Goal: Task Accomplishment & Management: Complete application form

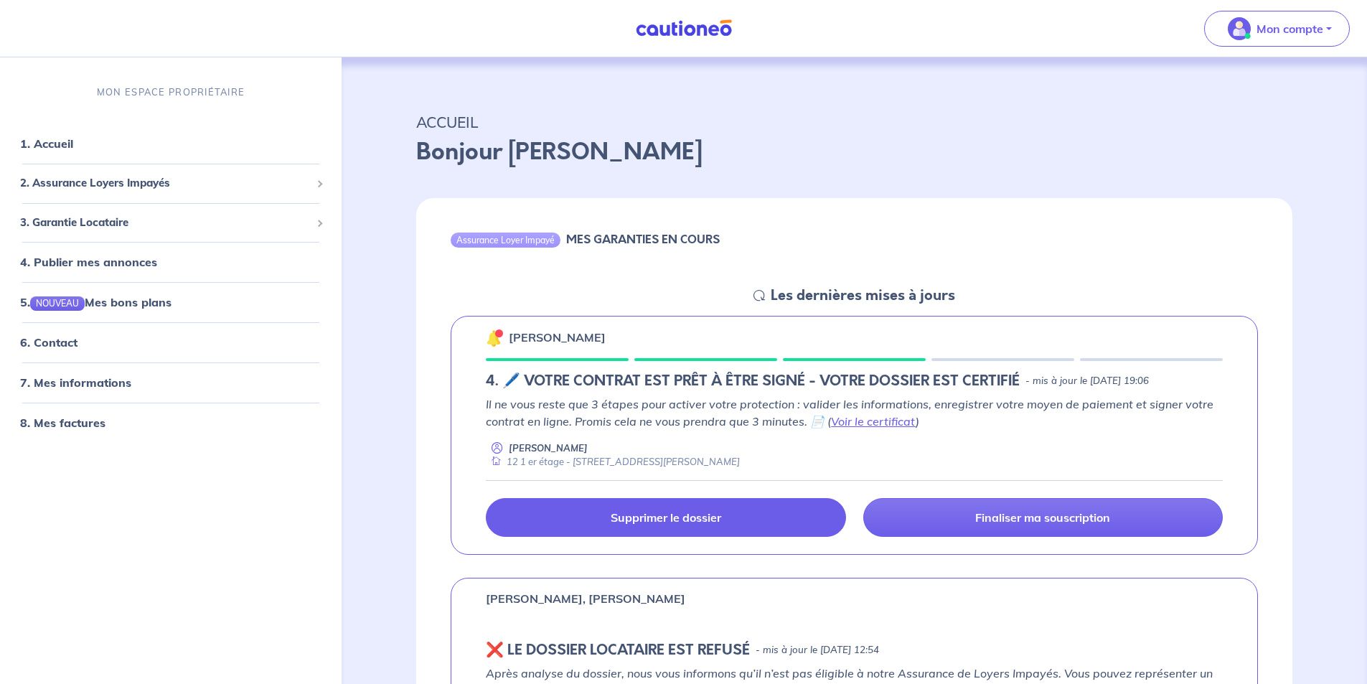
click at [651, 522] on p "Supprimer le dossier" at bounding box center [666, 517] width 110 height 14
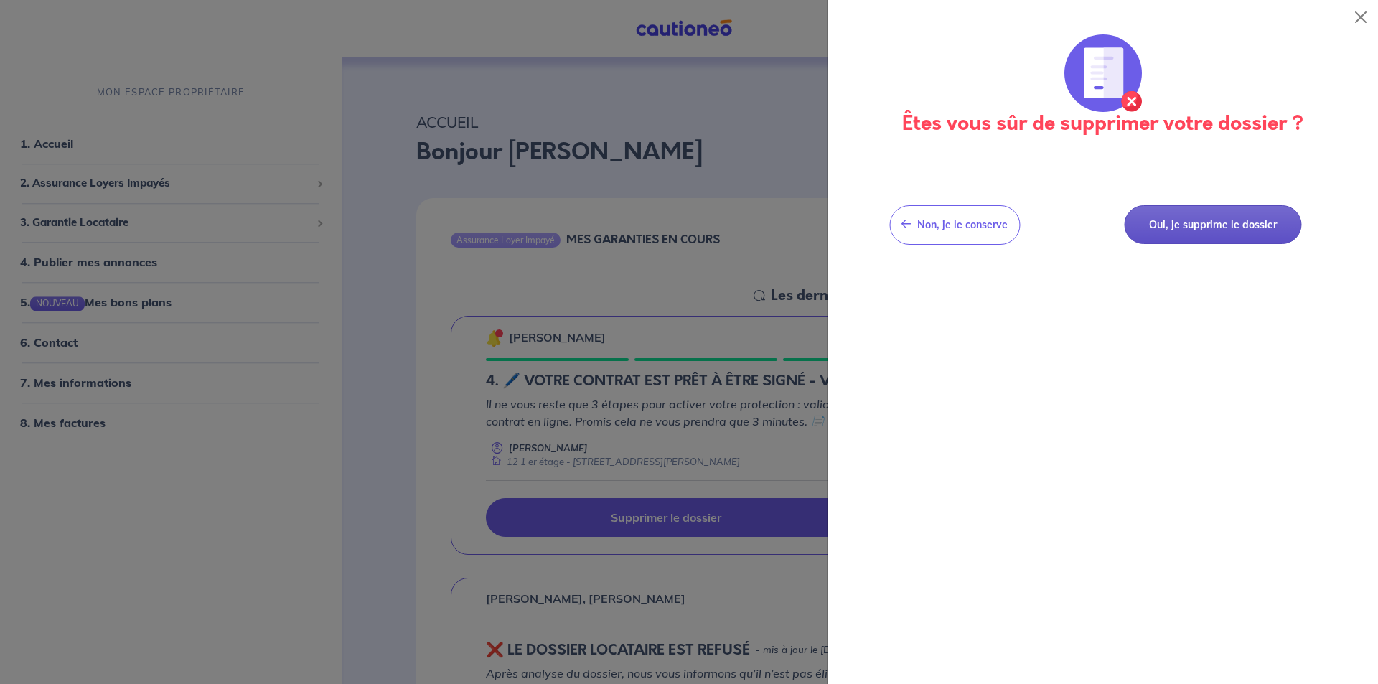
click at [1231, 219] on button "Oui, je supprime le dossier" at bounding box center [1212, 224] width 177 height 39
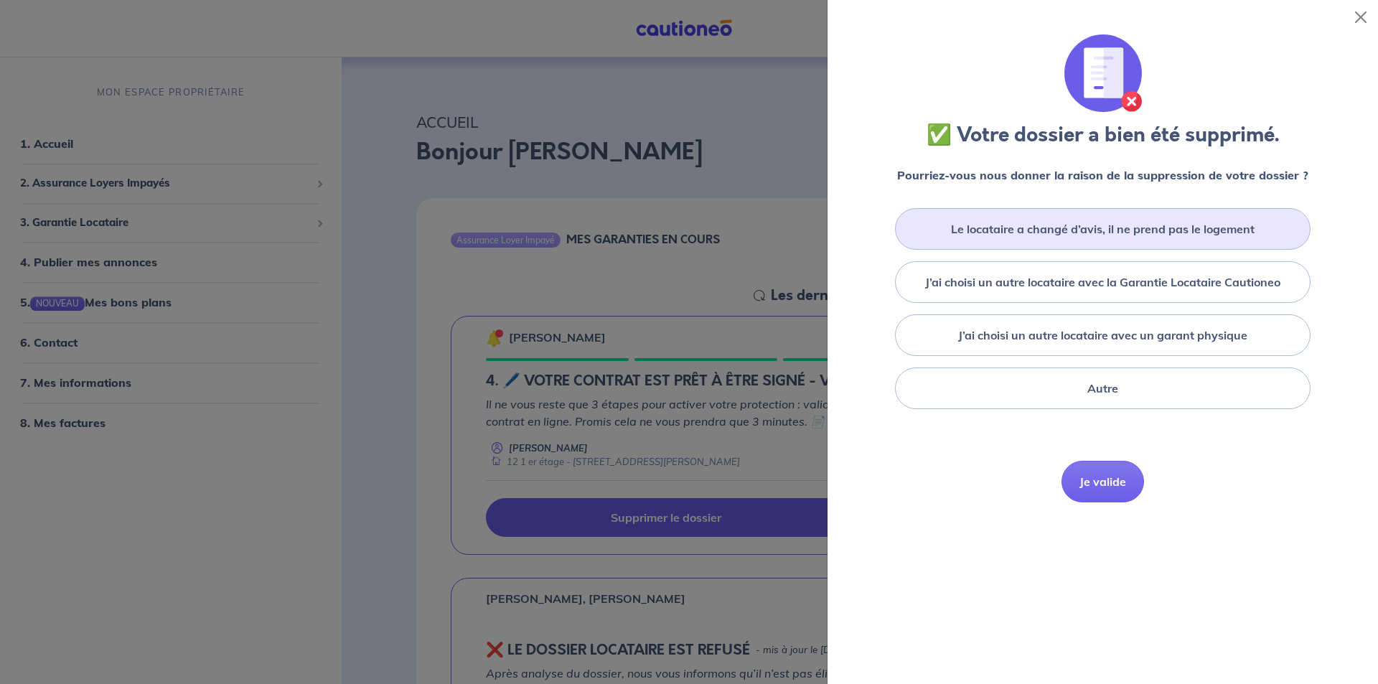
click at [1119, 238] on div "Le locataire a changé d’avis, il ne prend pas le logement" at bounding box center [1102, 229] width 415 height 42
click at [1099, 507] on button "Je valide" at bounding box center [1102, 503] width 83 height 42
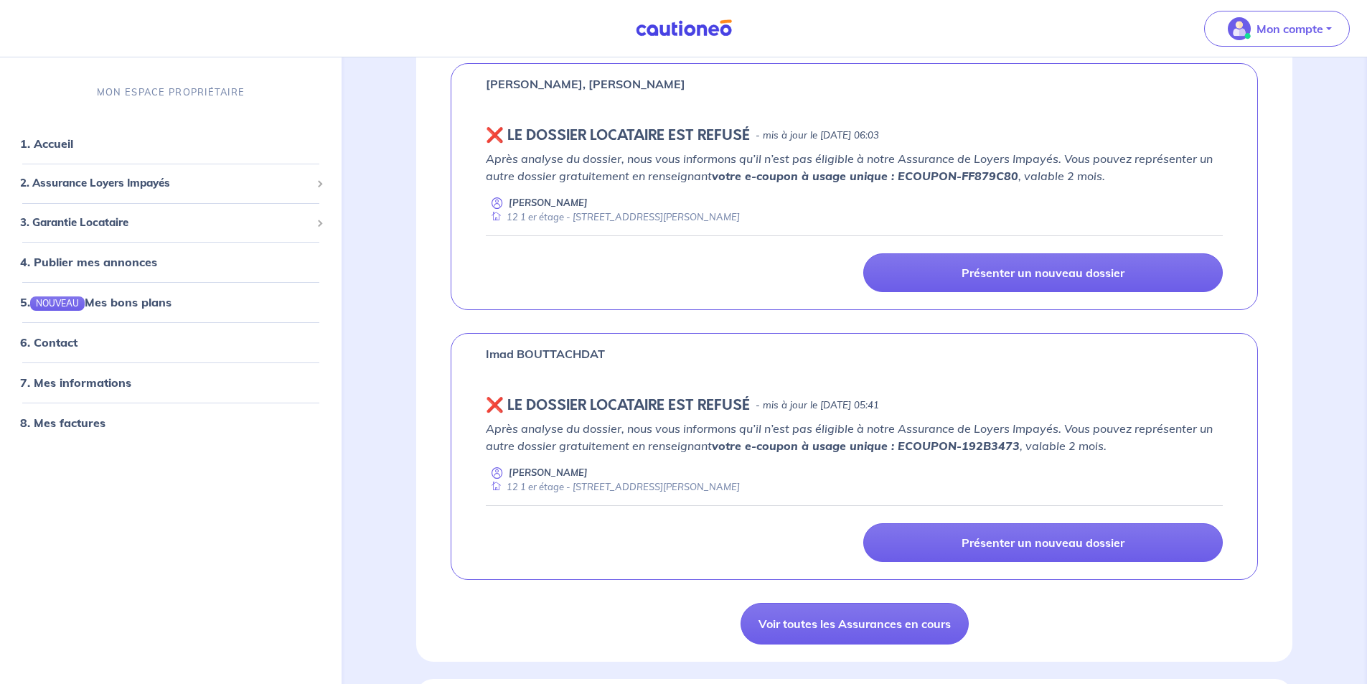
scroll to position [789, 0]
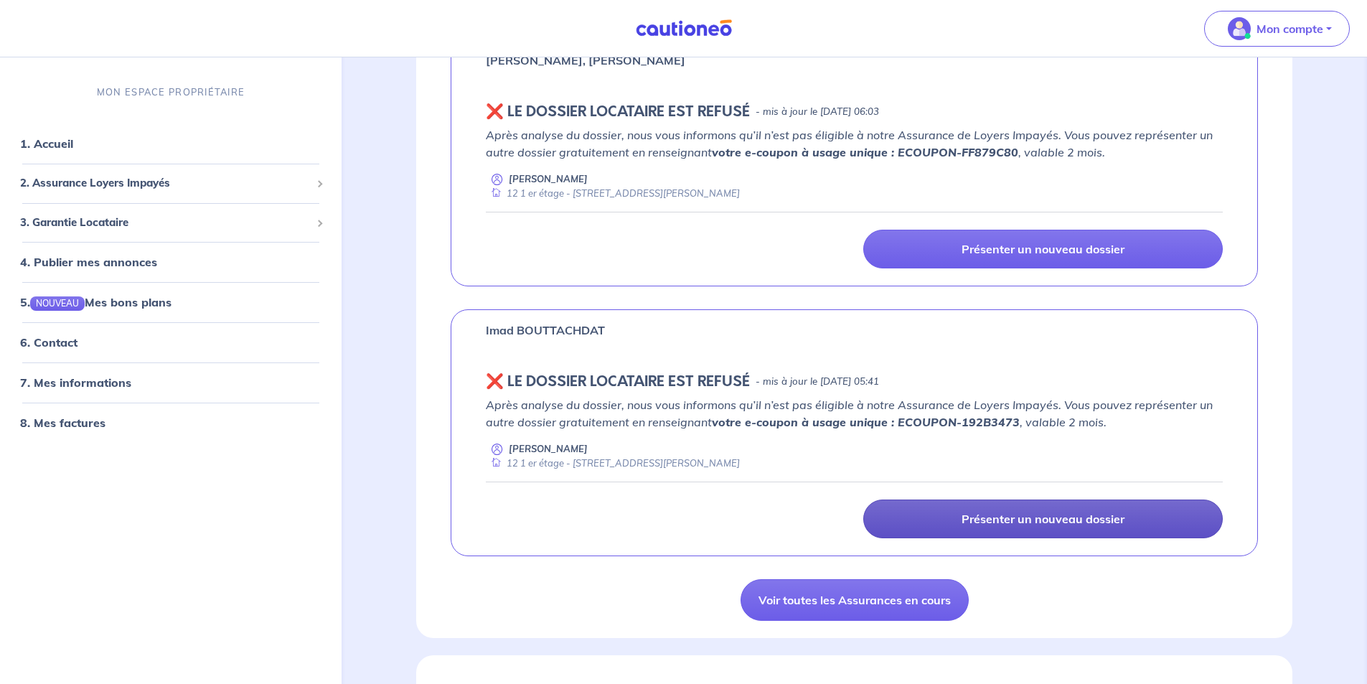
click at [994, 514] on p "Présenter un nouveau dossier" at bounding box center [1042, 519] width 163 height 14
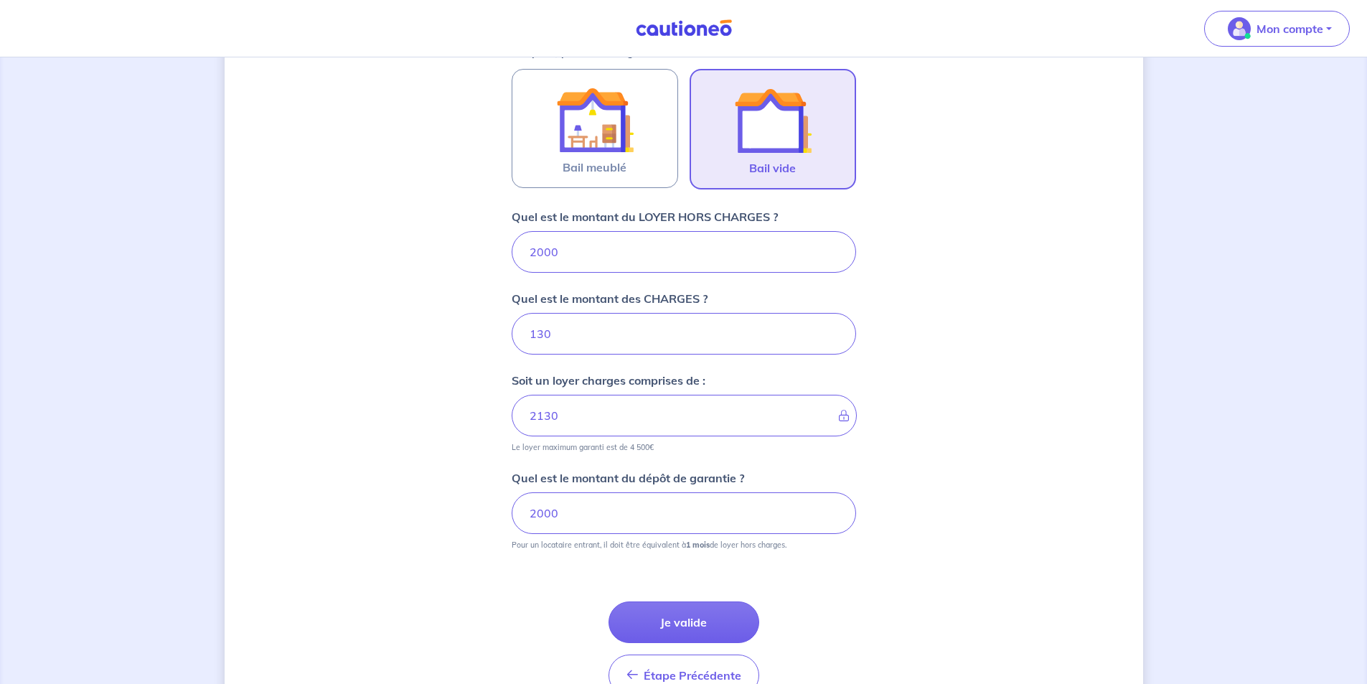
scroll to position [520, 0]
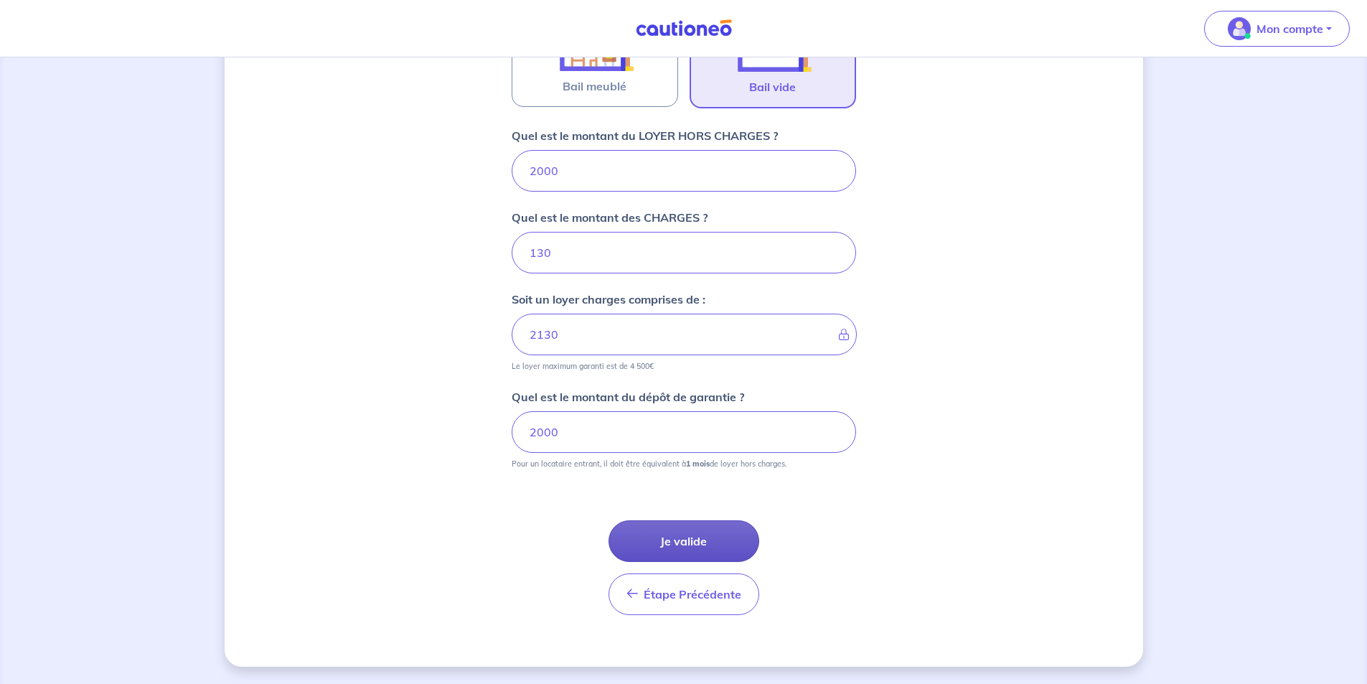
click at [669, 545] on button "Je valide" at bounding box center [683, 541] width 151 height 42
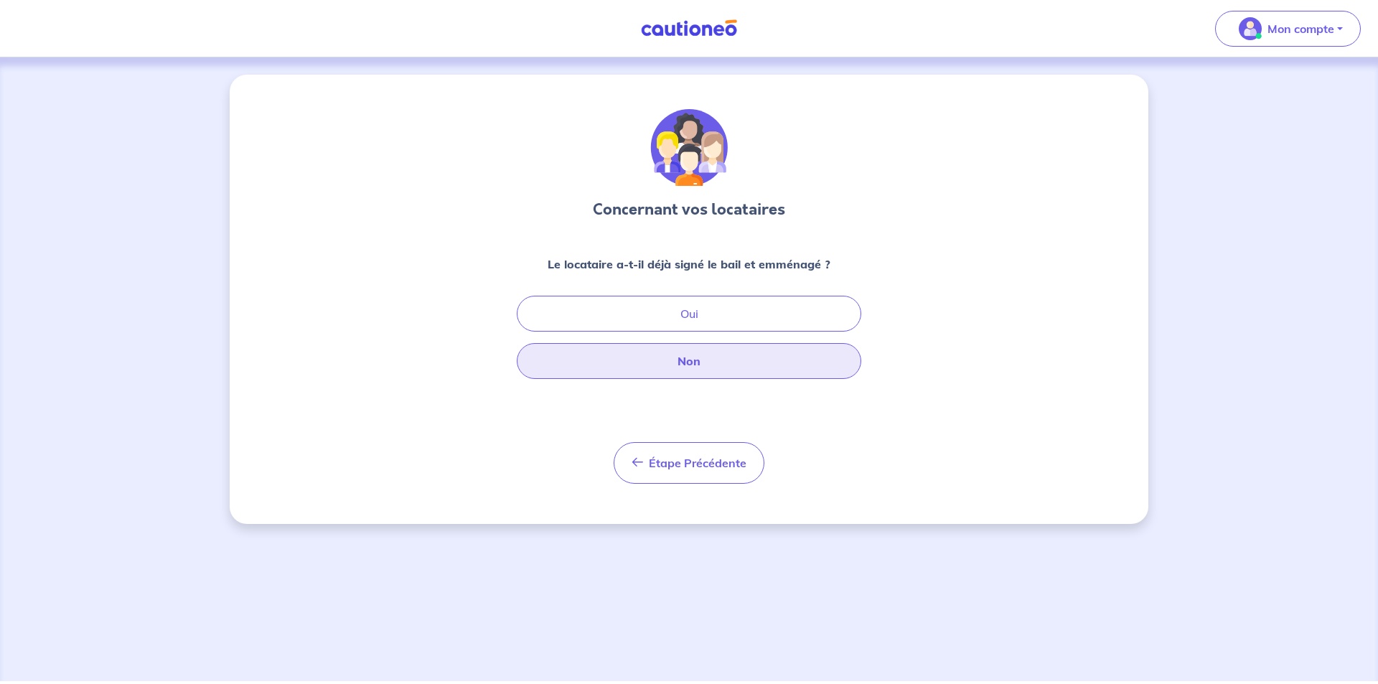
click at [666, 366] on button "Non" at bounding box center [689, 361] width 344 height 36
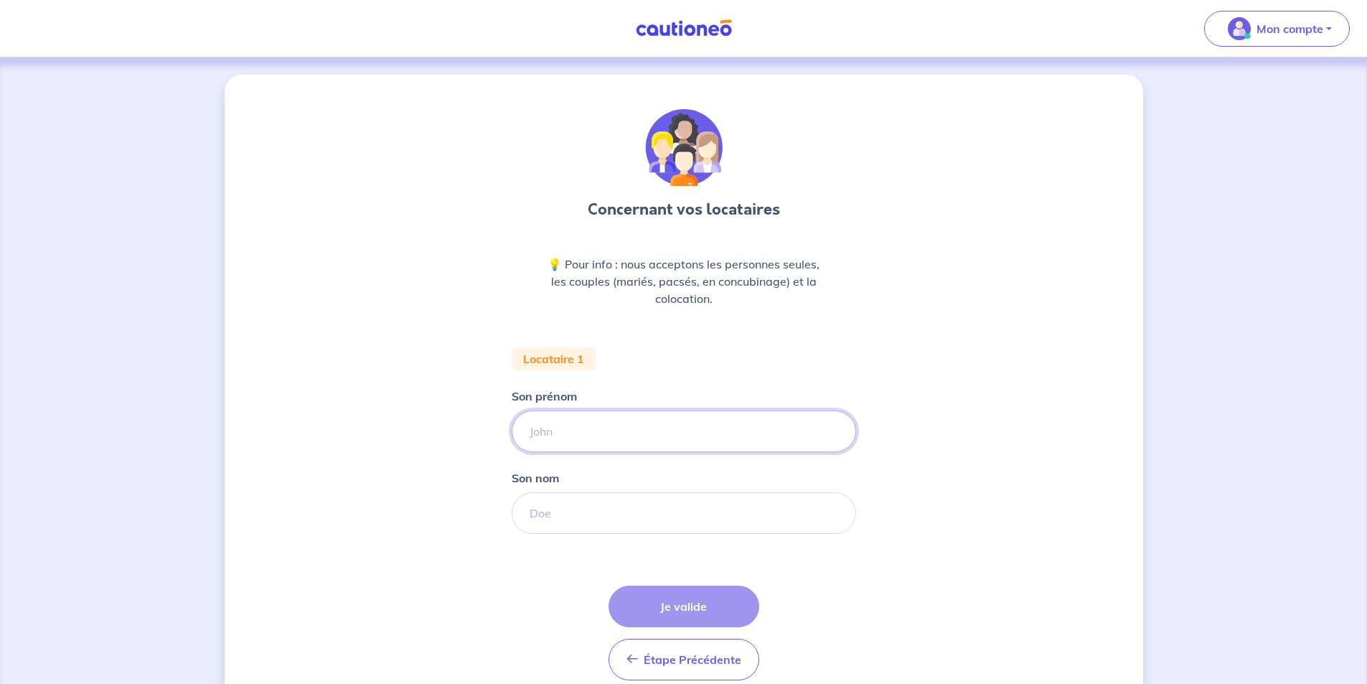
click at [567, 431] on input "Son prénom" at bounding box center [684, 431] width 344 height 42
type input "THEO"
click at [596, 517] on input "Son nom" at bounding box center [684, 513] width 344 height 42
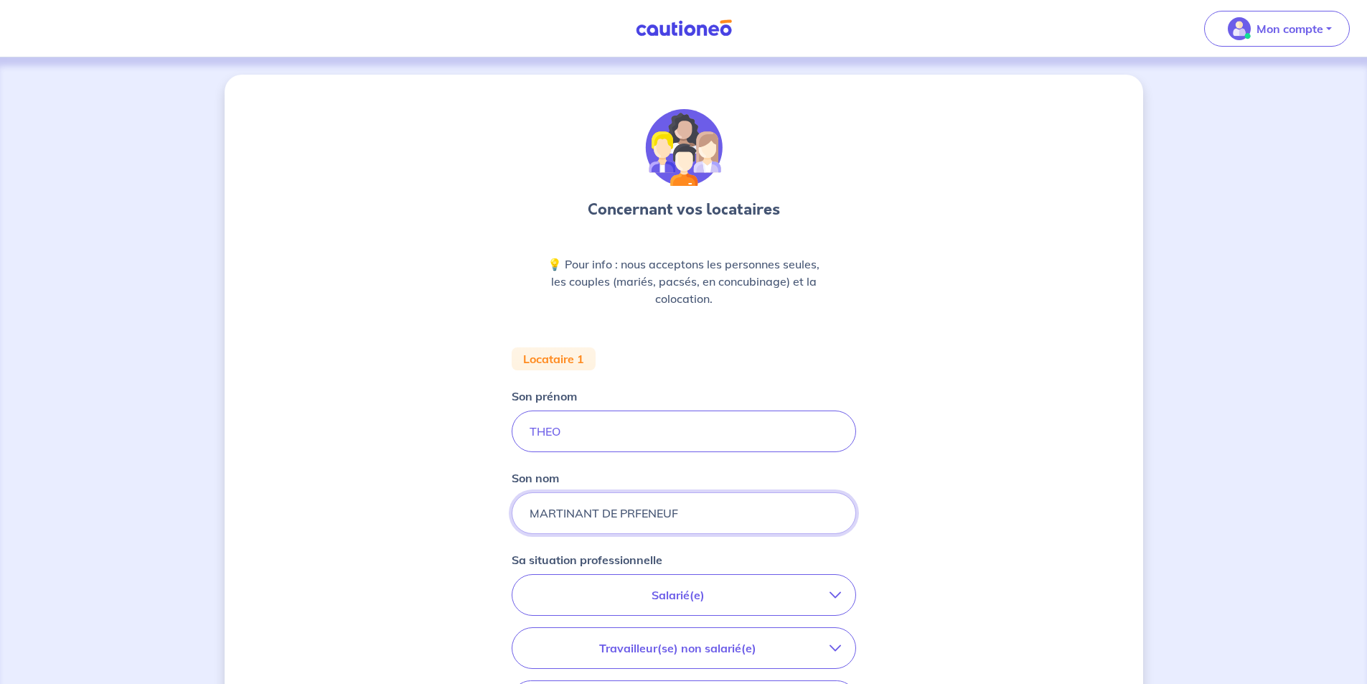
type input "MARTINANT DE PRFENEUF"
click at [613, 593] on p "Salarié(e)" at bounding box center [678, 594] width 303 height 17
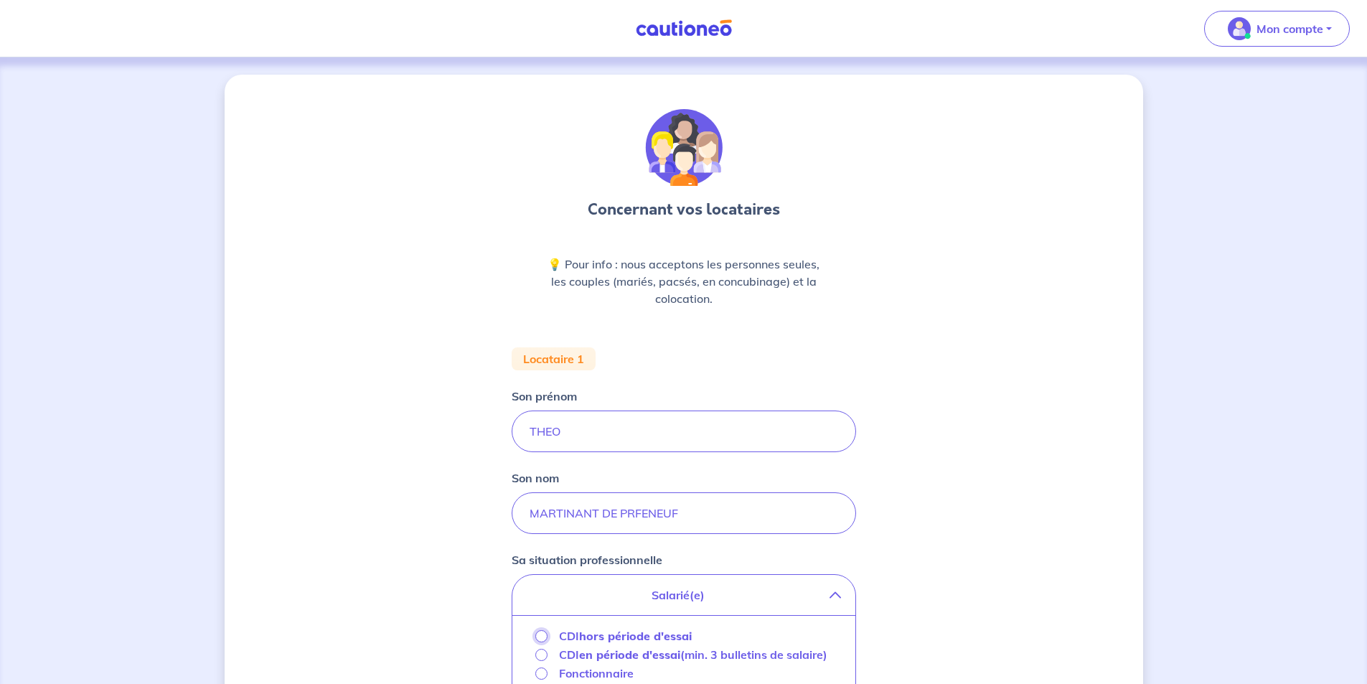
click at [540, 639] on input "CDI hors période d'essai" at bounding box center [541, 636] width 12 height 12
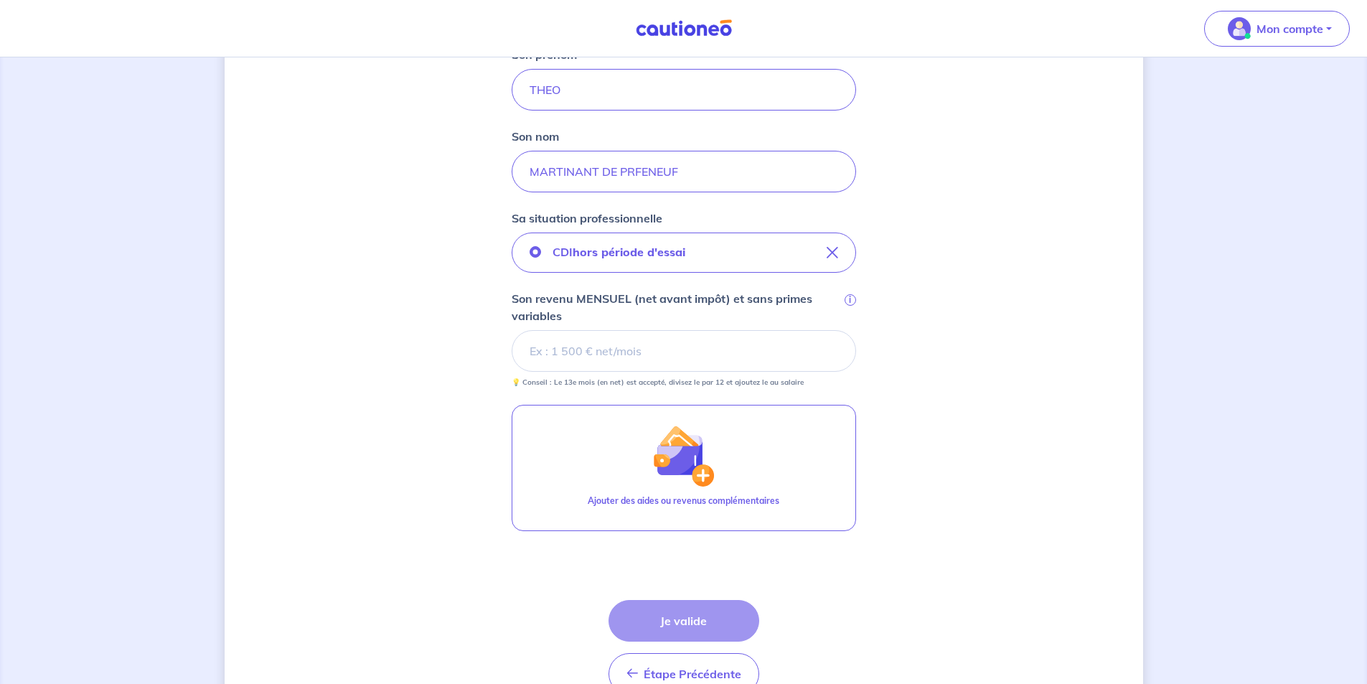
scroll to position [344, 0]
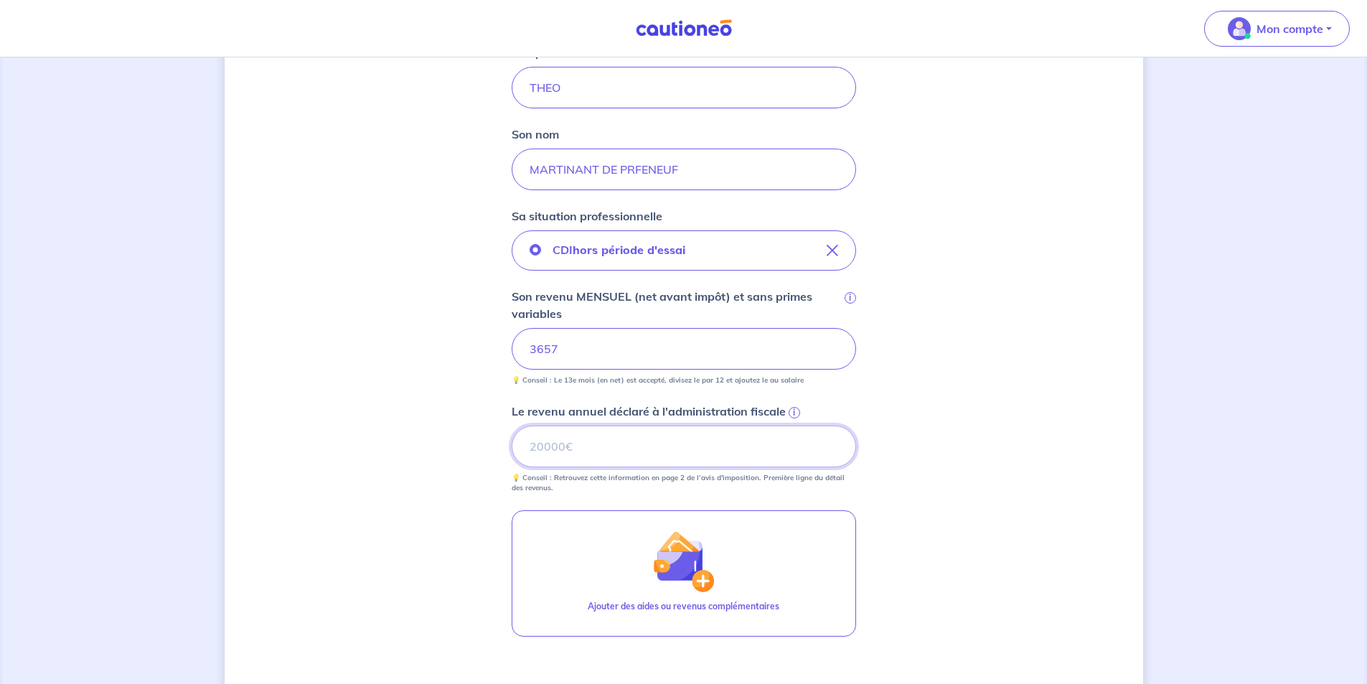
click at [587, 445] on input "Le revenu annuel déclaré à l'administration fiscale i" at bounding box center [684, 446] width 344 height 42
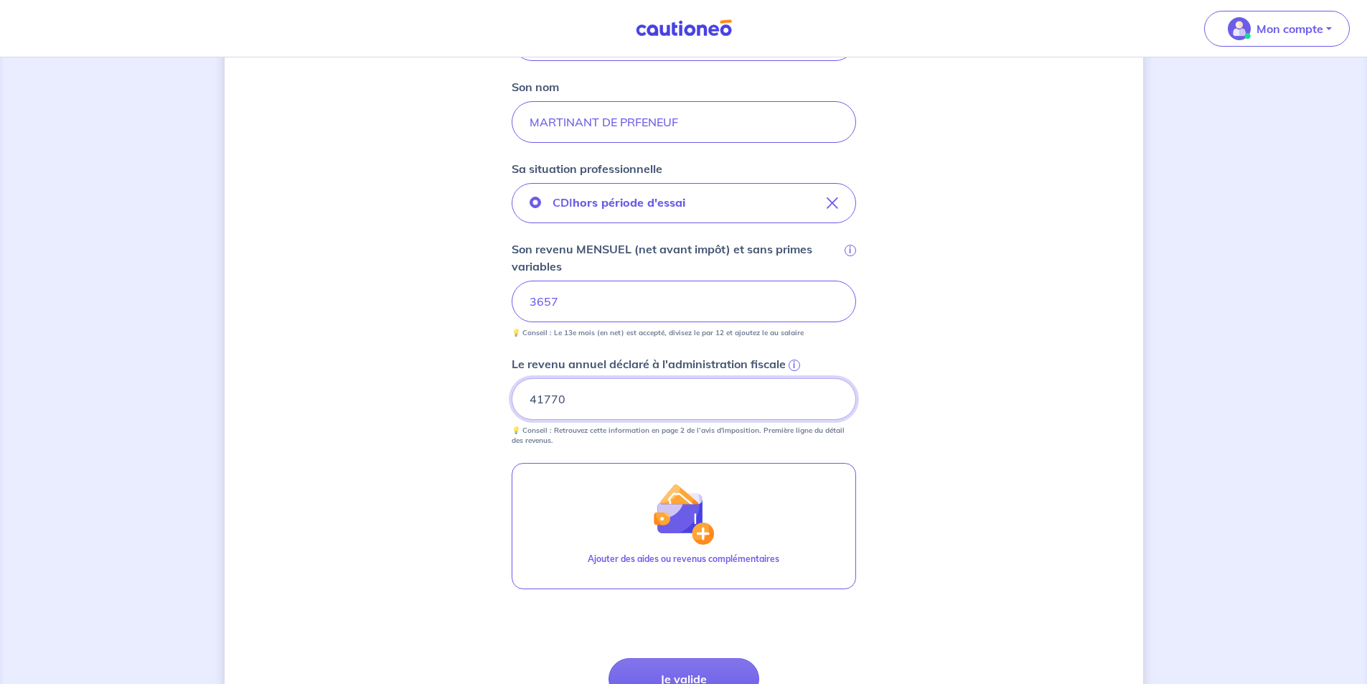
scroll to position [529, 0]
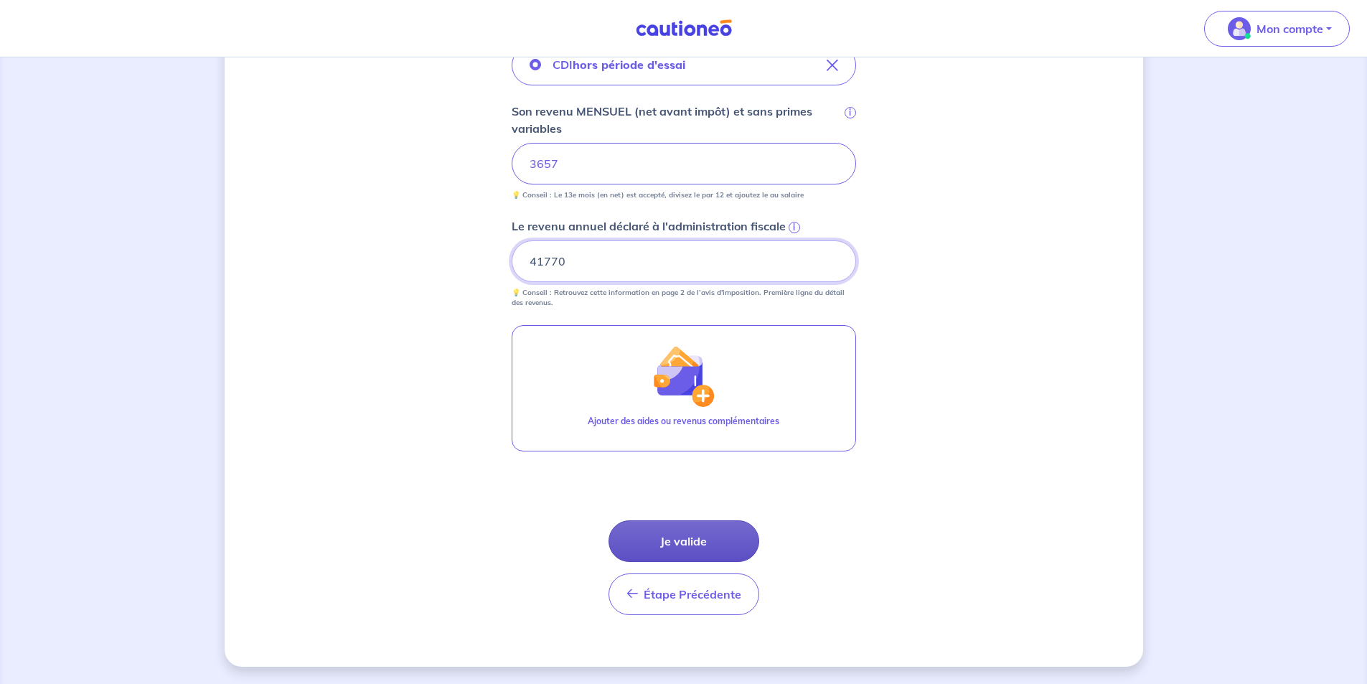
type input "41770"
click at [699, 553] on button "Je valide" at bounding box center [683, 541] width 151 height 42
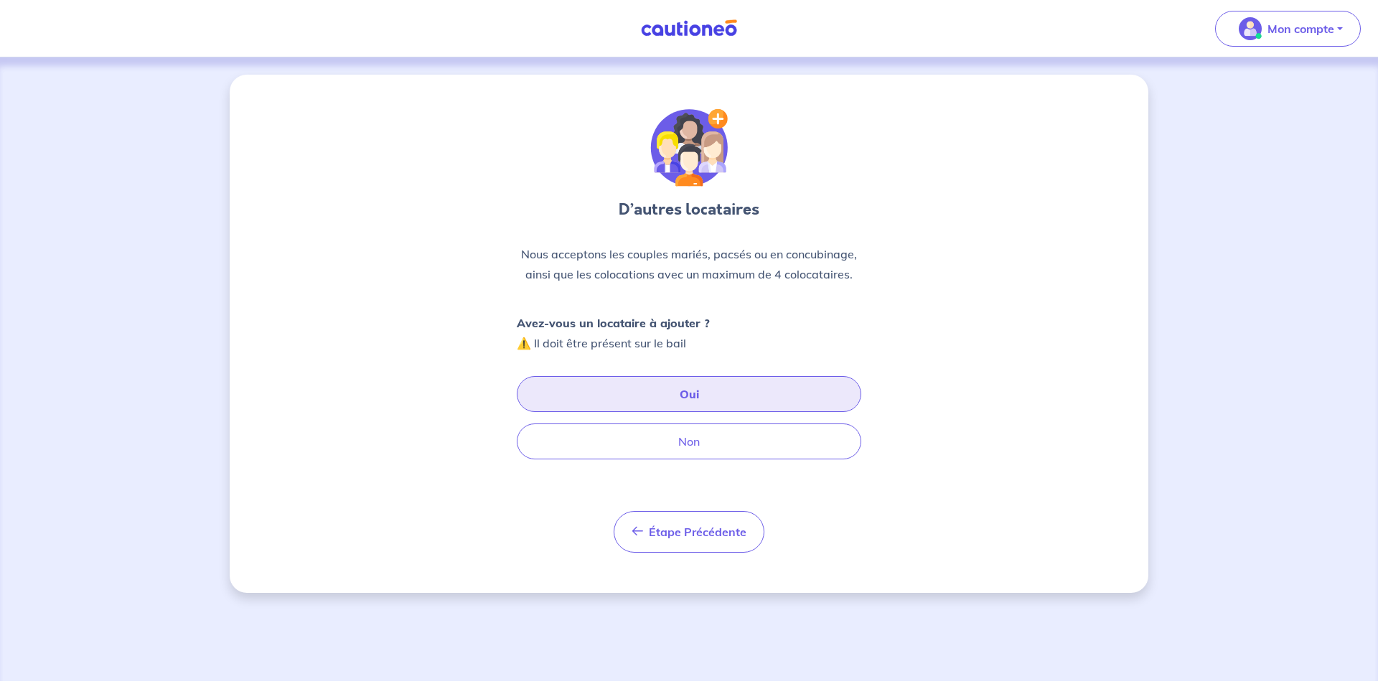
click at [668, 403] on button "Oui" at bounding box center [689, 394] width 344 height 36
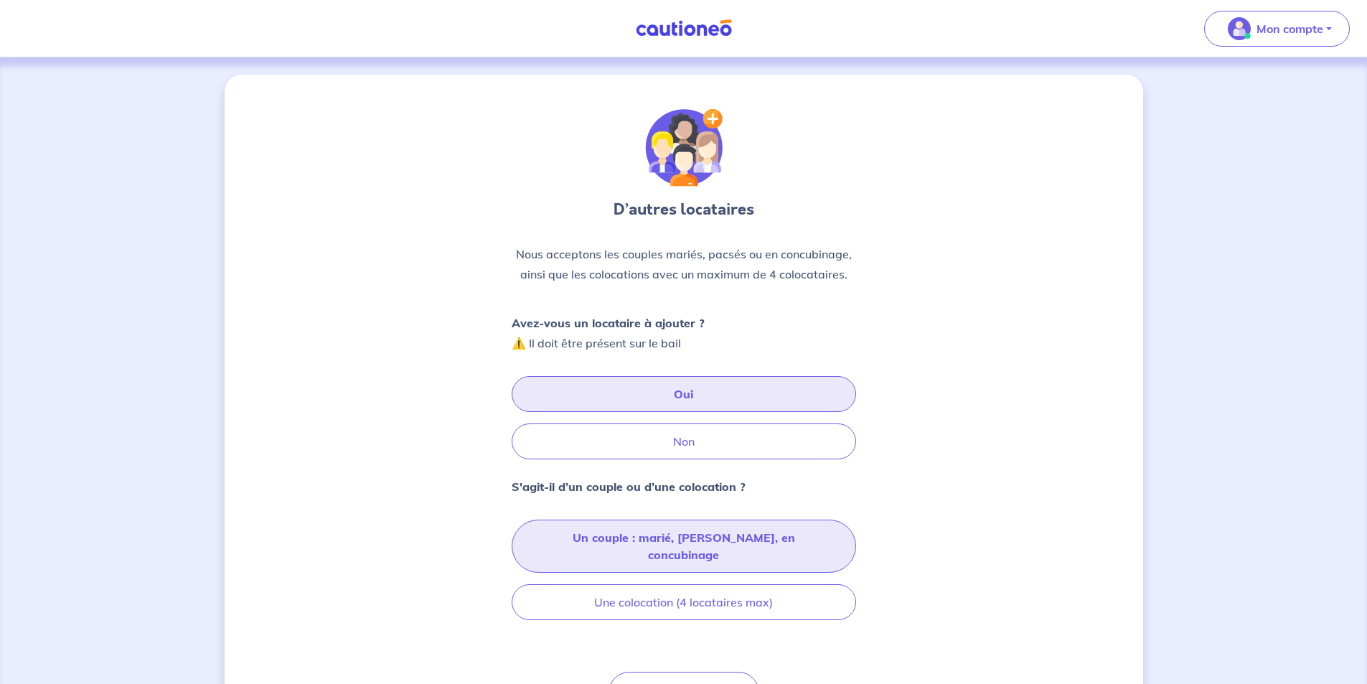
click at [626, 534] on button "Un couple : marié, [PERSON_NAME], en concubinage" at bounding box center [684, 545] width 344 height 53
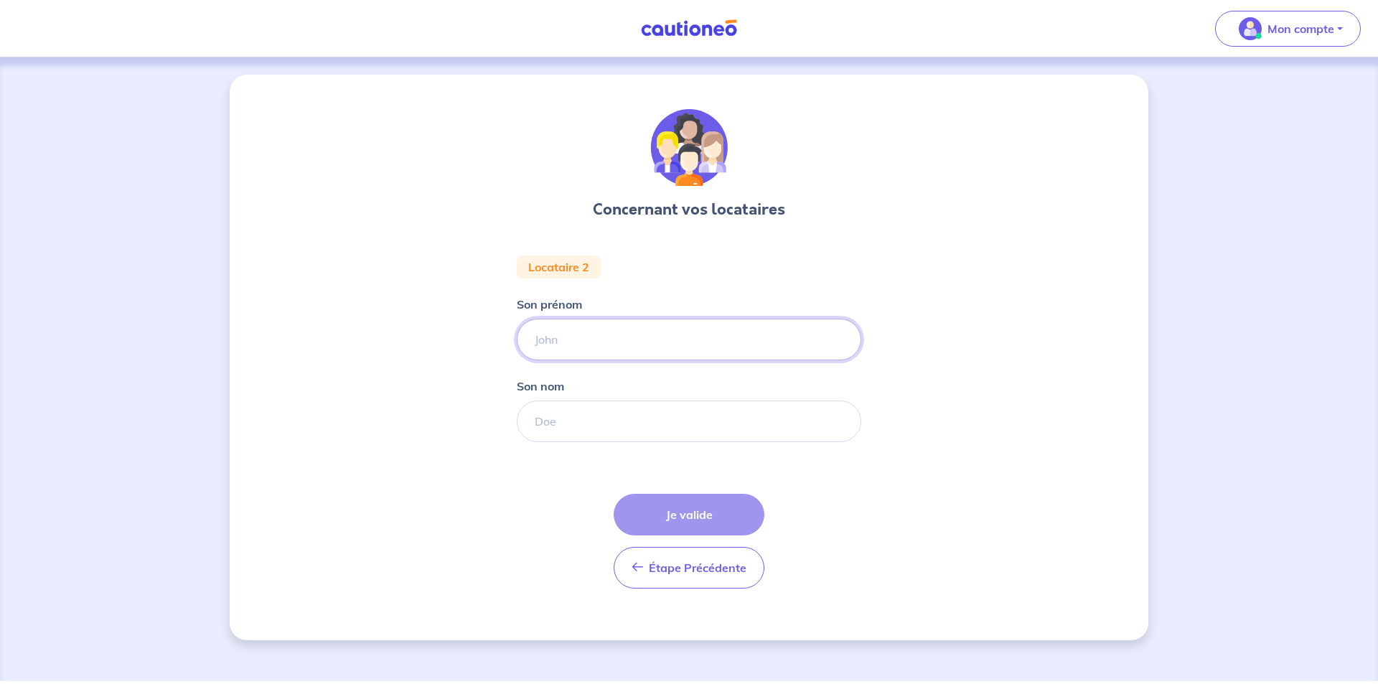
click at [596, 346] on input "Son prénom" at bounding box center [689, 340] width 344 height 42
type input "VINCIANNE"
click at [550, 428] on input "Son nom" at bounding box center [689, 421] width 344 height 42
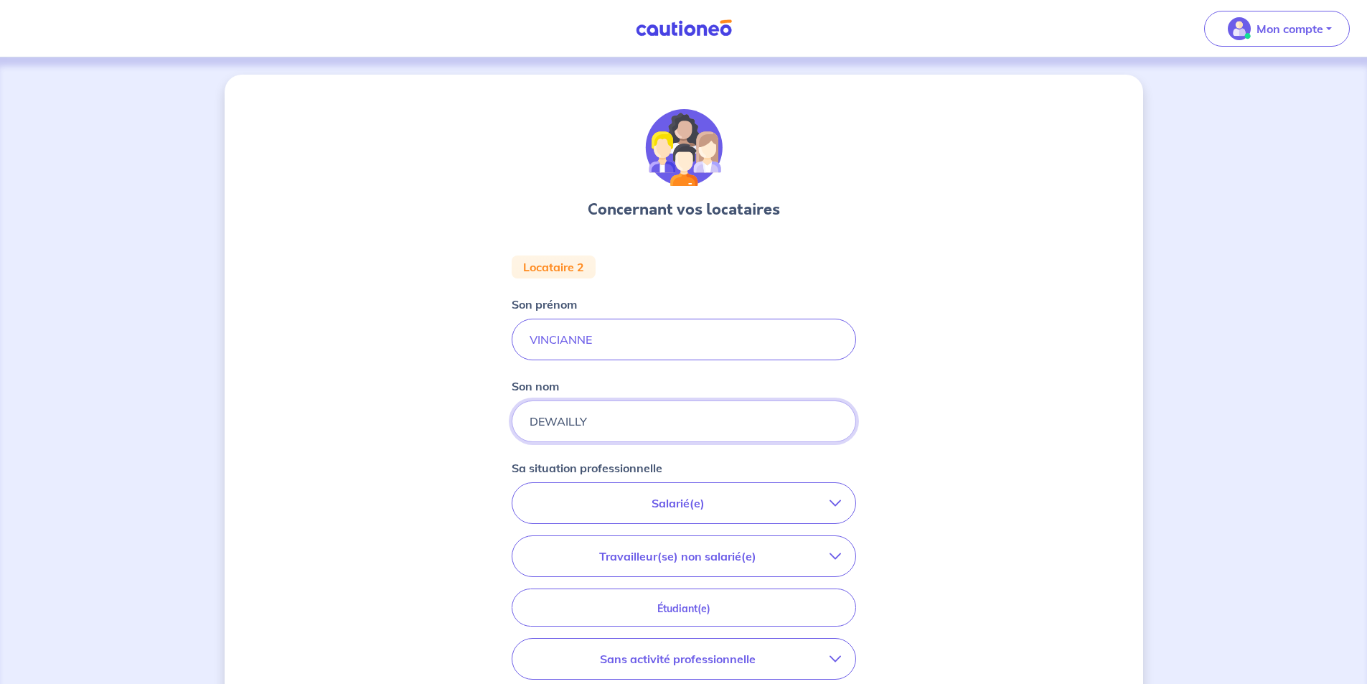
type input "DEWAILLY"
click at [619, 488] on button "Salarié(e)" at bounding box center [683, 503] width 343 height 40
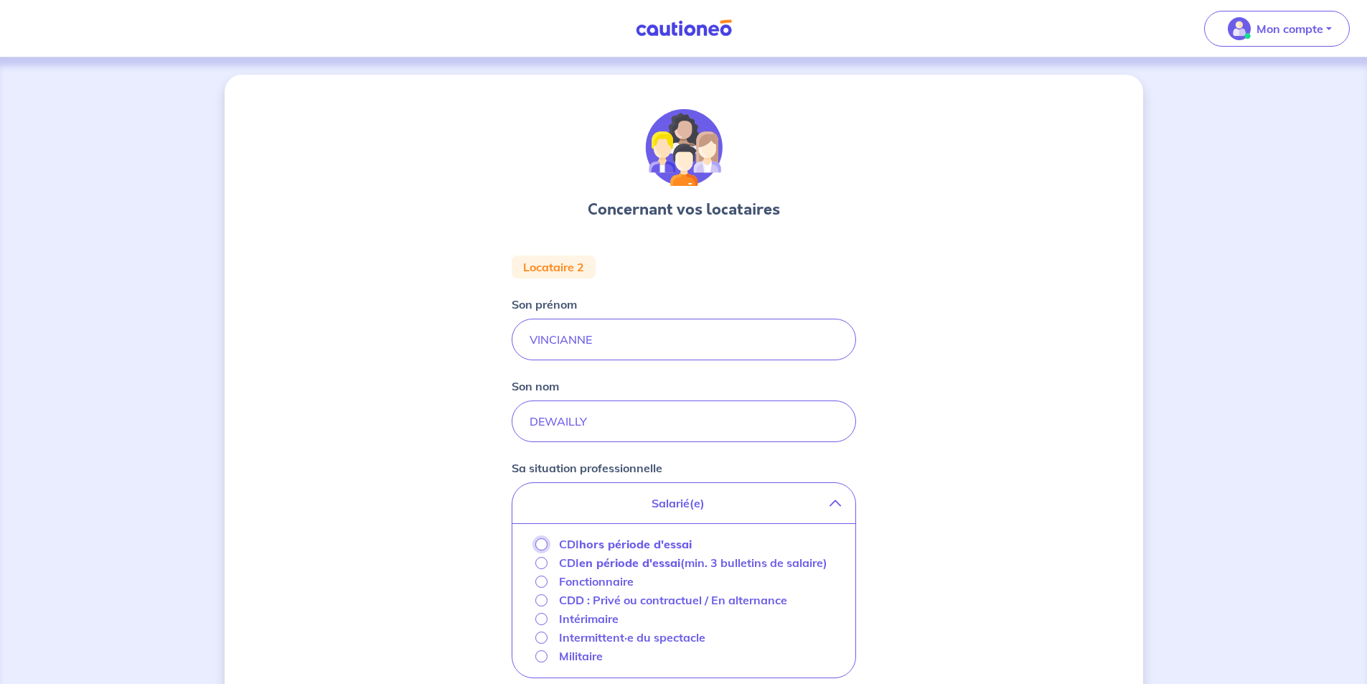
click at [547, 544] on input "CDI hors période d'essai" at bounding box center [541, 544] width 12 height 12
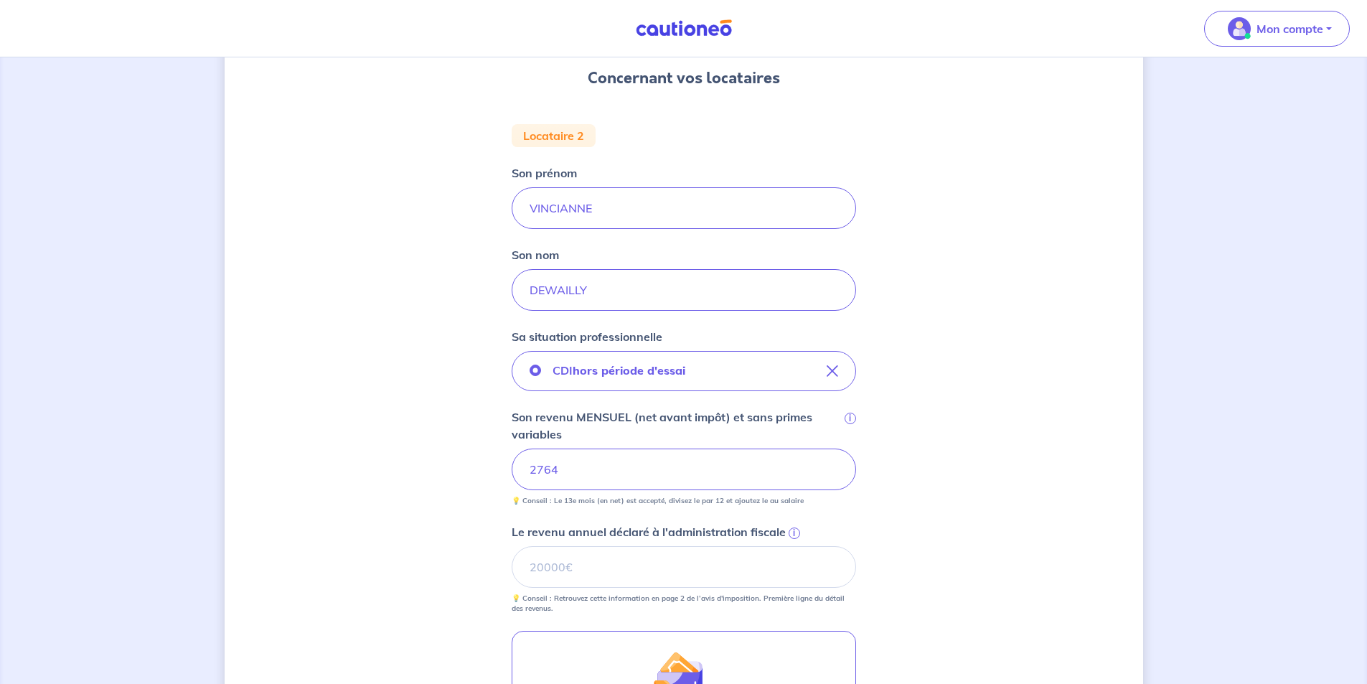
scroll to position [144, 0]
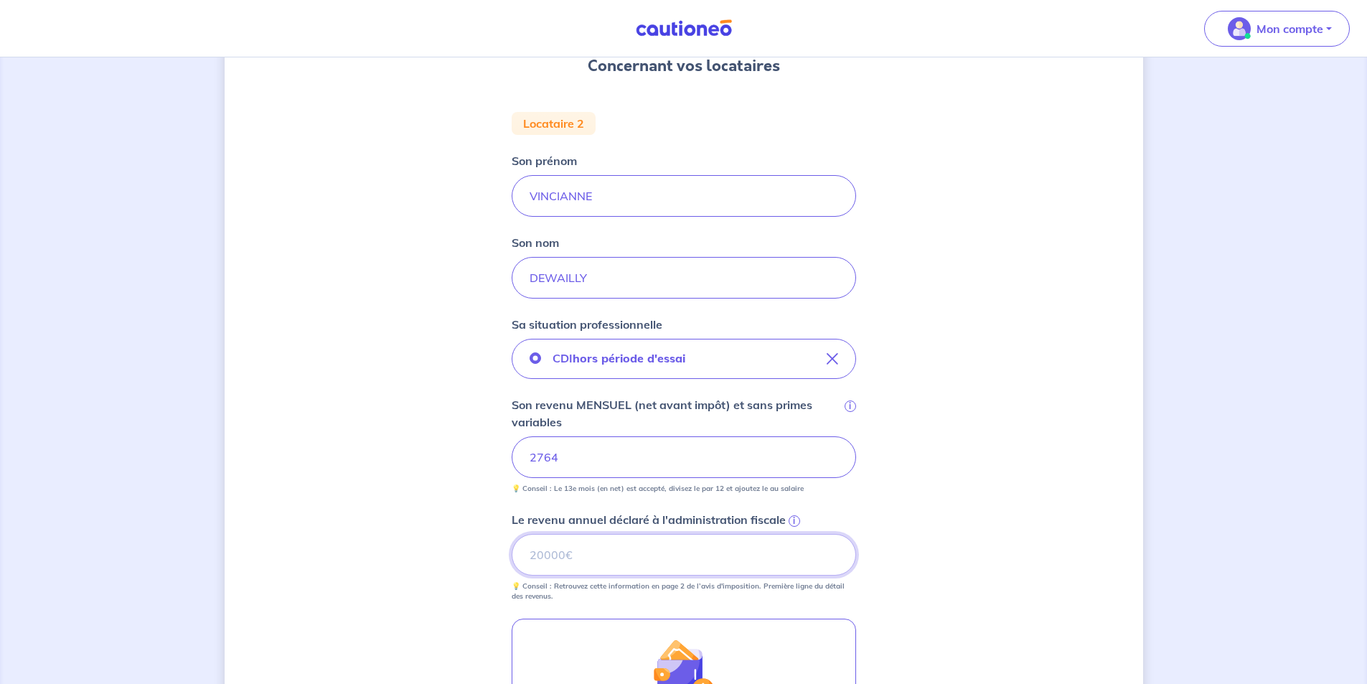
click at [570, 552] on input "Le revenu annuel déclaré à l'administration fiscale i" at bounding box center [684, 555] width 344 height 42
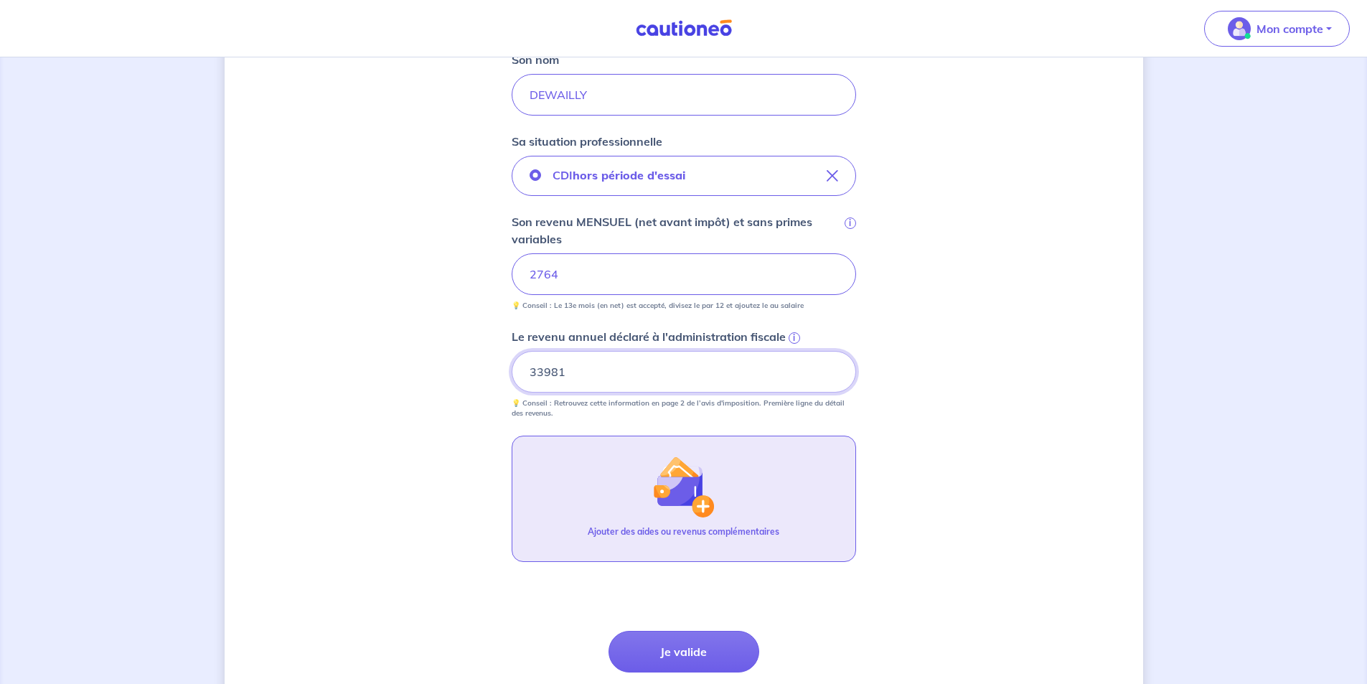
scroll to position [359, 0]
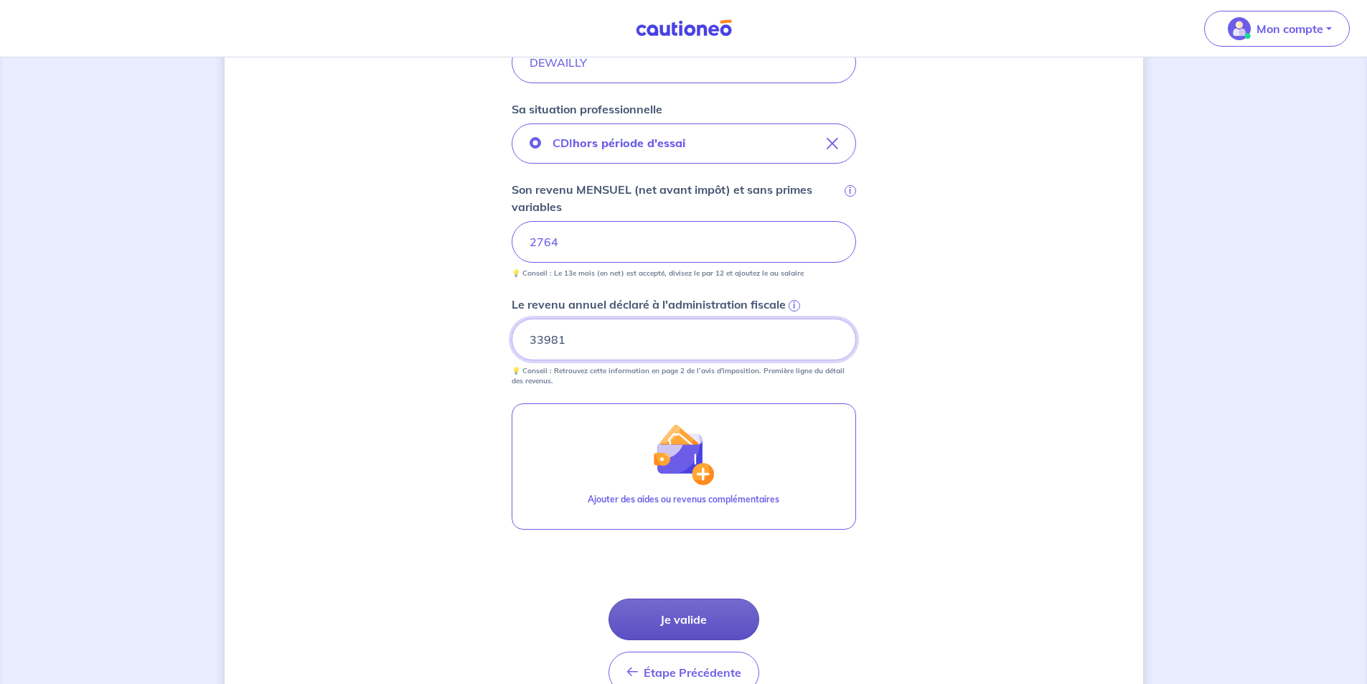
type input "33981"
click at [676, 614] on button "Je valide" at bounding box center [683, 619] width 151 height 42
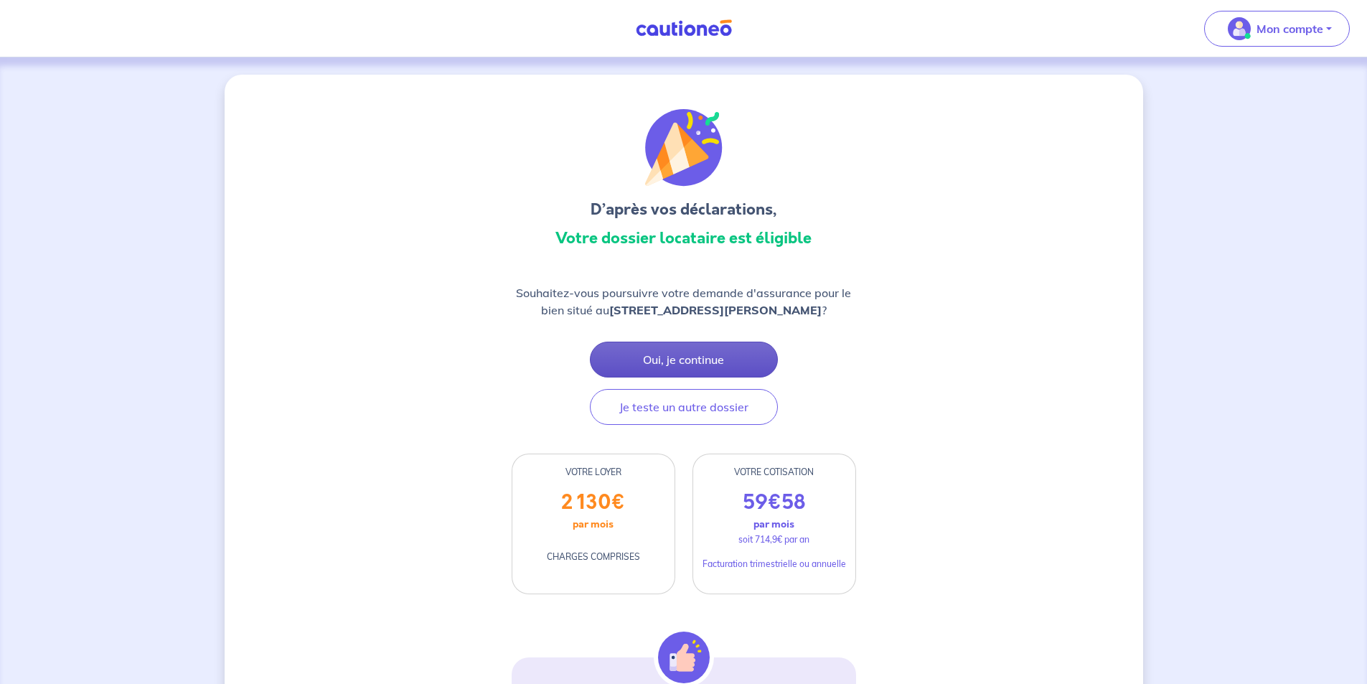
click at [657, 363] on button "Oui, je continue" at bounding box center [684, 360] width 188 height 36
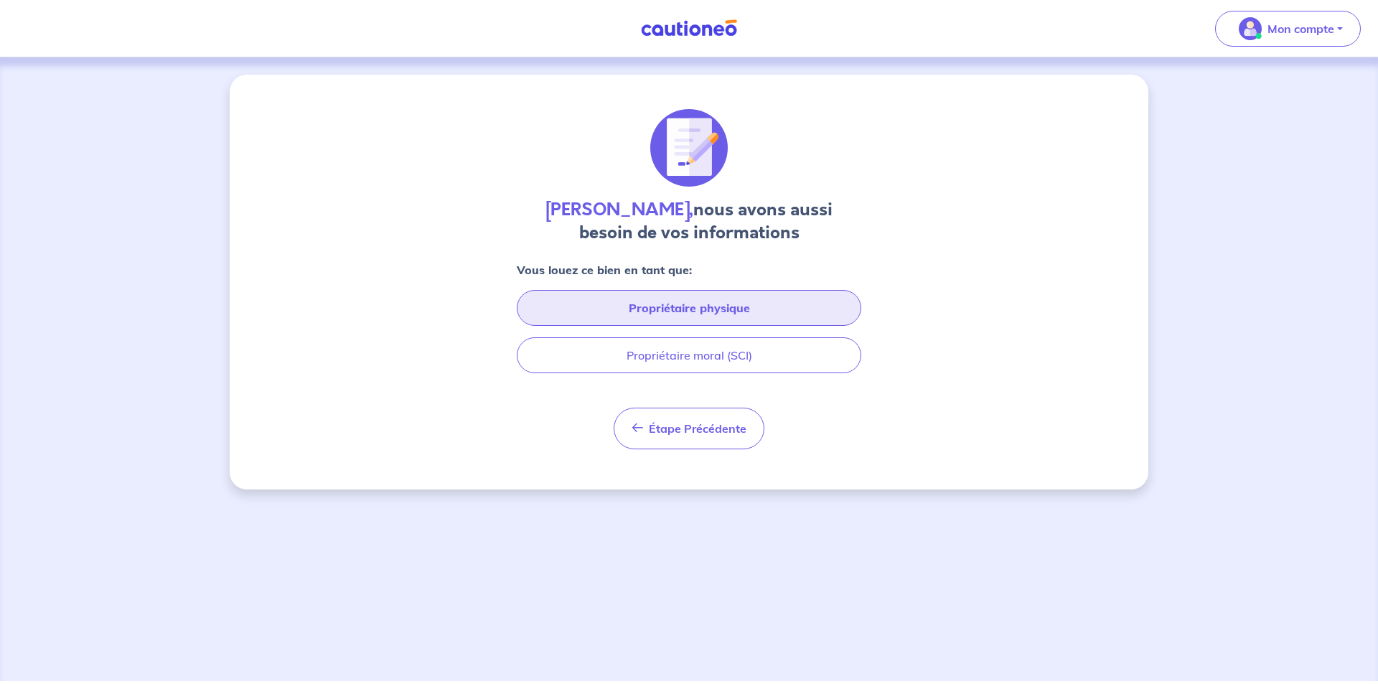
click at [681, 304] on button "Propriétaire physique" at bounding box center [689, 308] width 344 height 36
select select "FR"
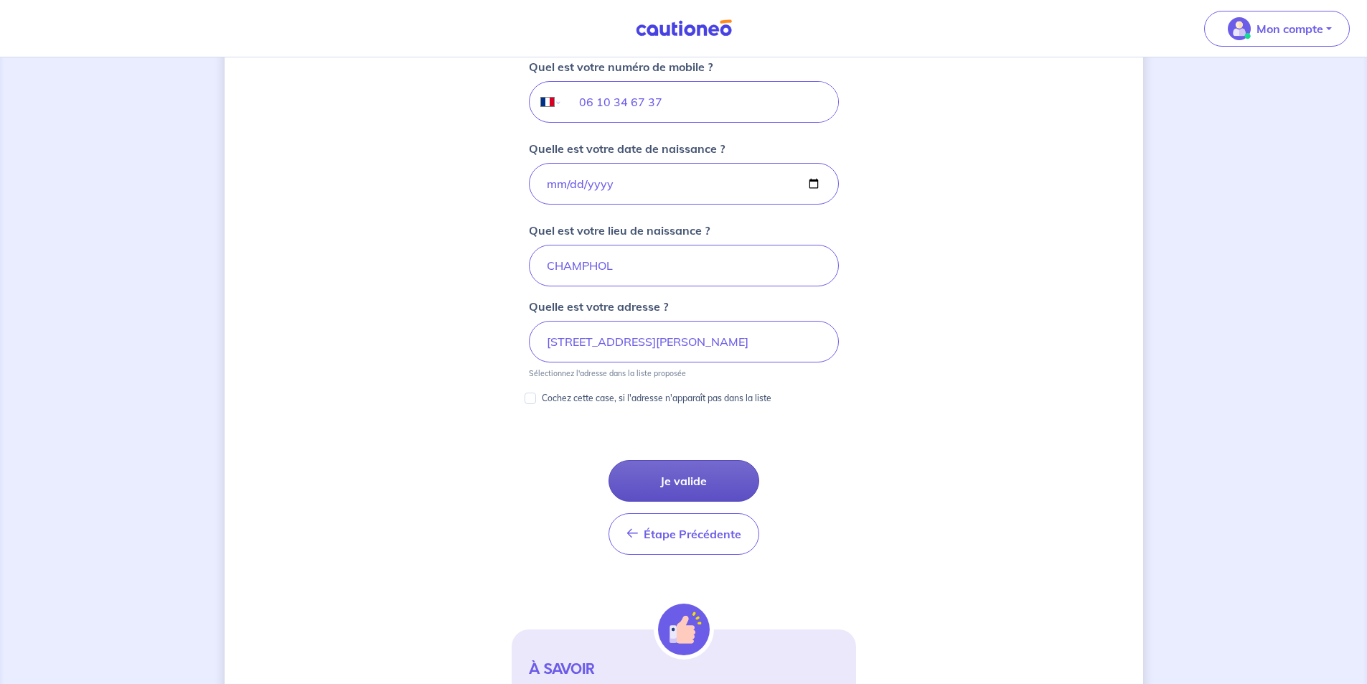
click at [663, 478] on button "Je valide" at bounding box center [683, 481] width 151 height 42
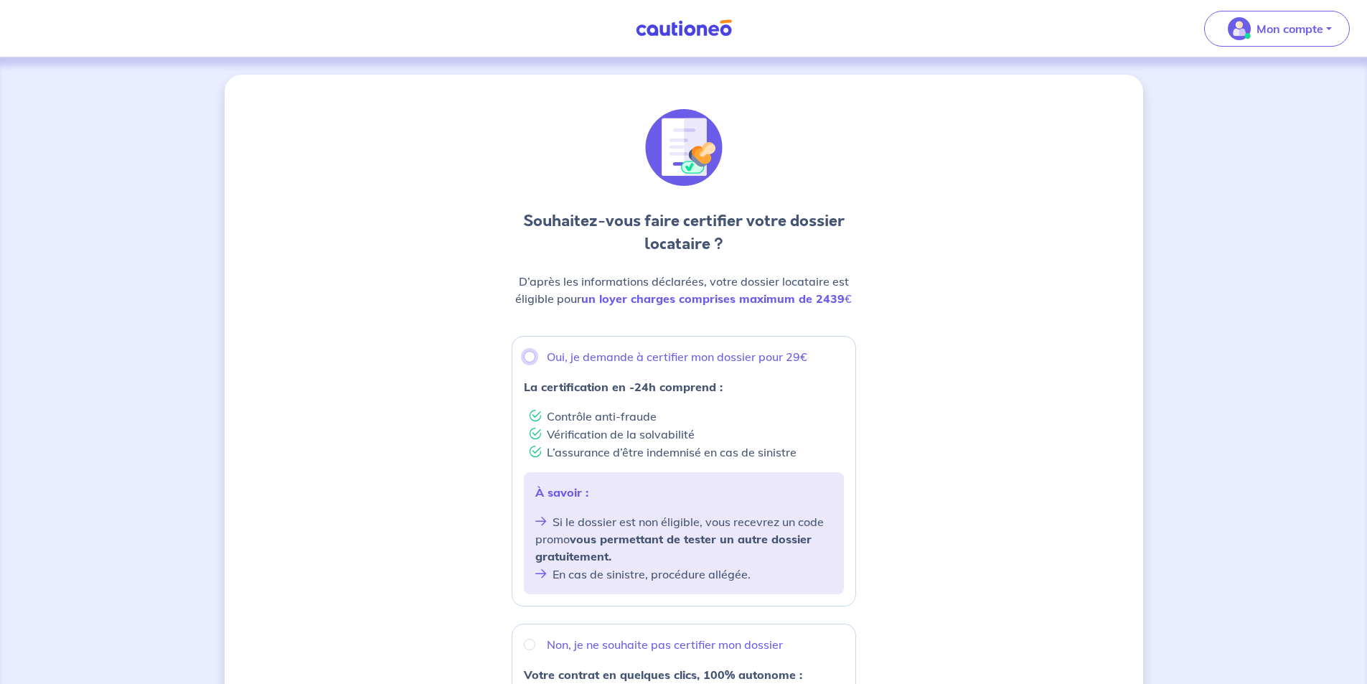
click at [526, 359] on input "Oui, je demande à certifier mon dossier pour 29€" at bounding box center [529, 356] width 11 height 11
radio input "true"
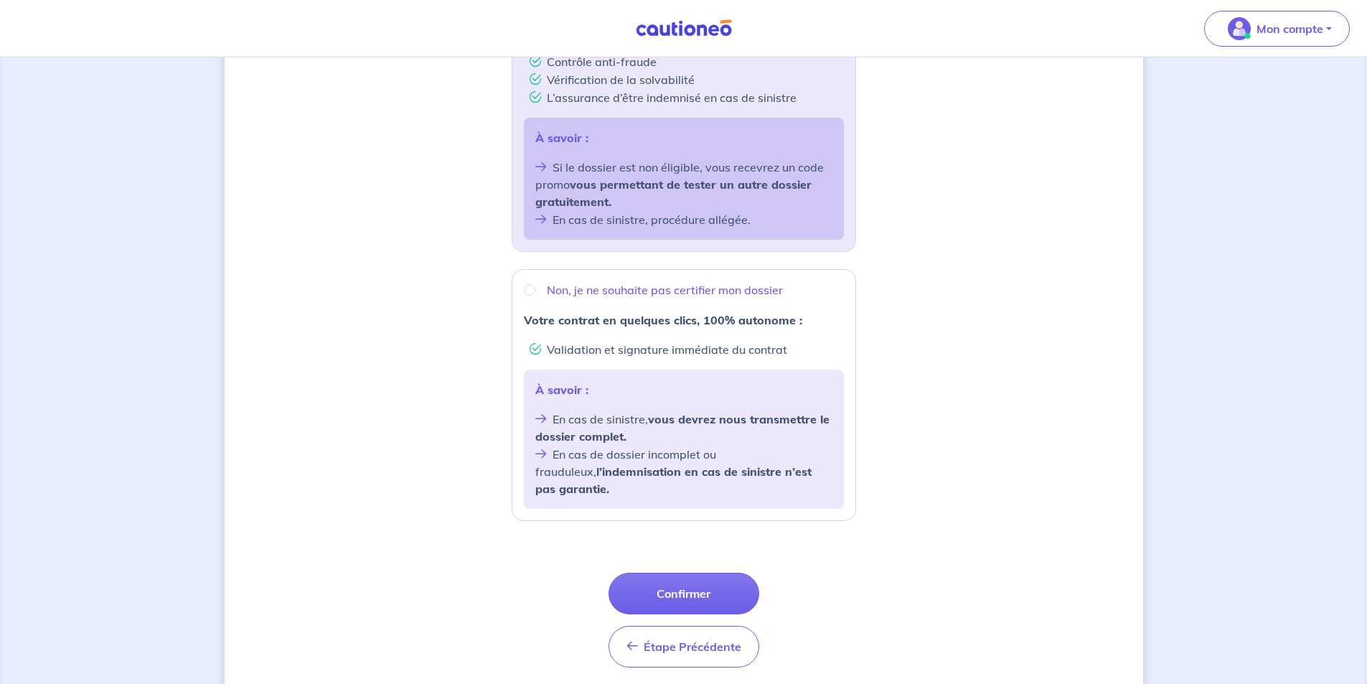
scroll to position [359, 0]
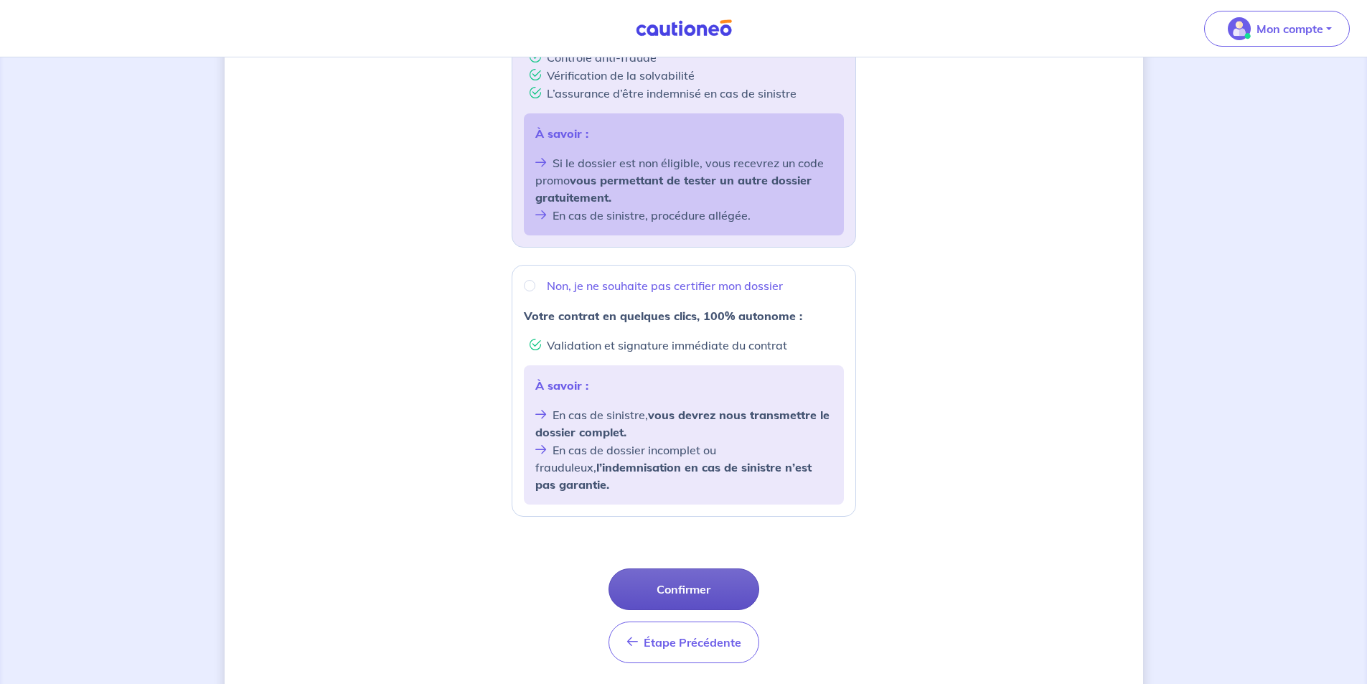
click at [685, 575] on button "Confirmer" at bounding box center [683, 589] width 151 height 42
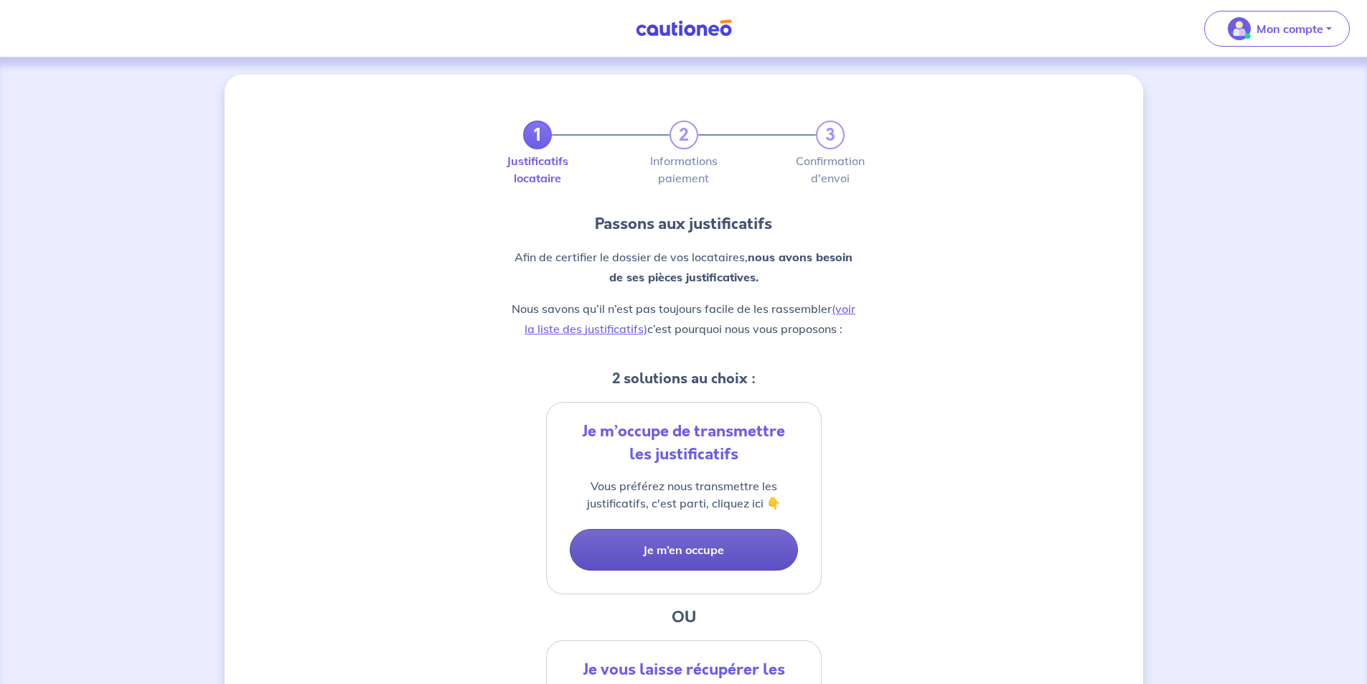
click at [650, 561] on button "Je m’en occupe" at bounding box center [684, 550] width 228 height 42
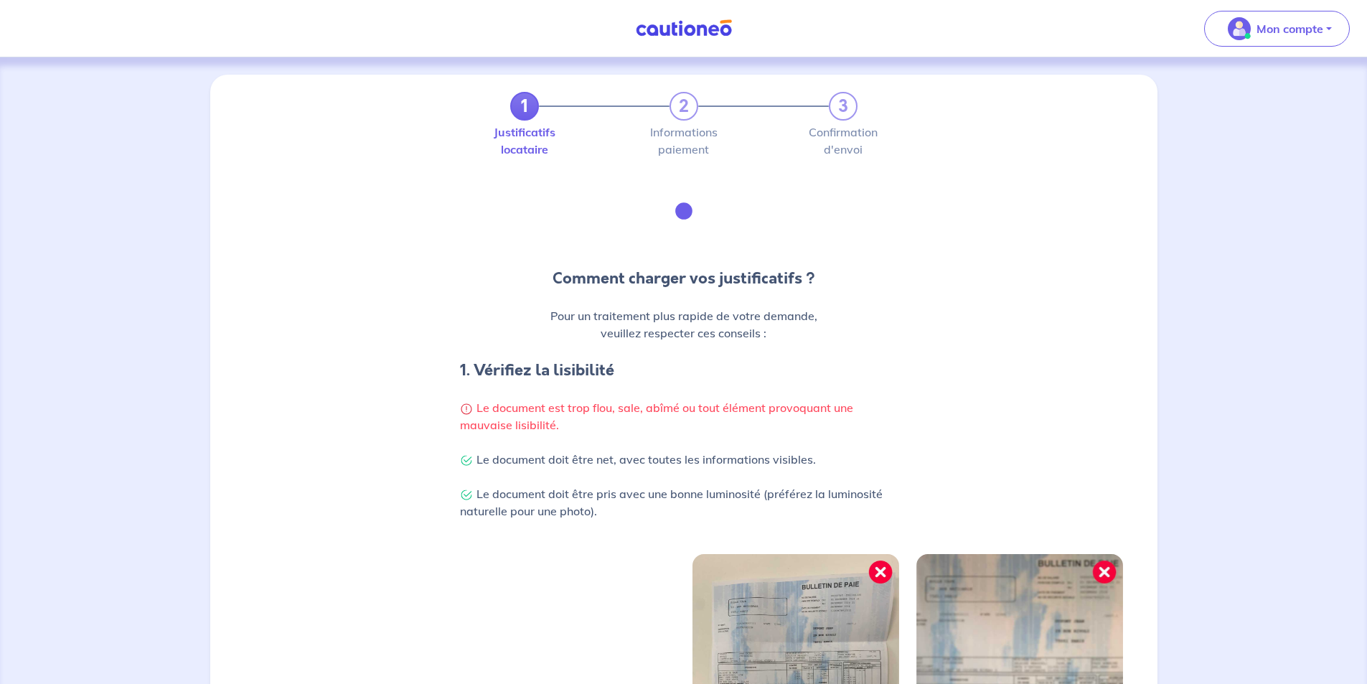
scroll to position [344, 0]
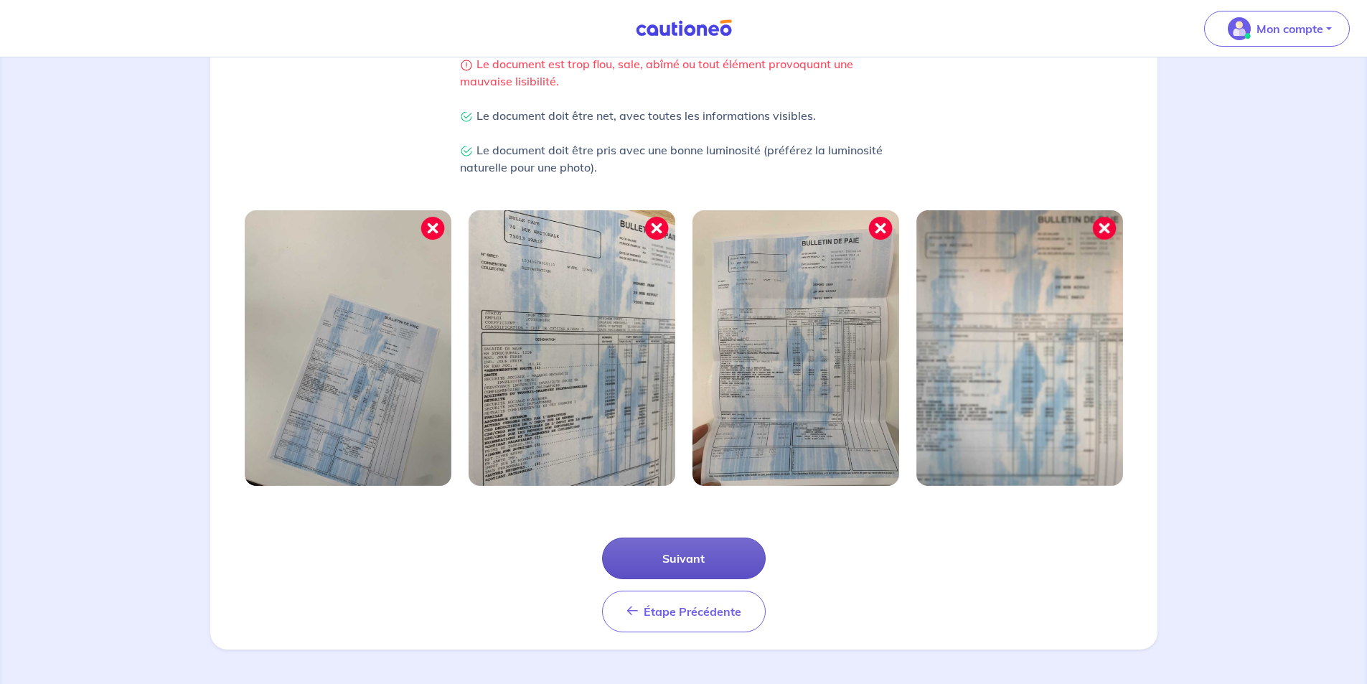
click at [682, 558] on button "Suivant" at bounding box center [684, 558] width 164 height 42
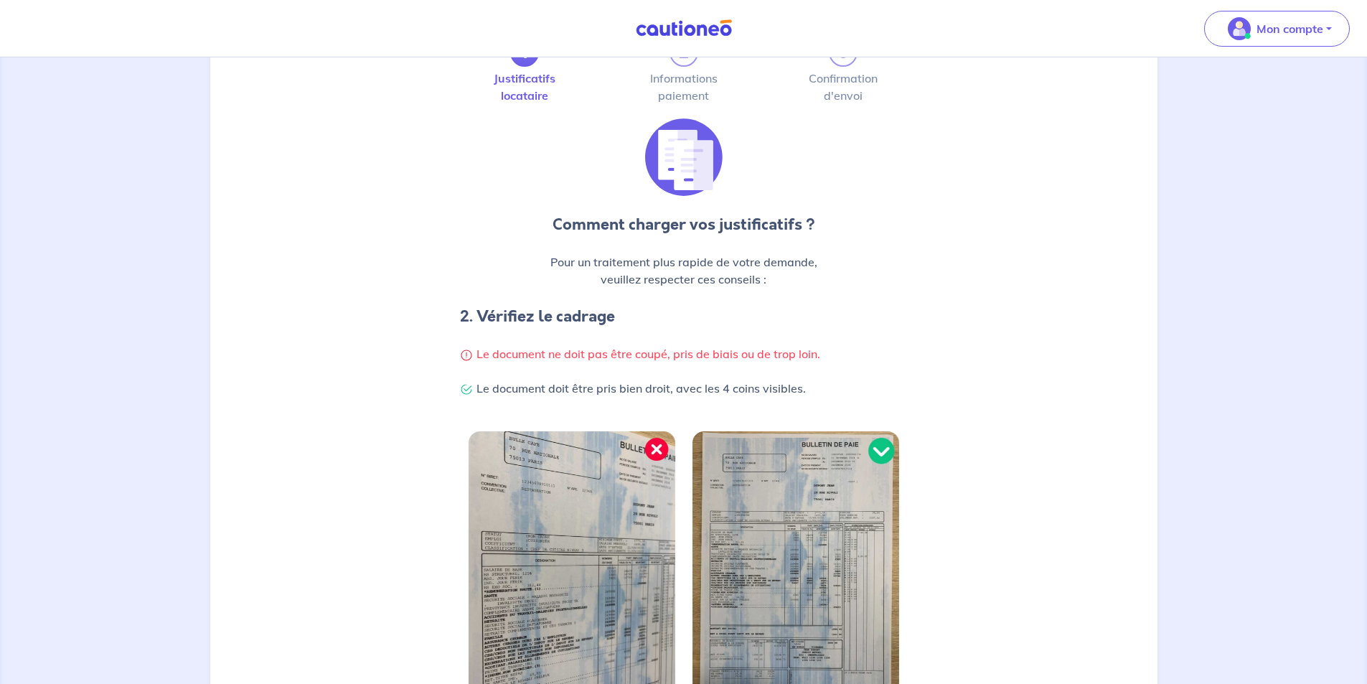
scroll to position [275, 0]
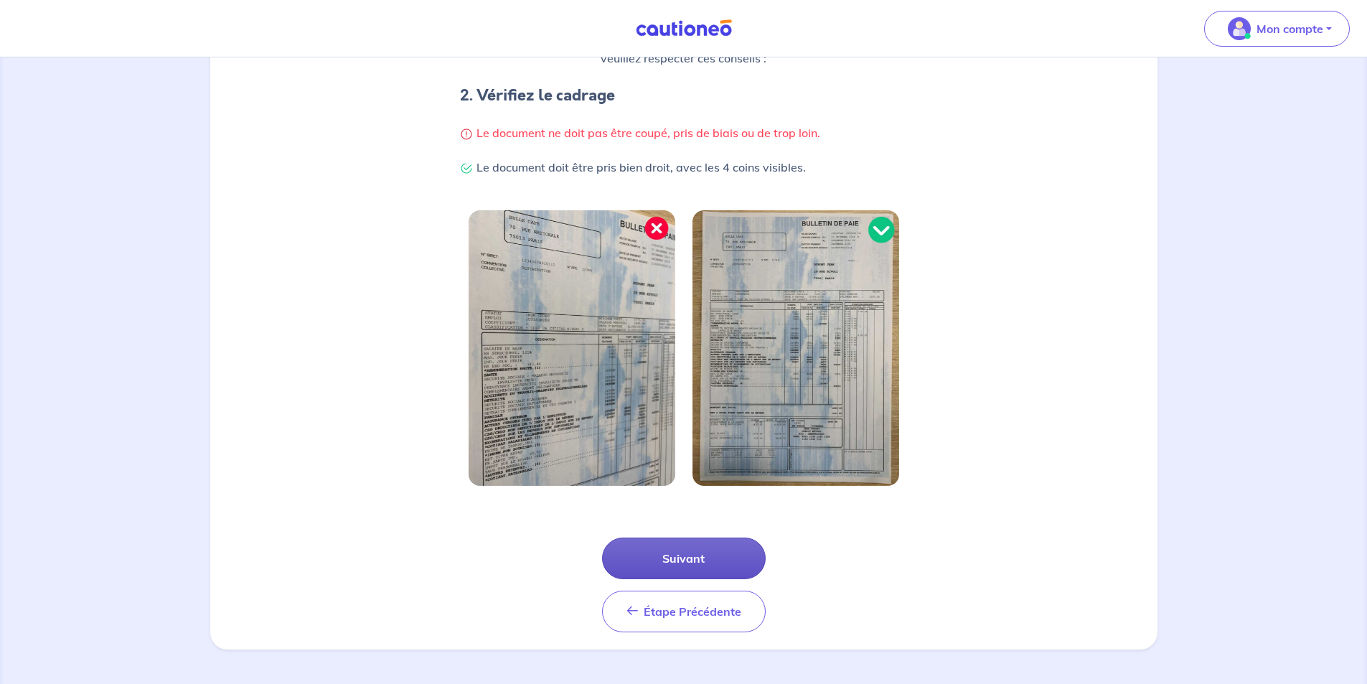
click at [663, 549] on button "Suivant" at bounding box center [684, 558] width 164 height 42
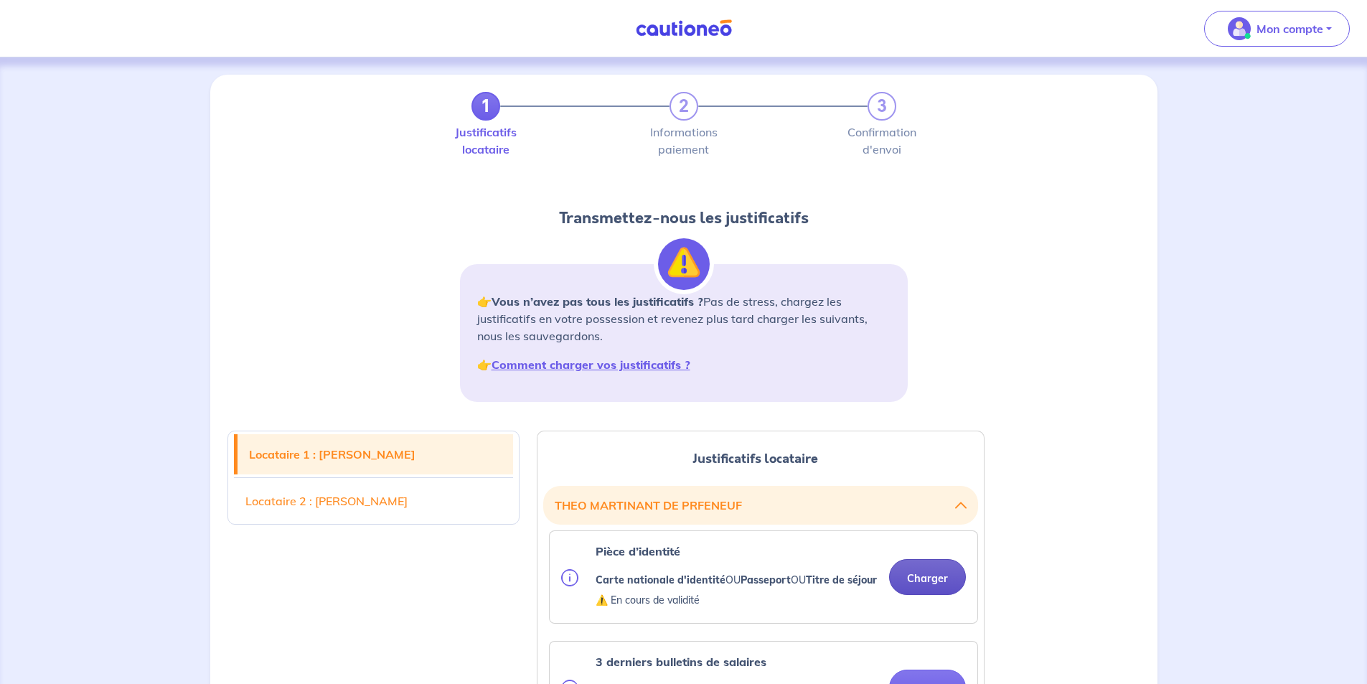
click at [921, 582] on button "Charger" at bounding box center [927, 577] width 77 height 36
click at [923, 595] on button "Charger" at bounding box center [927, 577] width 77 height 36
click at [934, 589] on button "Charger" at bounding box center [927, 577] width 77 height 36
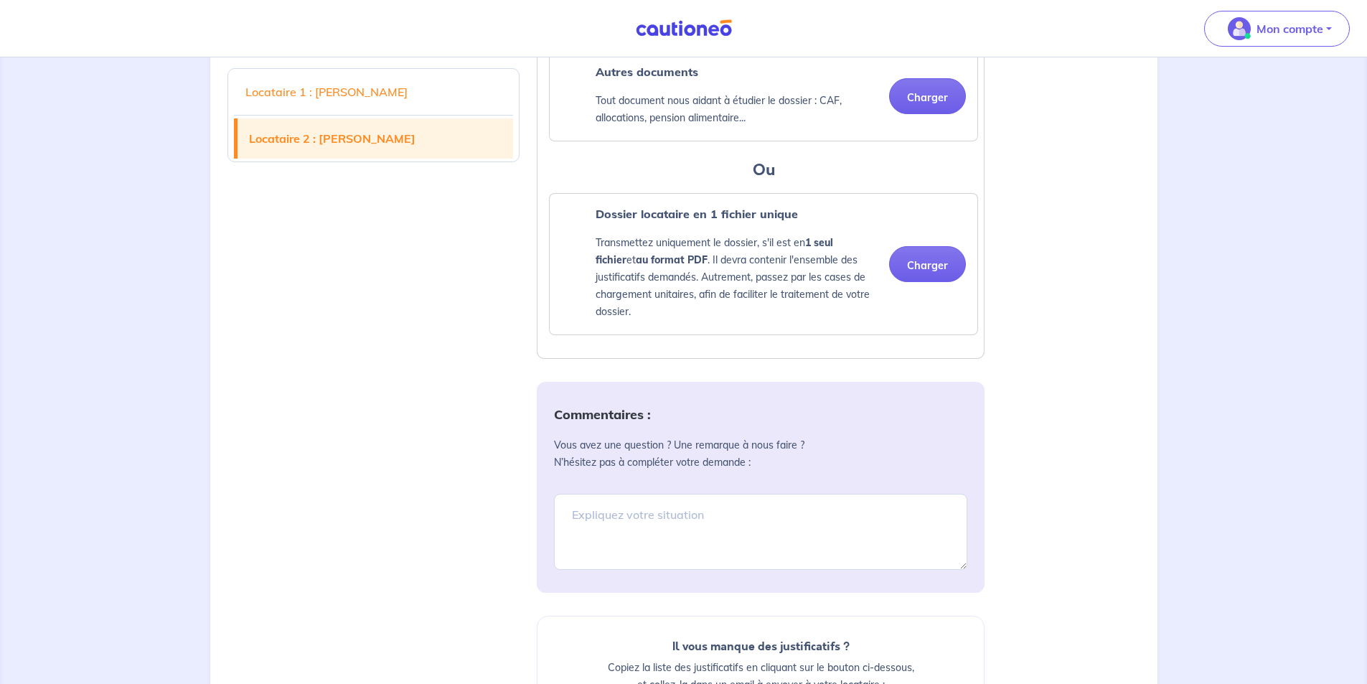
scroll to position [1817, 0]
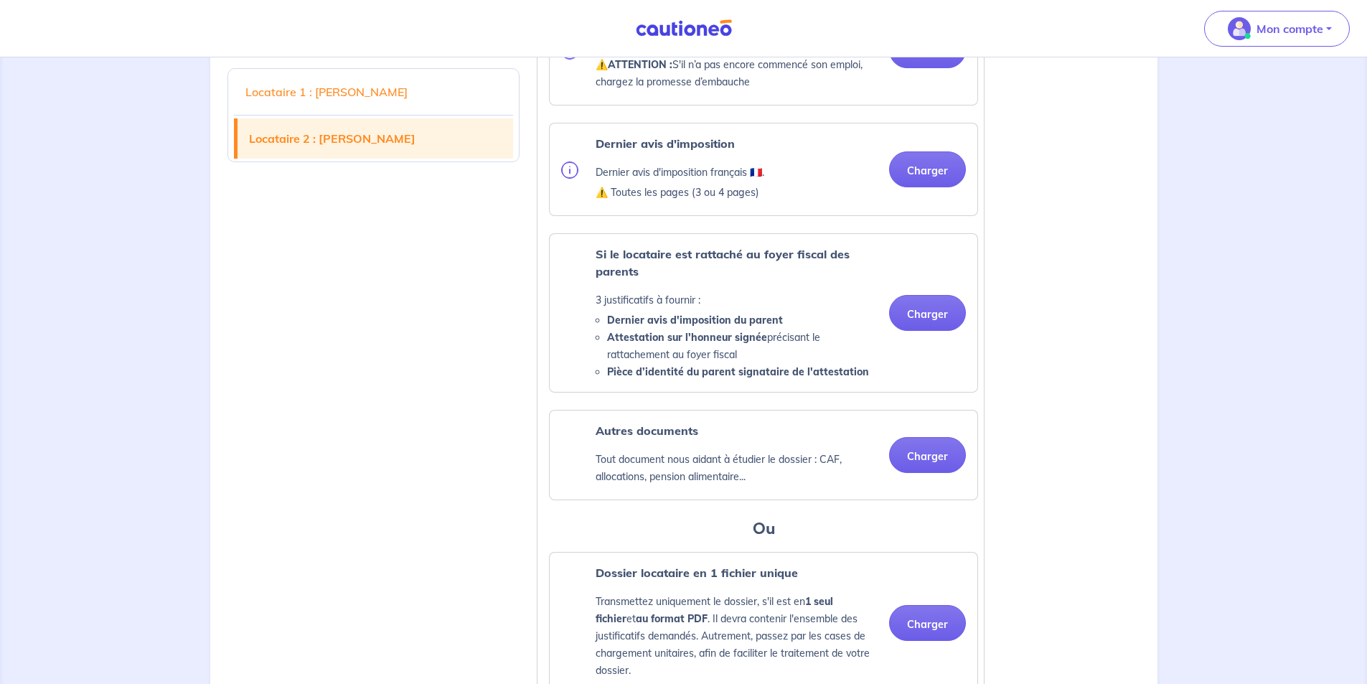
click at [319, 93] on link "Locataire 1 : [PERSON_NAME]" at bounding box center [374, 92] width 280 height 40
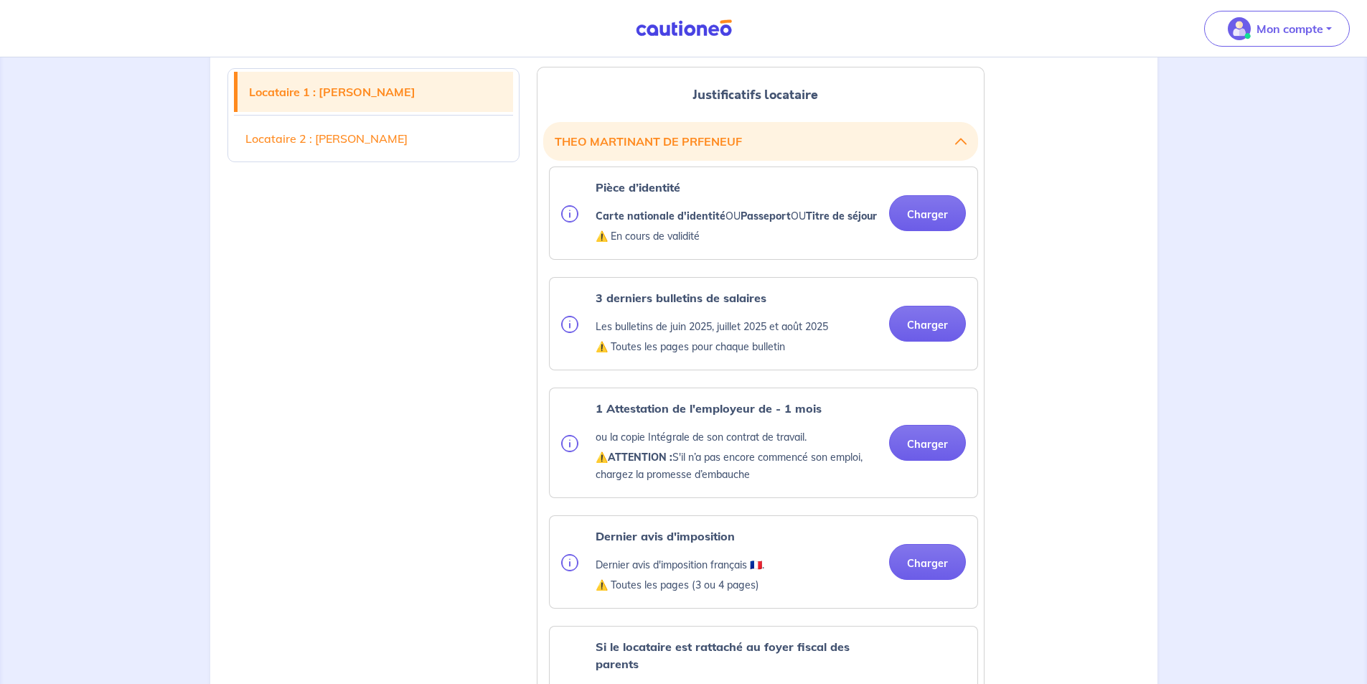
scroll to position [362, 0]
click at [290, 105] on link "Locataire 1 : [PERSON_NAME]" at bounding box center [376, 92] width 276 height 40
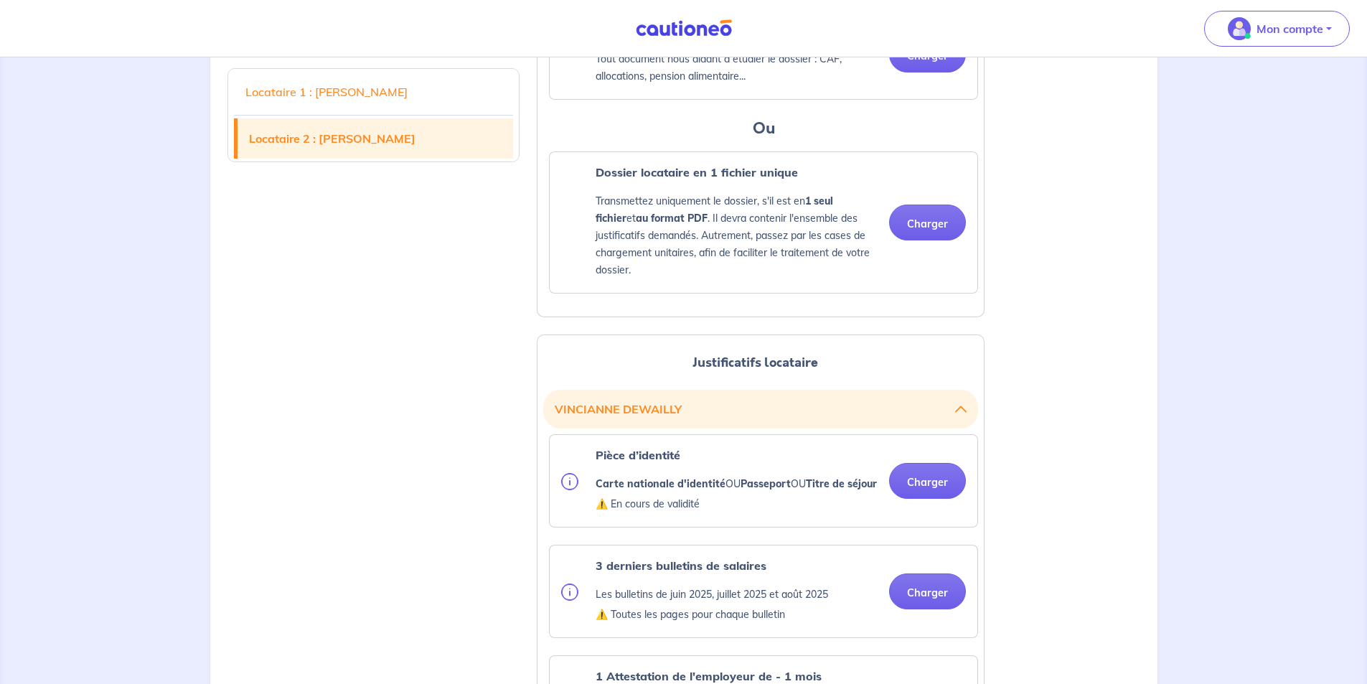
scroll to position [1439, 0]
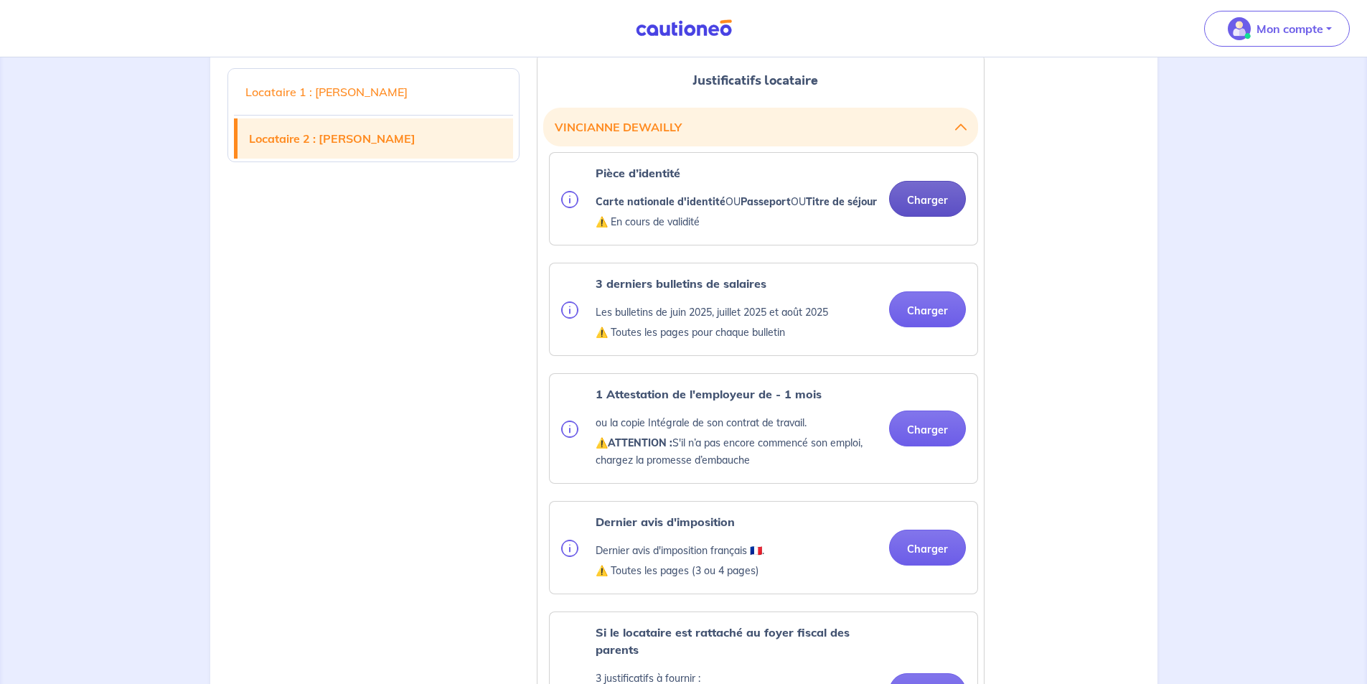
click at [936, 217] on button "Charger" at bounding box center [927, 199] width 77 height 36
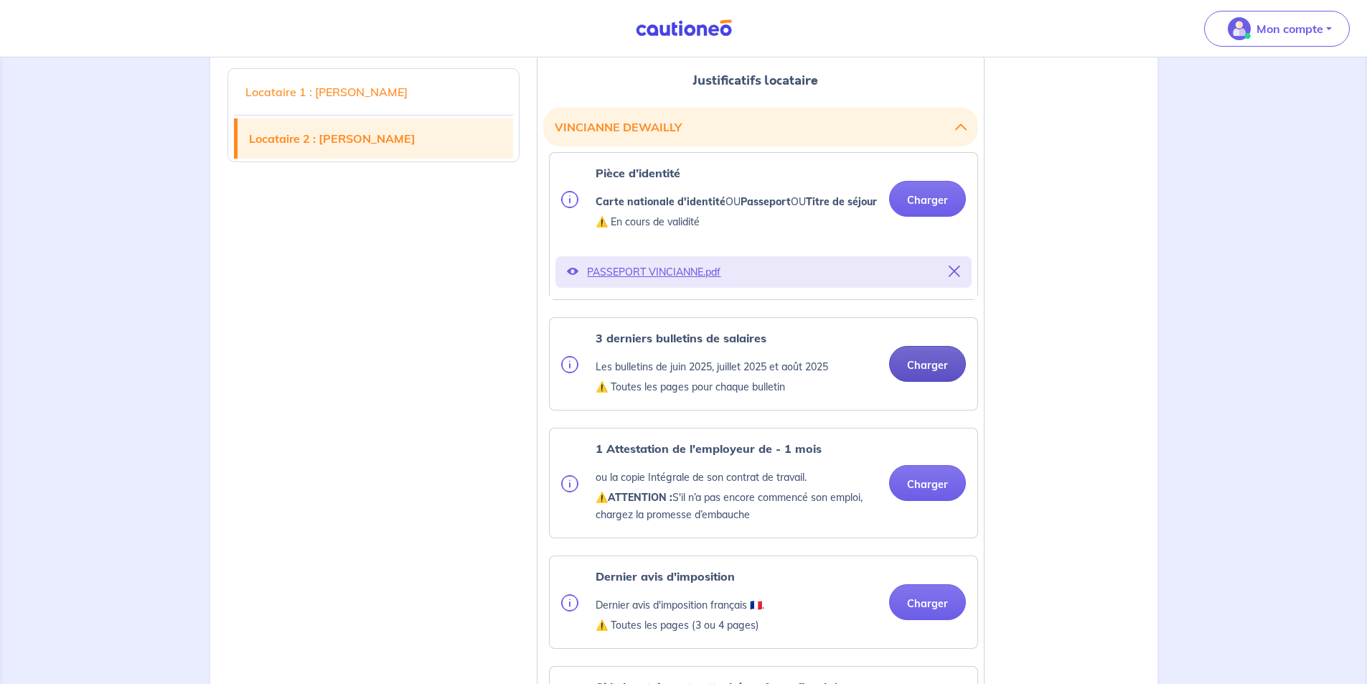
click at [931, 344] on ul "Pièce d’identité Carte nationale d'identité OU Passeport OU Titre de séjour ⚠️ …" at bounding box center [760, 639] width 435 height 974
click at [934, 382] on button "Charger" at bounding box center [927, 364] width 77 height 36
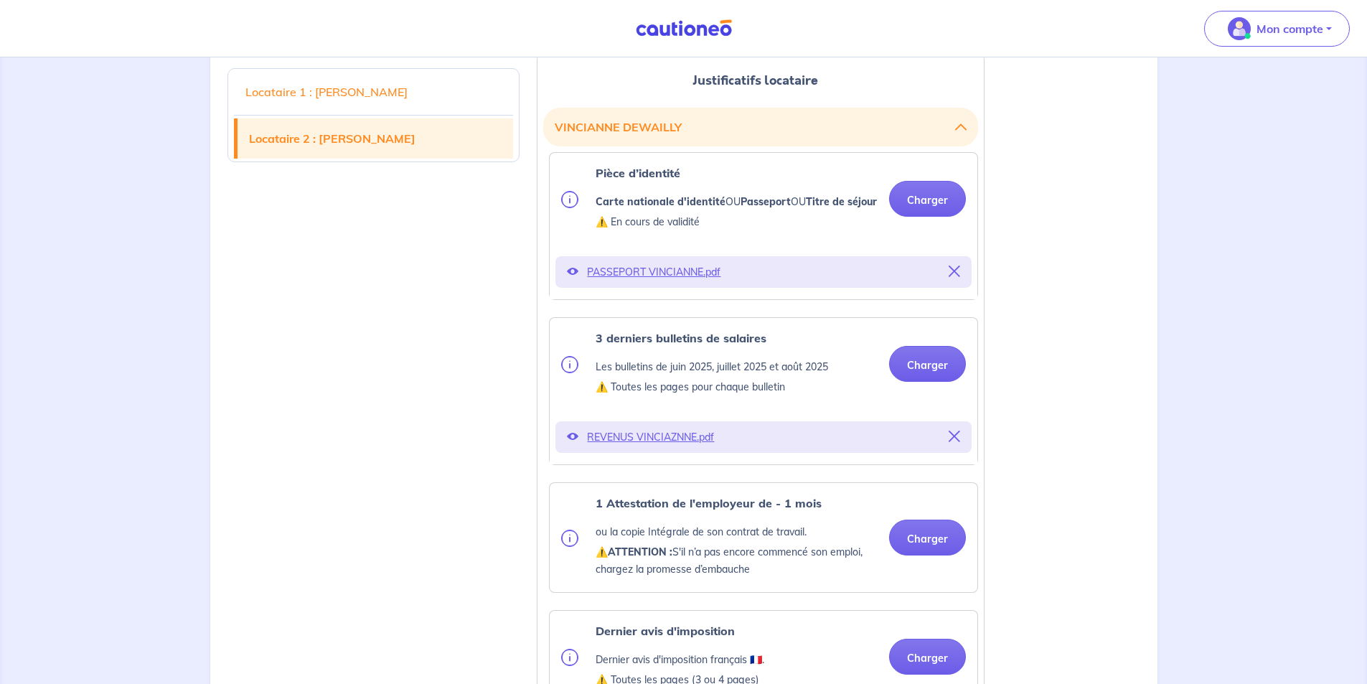
click at [636, 447] on p "REVENUS VINCIAZNNE.pdf" at bounding box center [763, 437] width 353 height 20
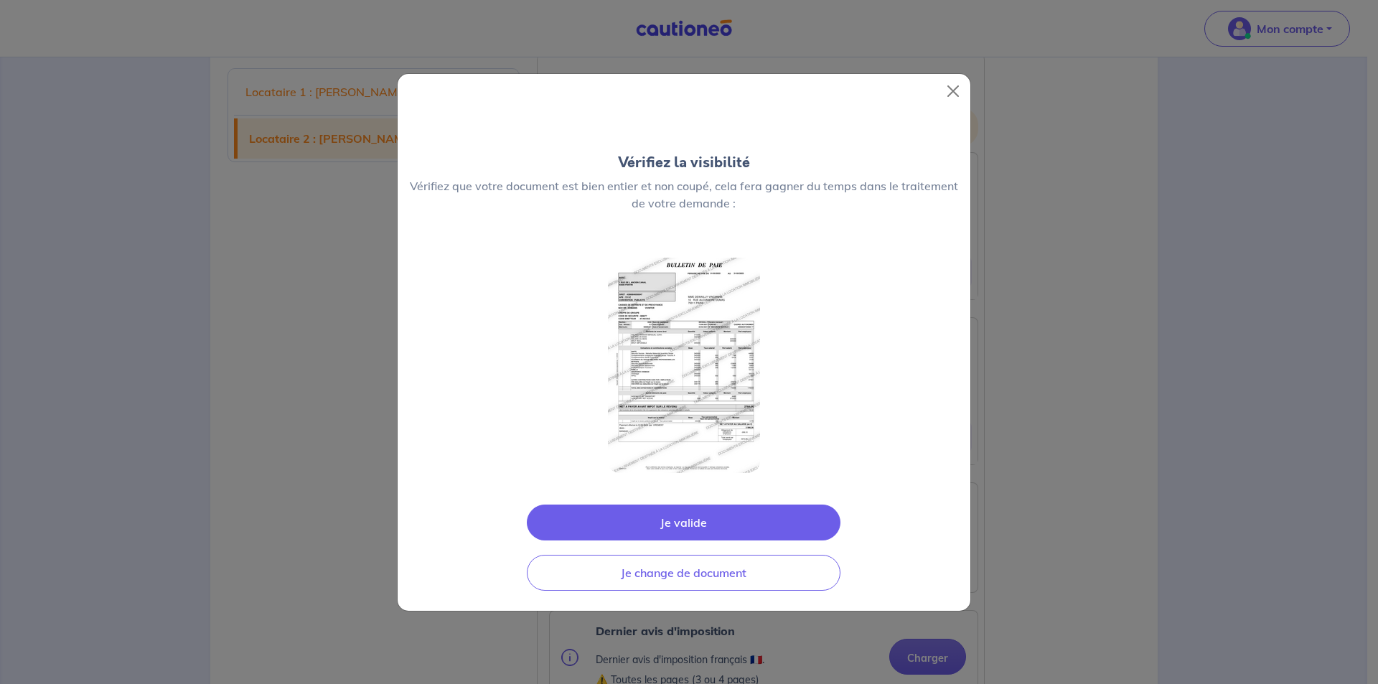
click at [718, 523] on button "Je valide" at bounding box center [684, 522] width 314 height 36
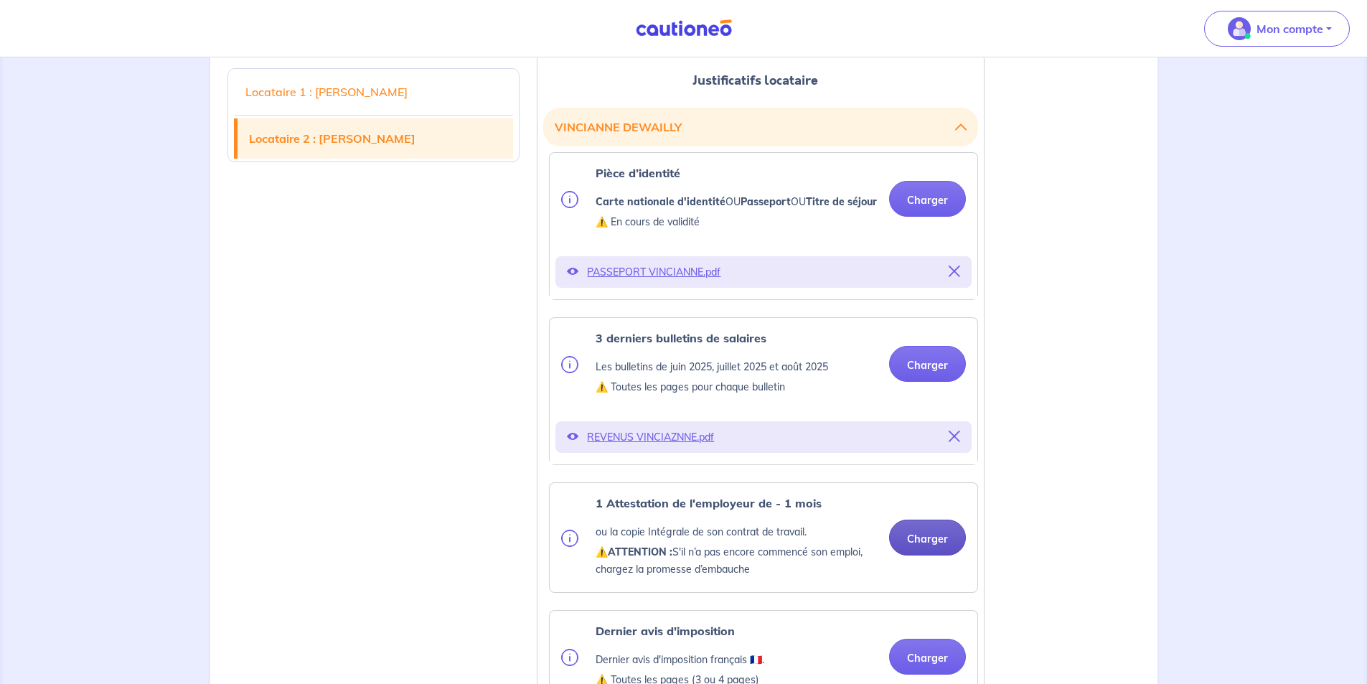
click at [917, 555] on button "Charger" at bounding box center [927, 537] width 77 height 36
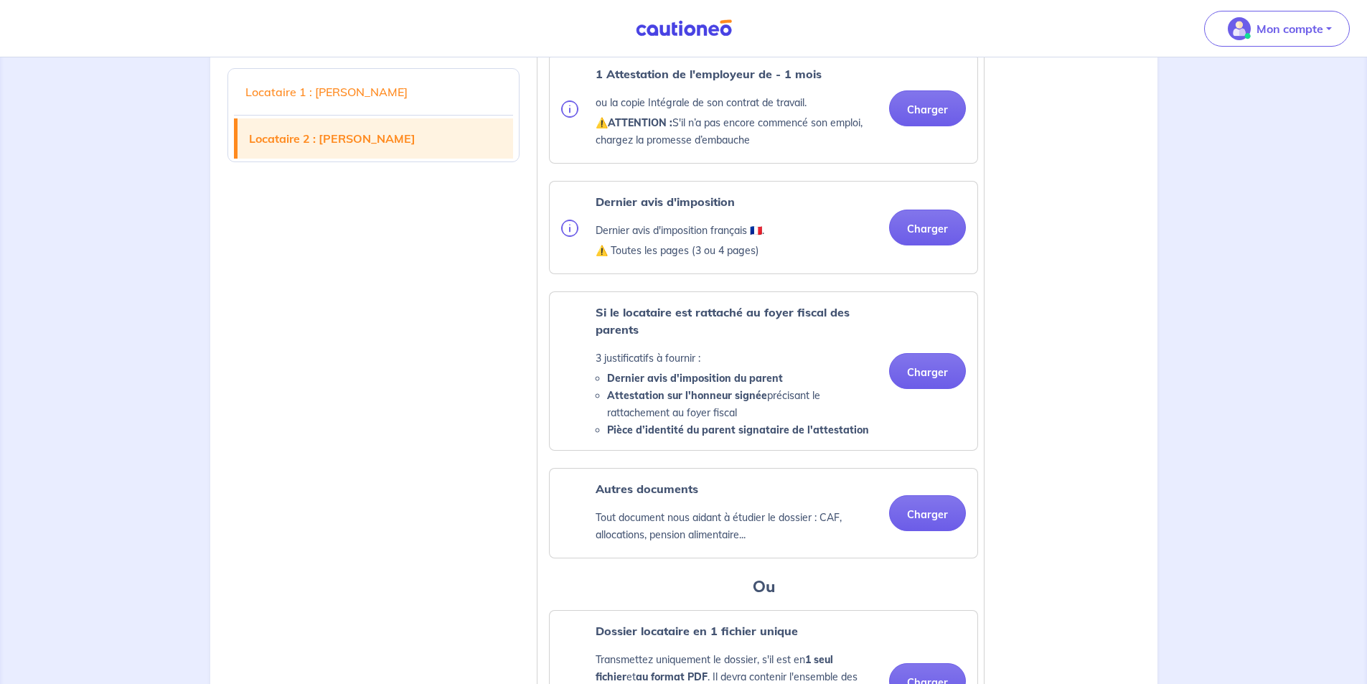
scroll to position [1869, 0]
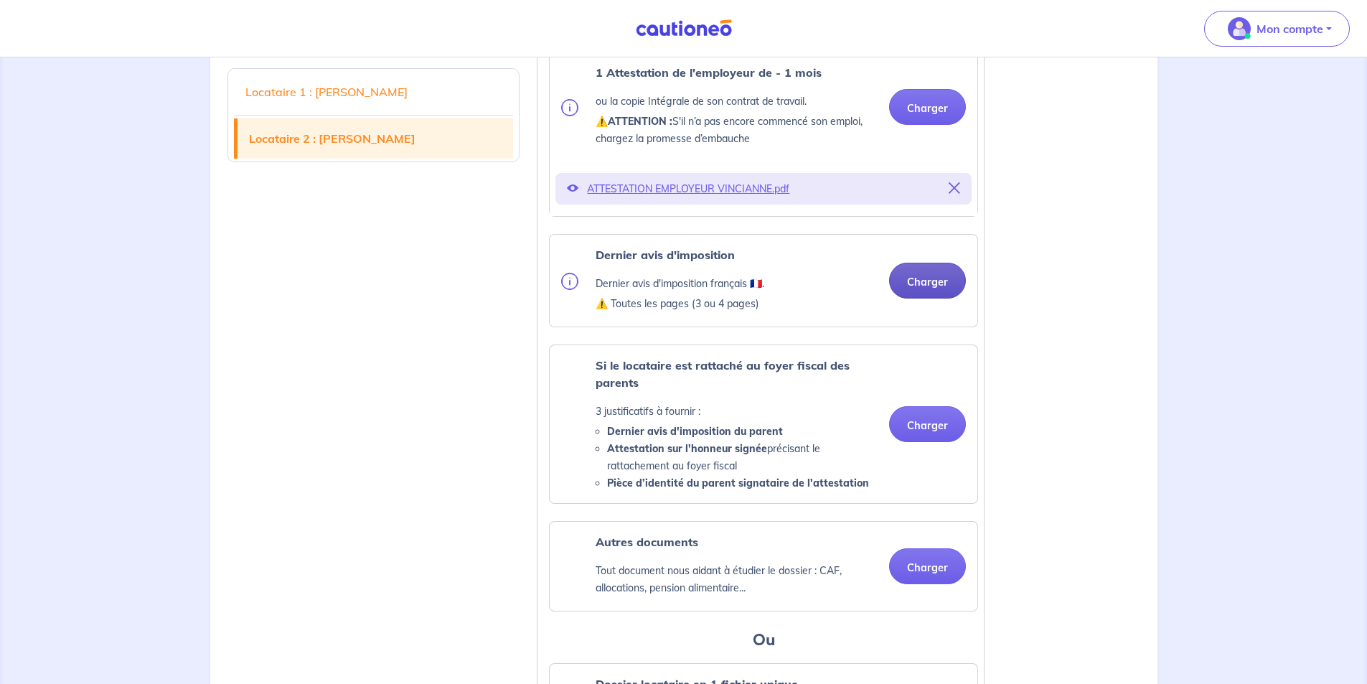
click at [916, 298] on button "Charger" at bounding box center [927, 281] width 77 height 36
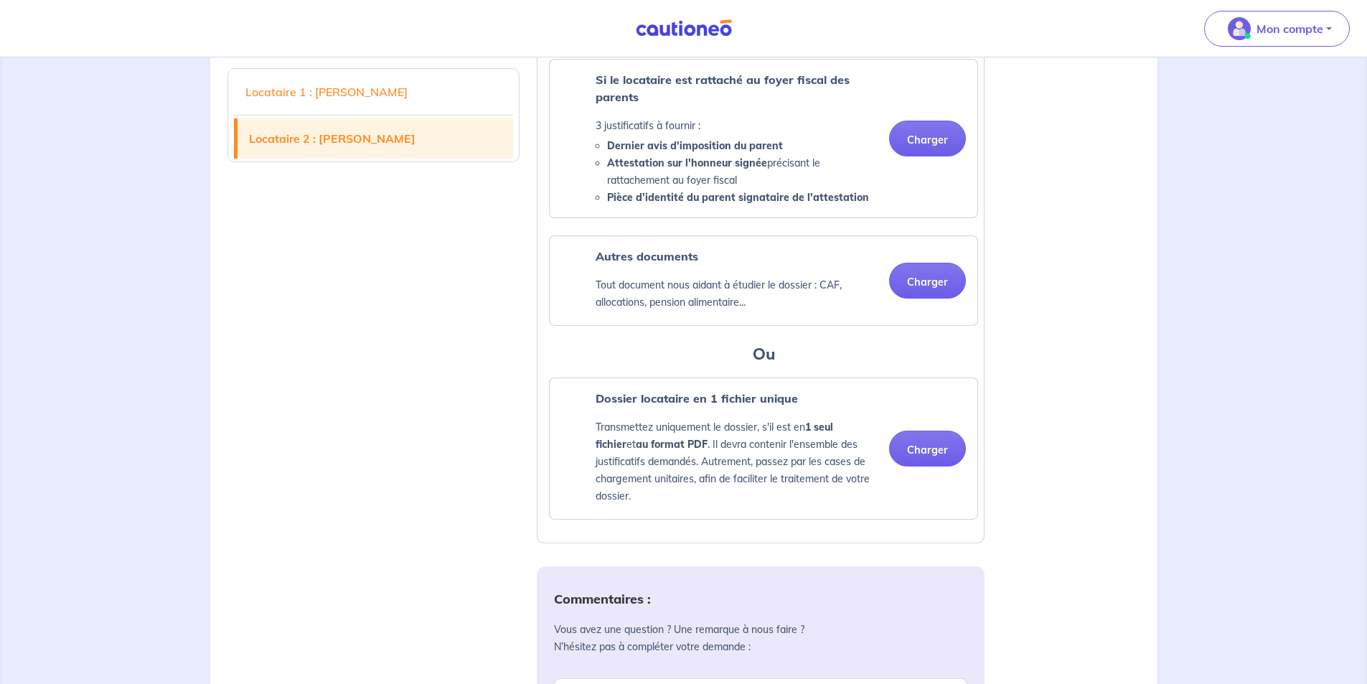
scroll to position [2156, 0]
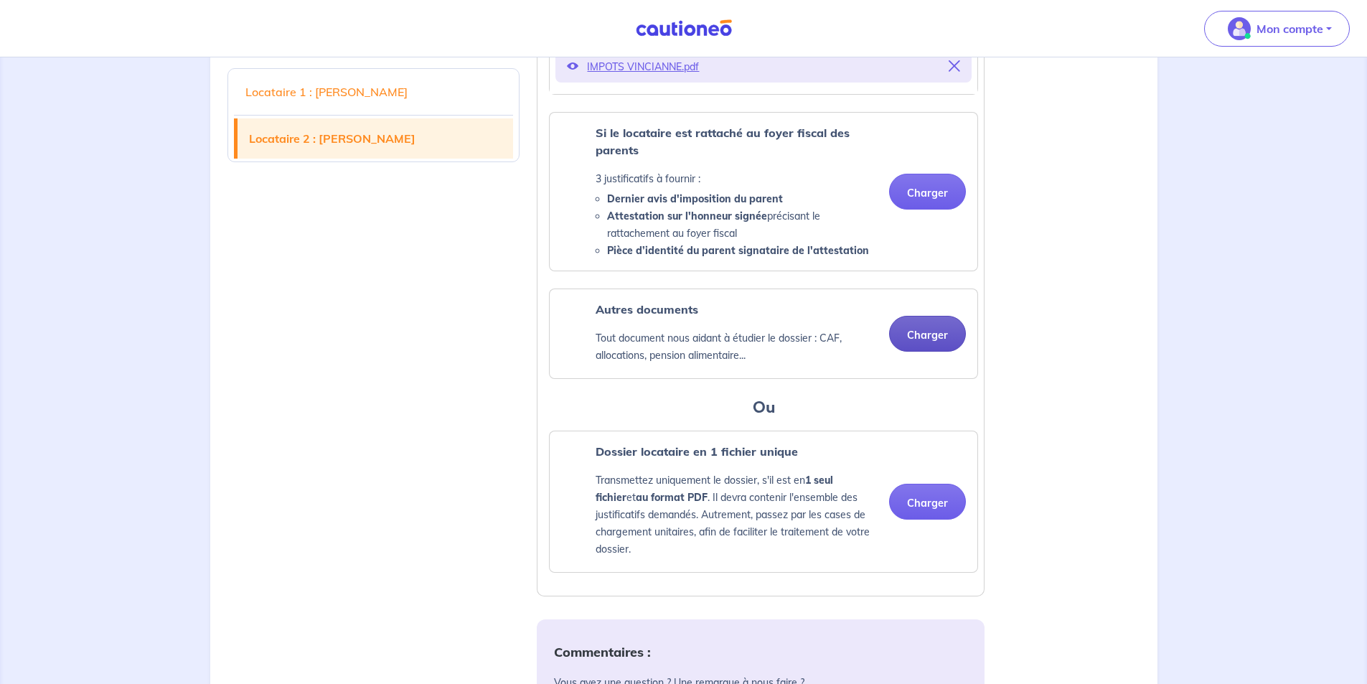
click at [936, 352] on button "Charger" at bounding box center [927, 334] width 77 height 36
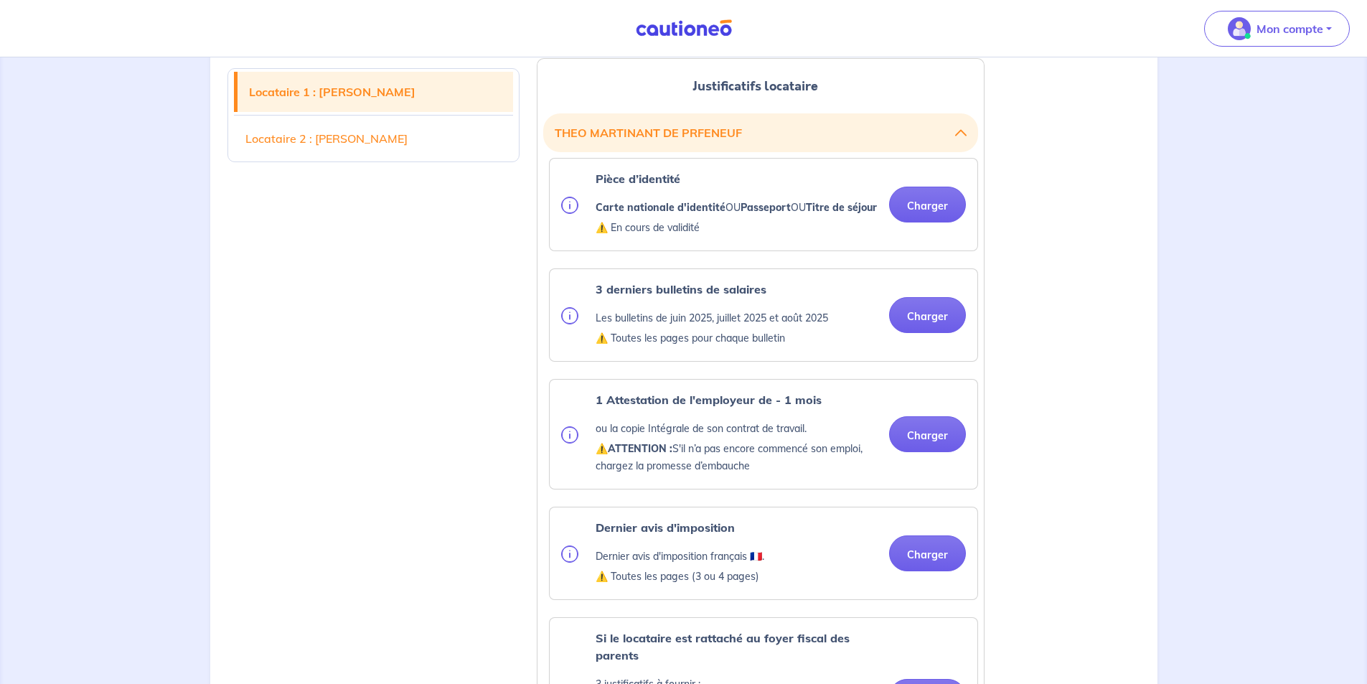
scroll to position [362, 0]
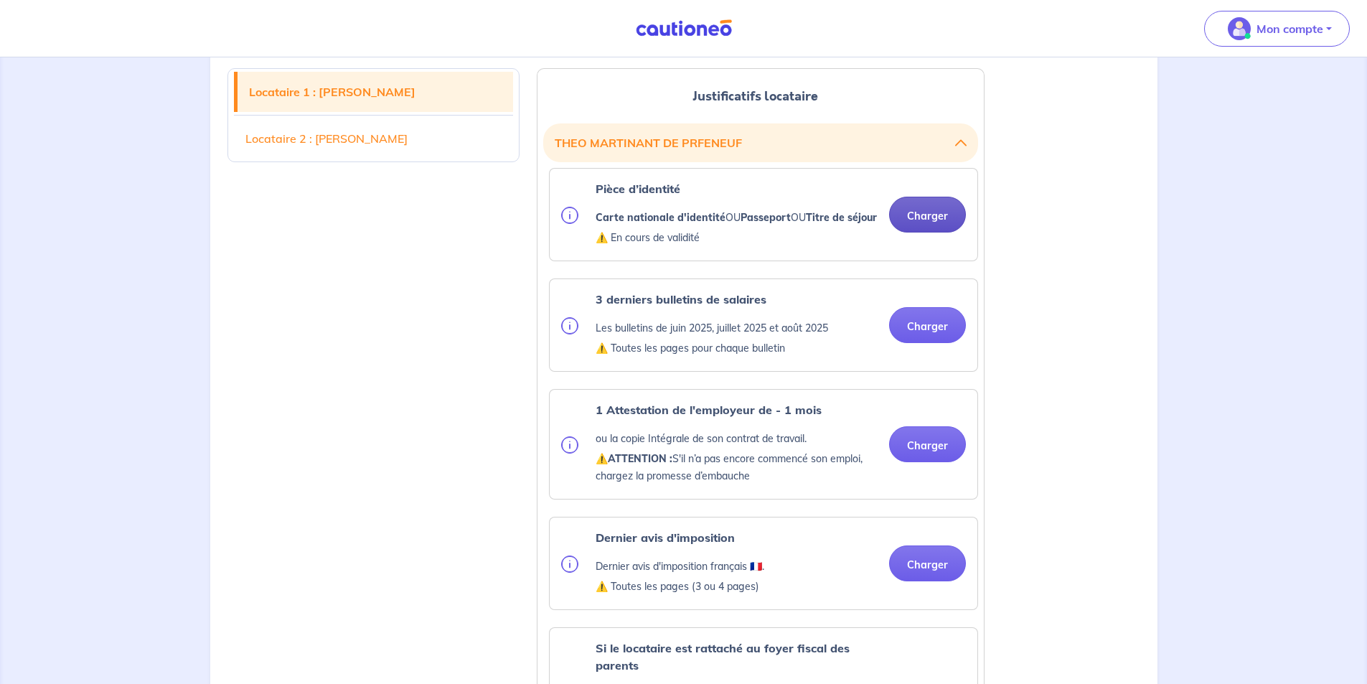
click at [942, 228] on button "Charger" at bounding box center [927, 215] width 77 height 36
click at [916, 340] on ul "Pièce d’identité Carte nationale d'identité OU Passeport OU Titre de séjour ⚠️ …" at bounding box center [760, 628] width 435 height 920
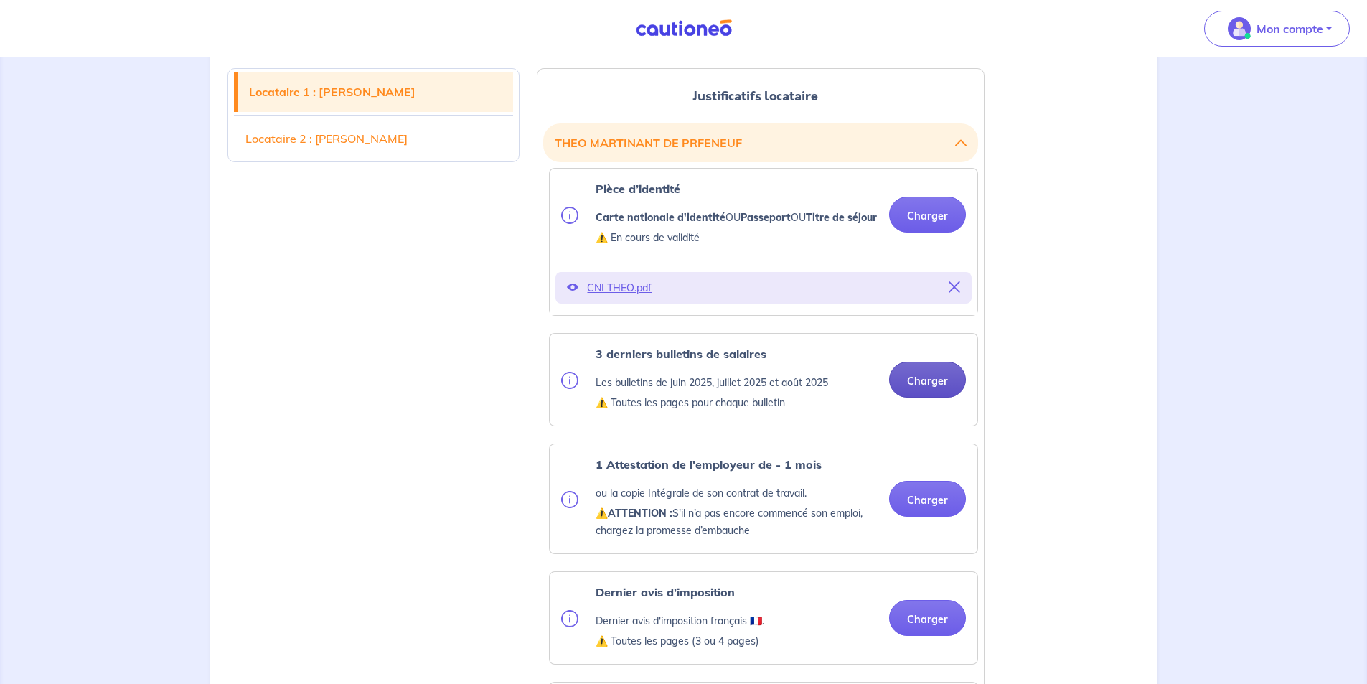
click at [921, 398] on button "Charger" at bounding box center [927, 380] width 77 height 36
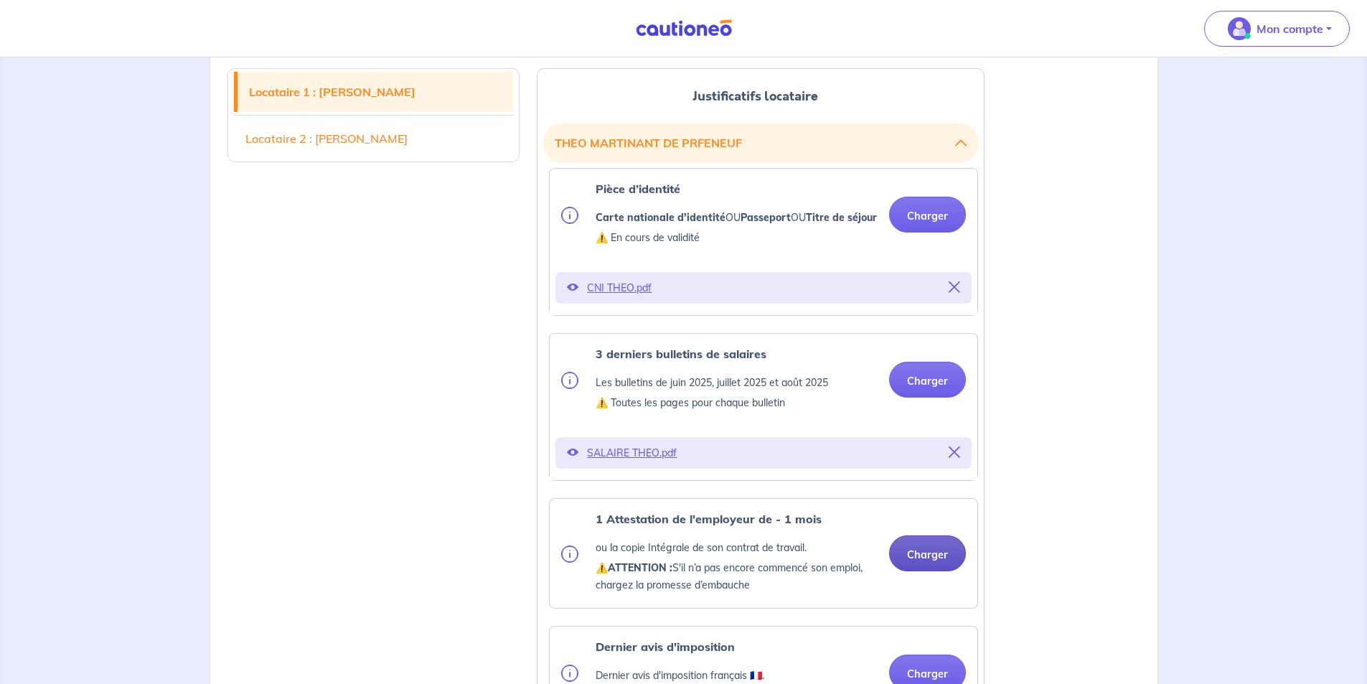
click at [921, 569] on button "Charger" at bounding box center [927, 553] width 77 height 36
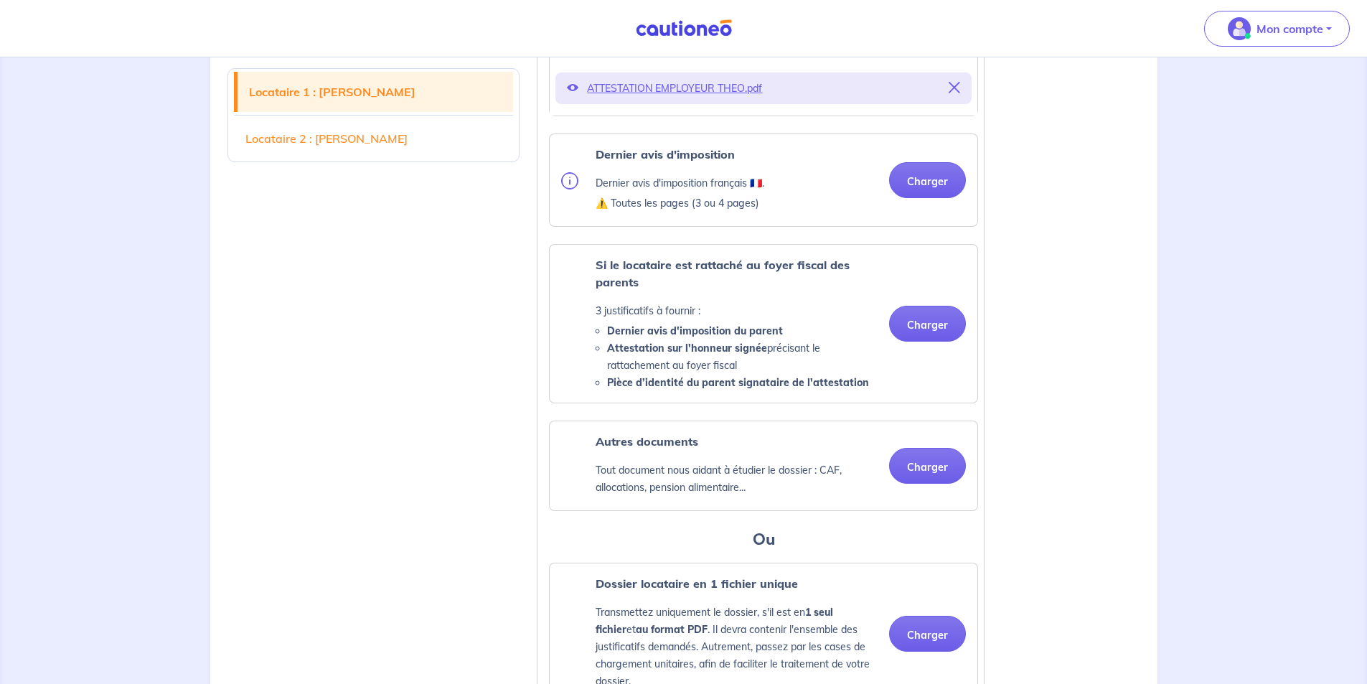
scroll to position [1008, 0]
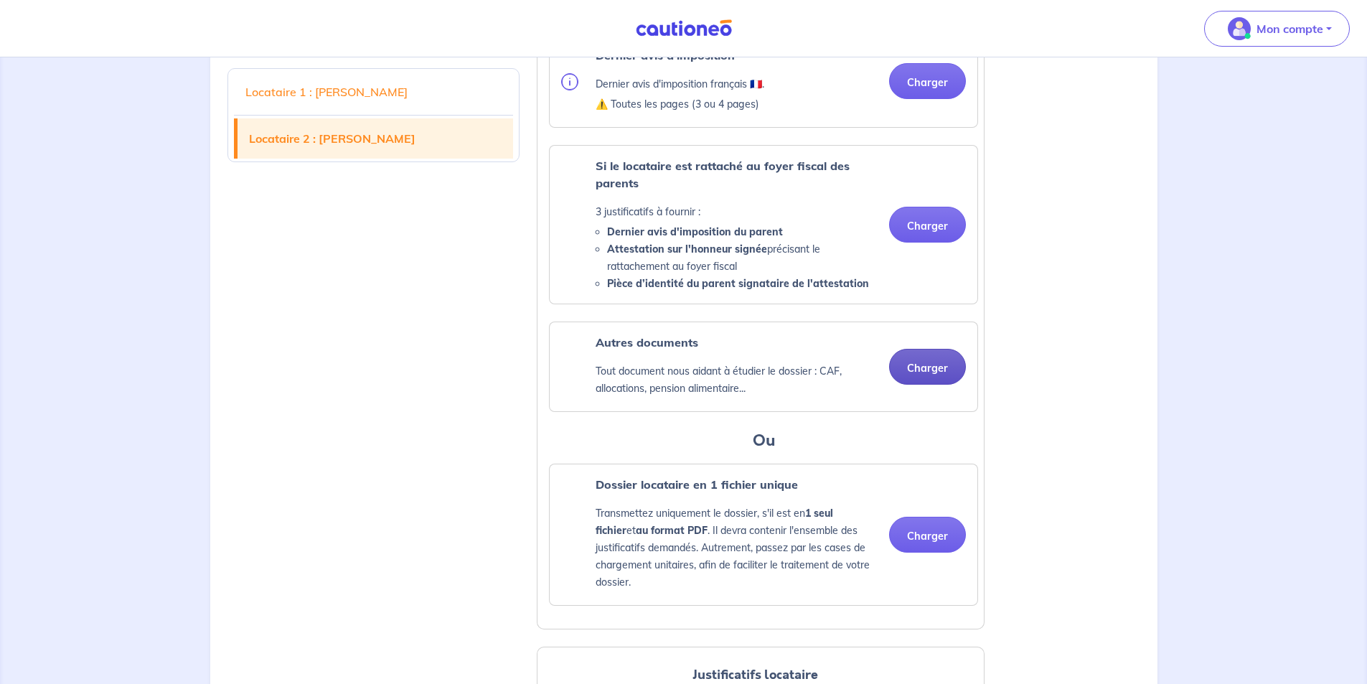
click at [917, 383] on button "Charger" at bounding box center [927, 367] width 77 height 36
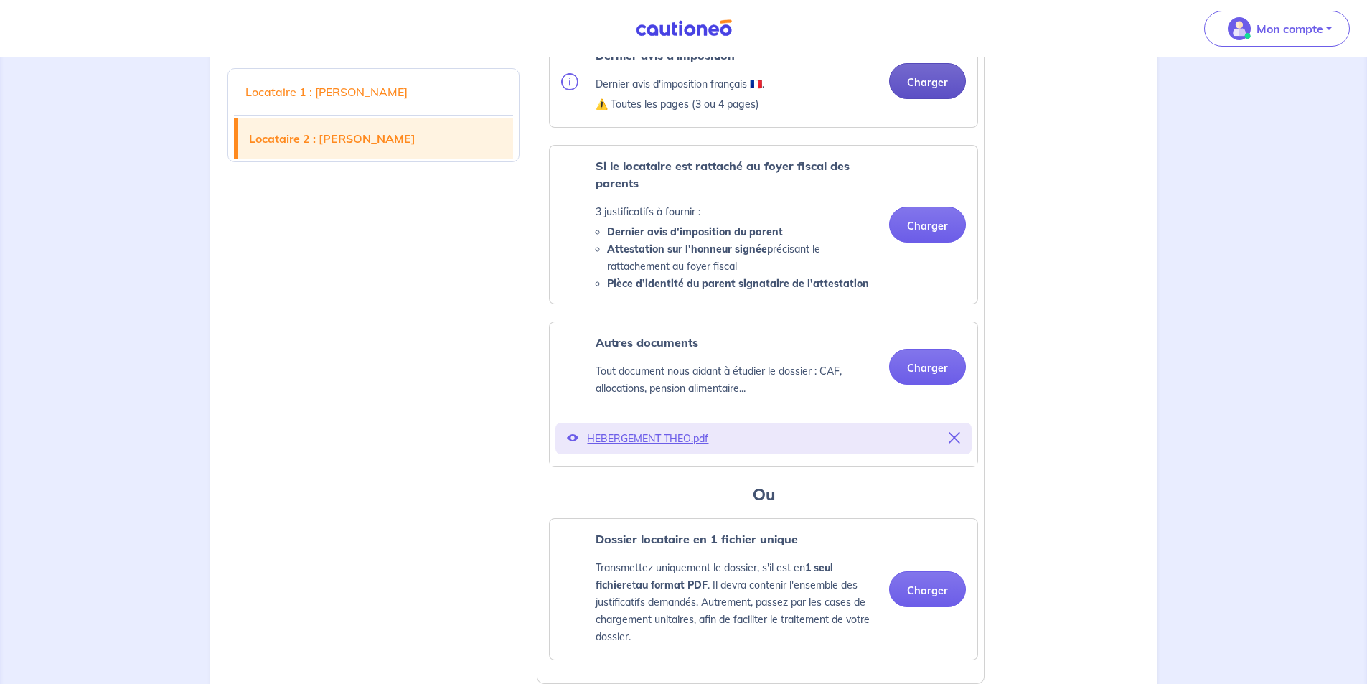
click at [929, 93] on button "Charger" at bounding box center [927, 81] width 77 height 36
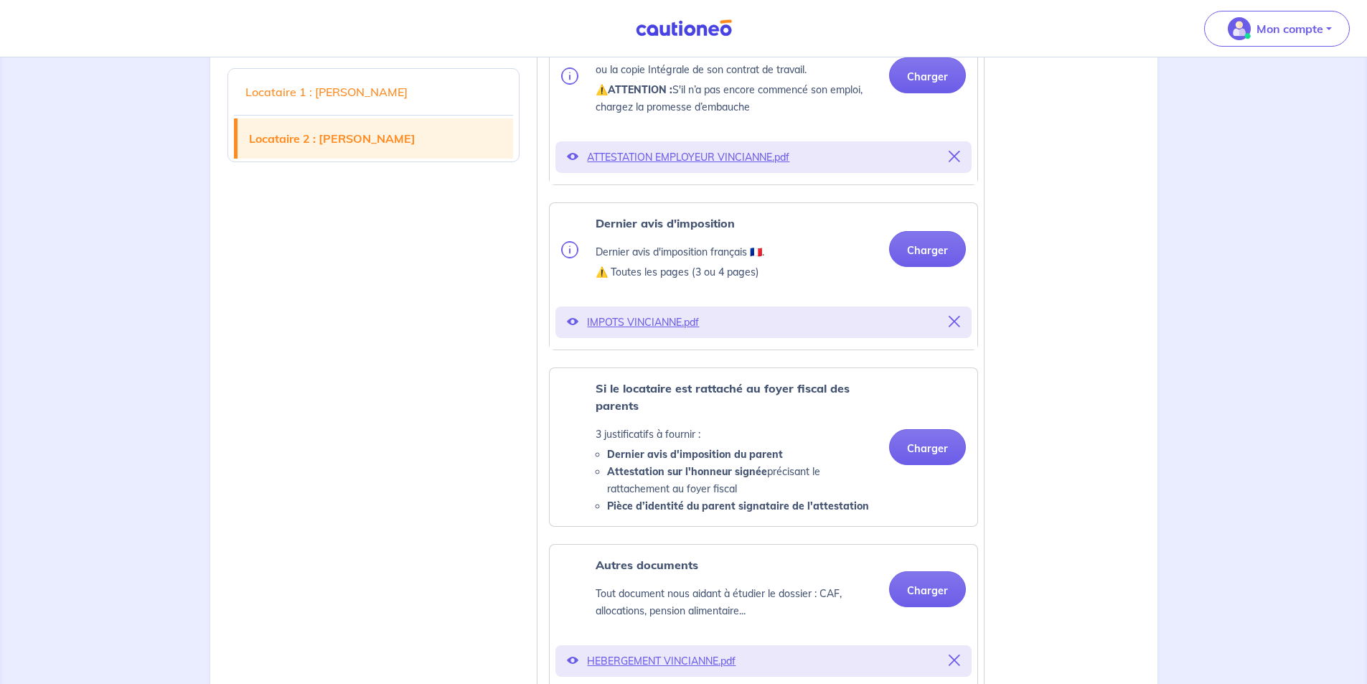
scroll to position [2219, 0]
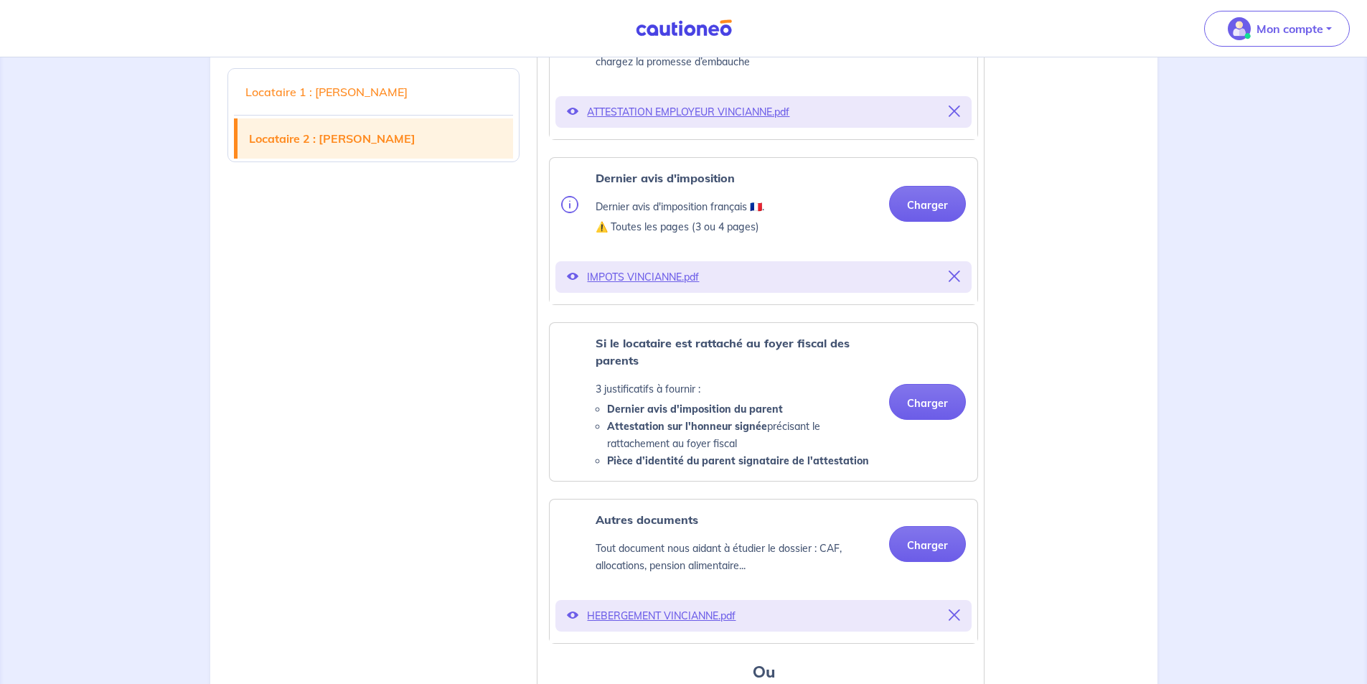
drag, startPoint x: 606, startPoint y: 314, endPoint x: 489, endPoint y: 339, distance: 118.9
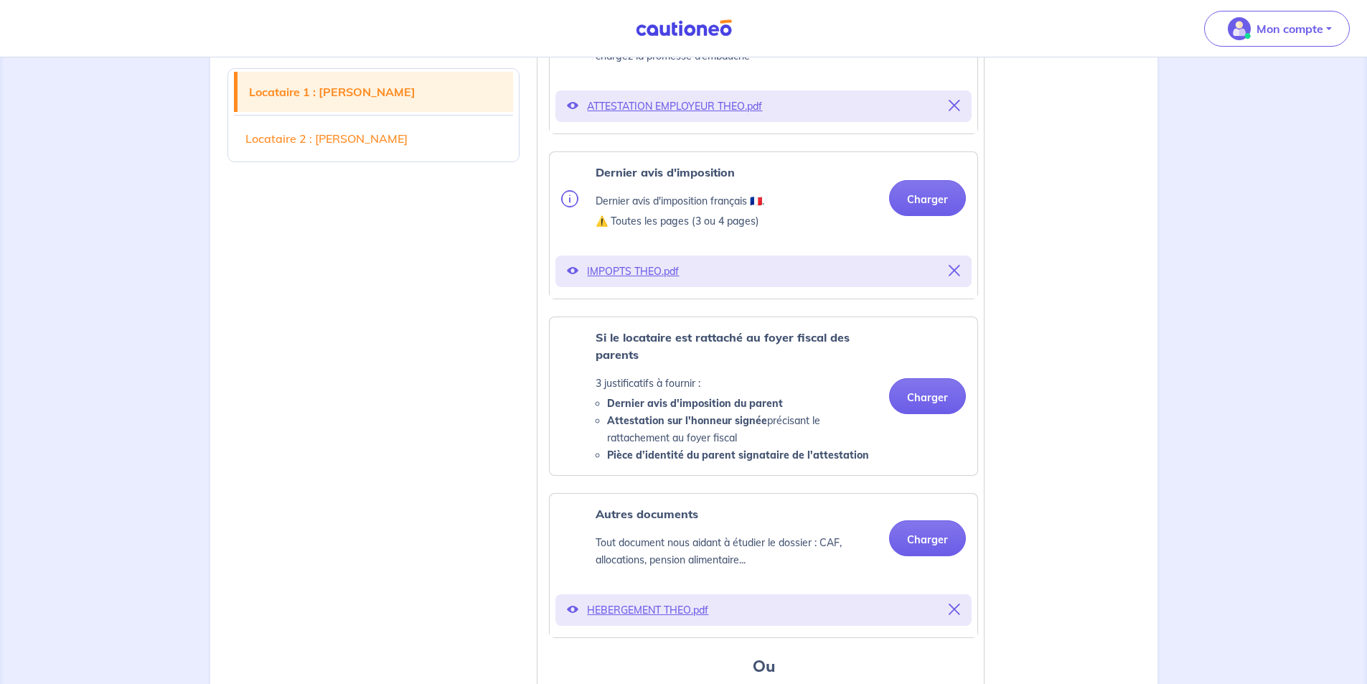
scroll to position [855, 0]
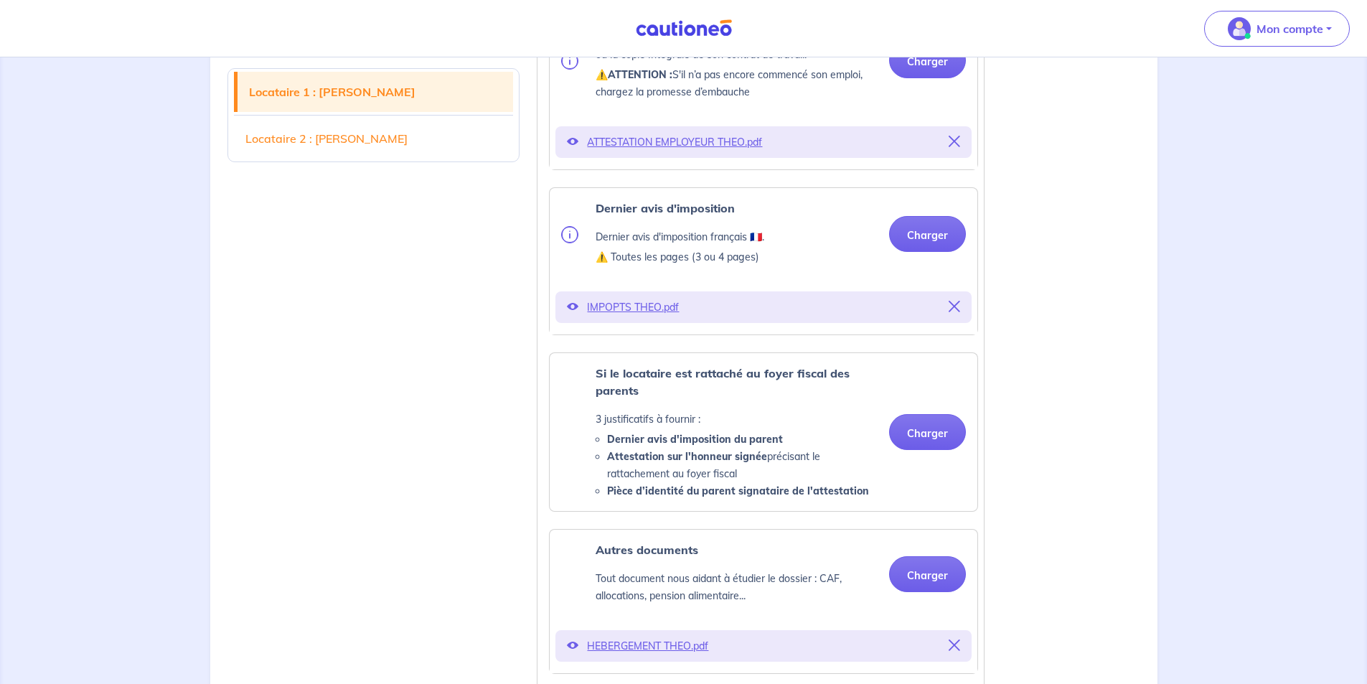
click at [621, 317] on p "IMPOPTS THEO.pdf" at bounding box center [763, 307] width 353 height 20
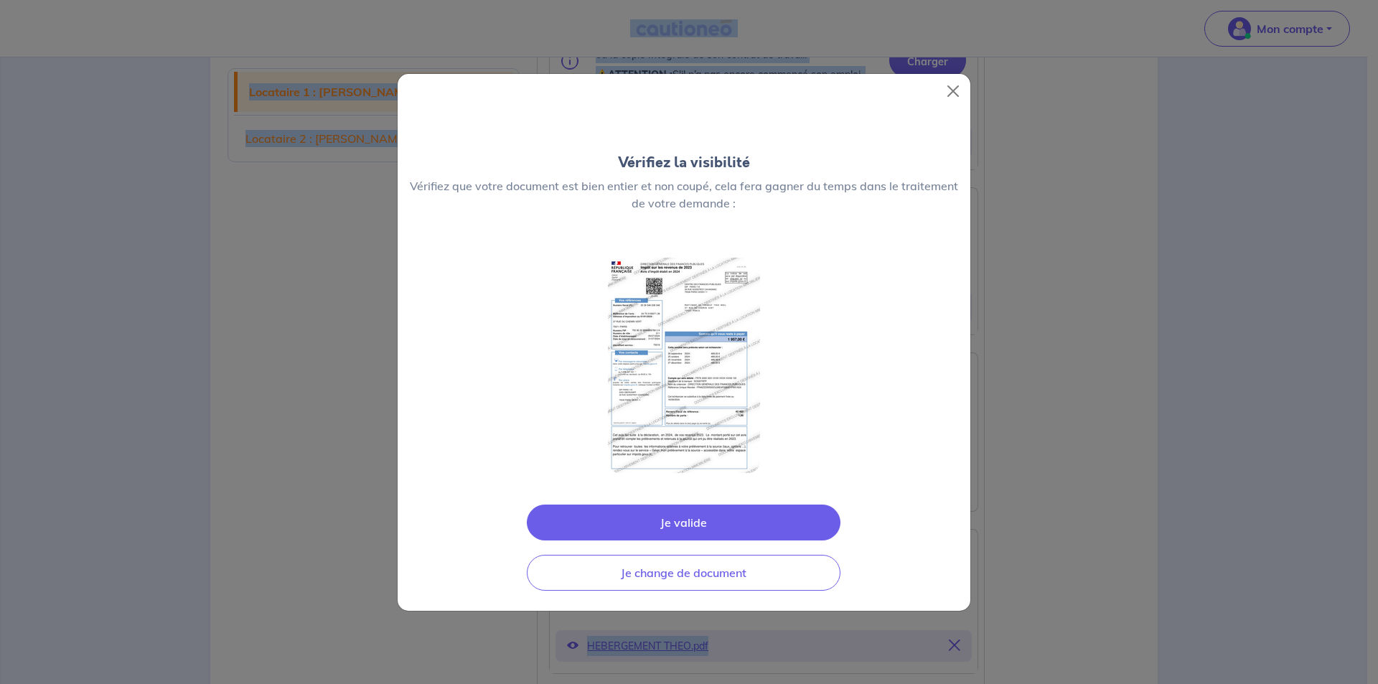
click at [621, 326] on div "Vérifiez la visibilité Vérifiez que votre document est bien entier et non coupé…" at bounding box center [684, 342] width 574 height 538
click at [953, 94] on button "Close" at bounding box center [952, 91] width 23 height 23
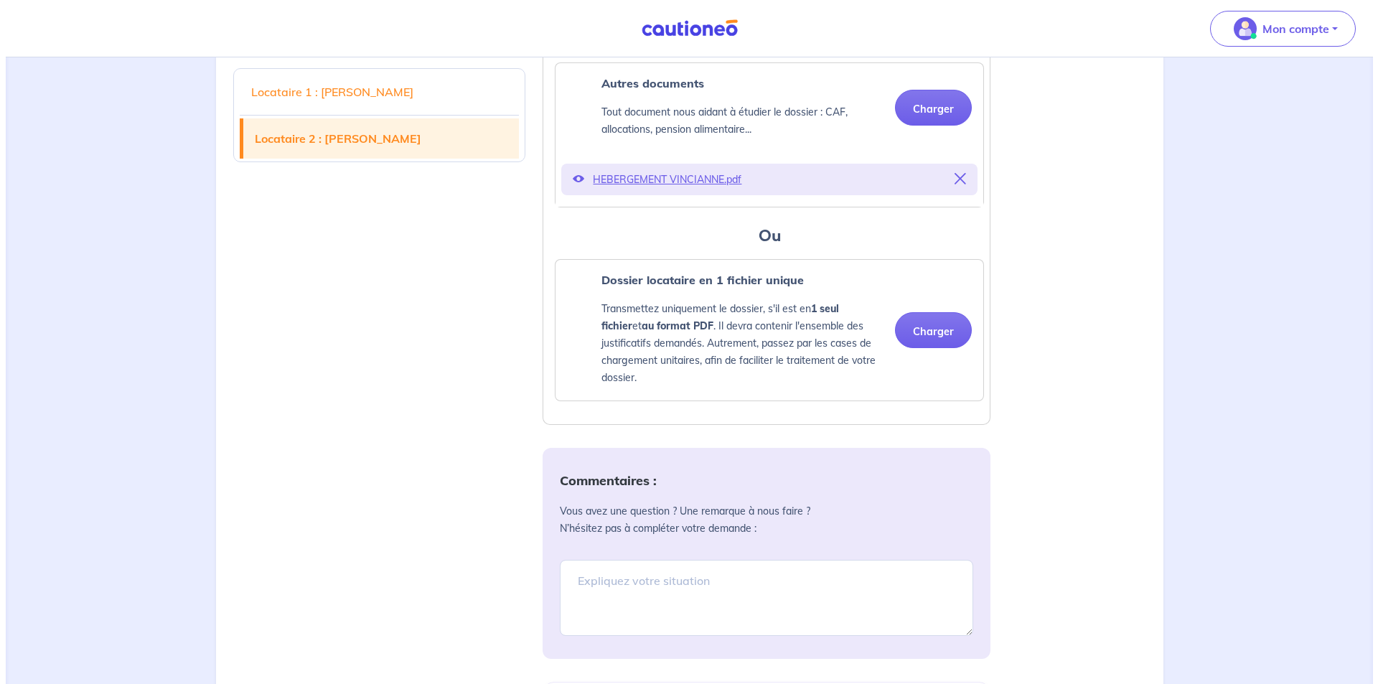
scroll to position [3008, 0]
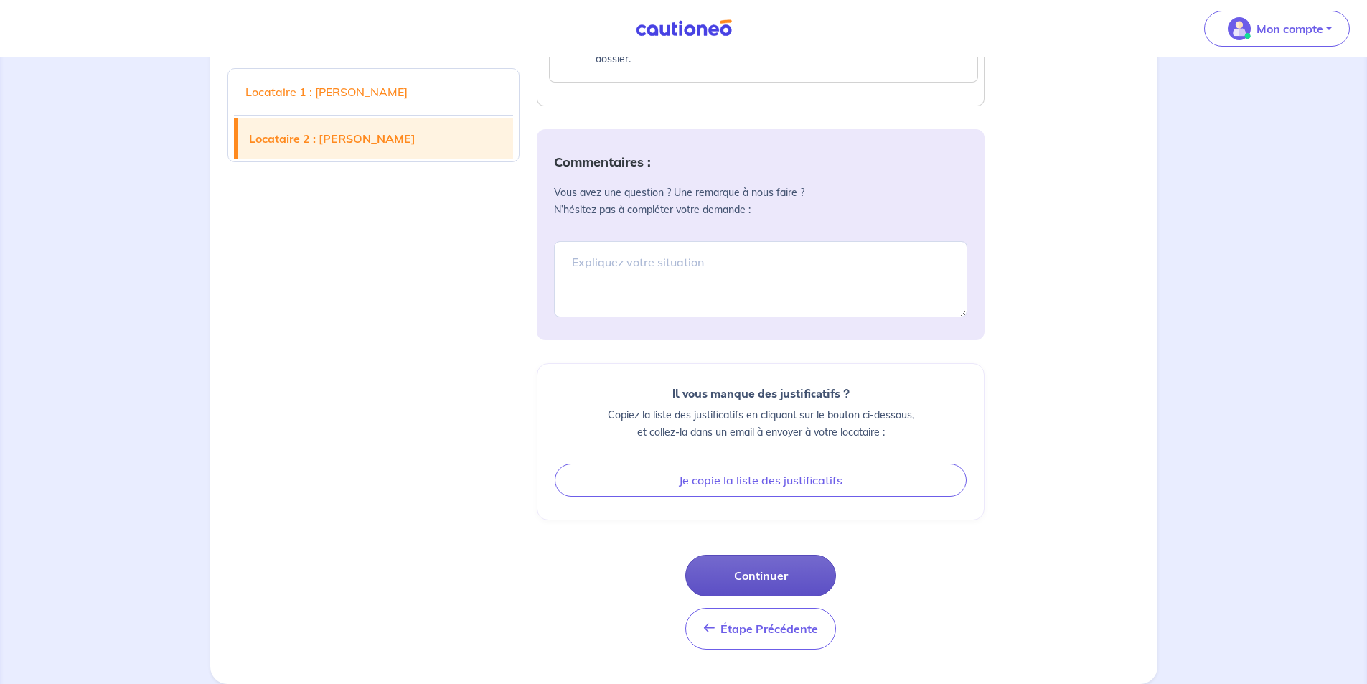
click at [746, 567] on button "Continuer" at bounding box center [760, 576] width 151 height 42
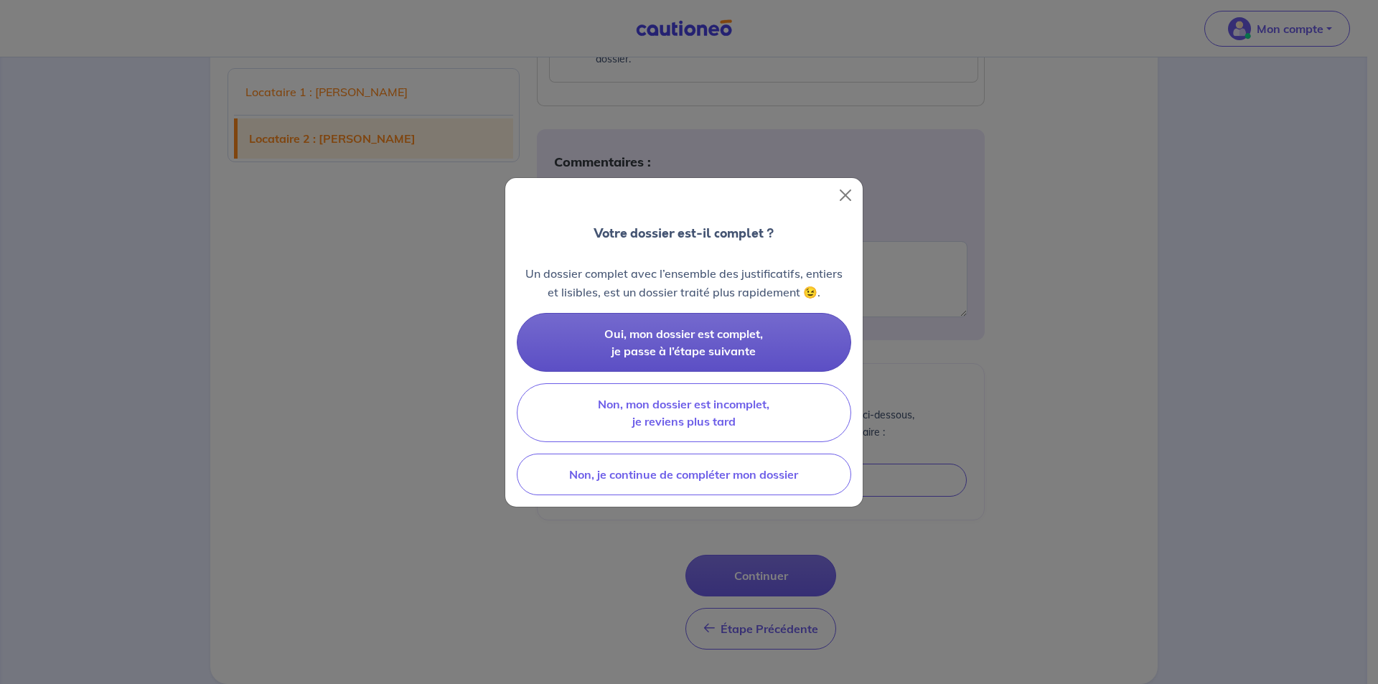
click at [651, 344] on span "Oui, mon dossier est complet, je passe à l’étape suivante" at bounding box center [683, 342] width 159 height 32
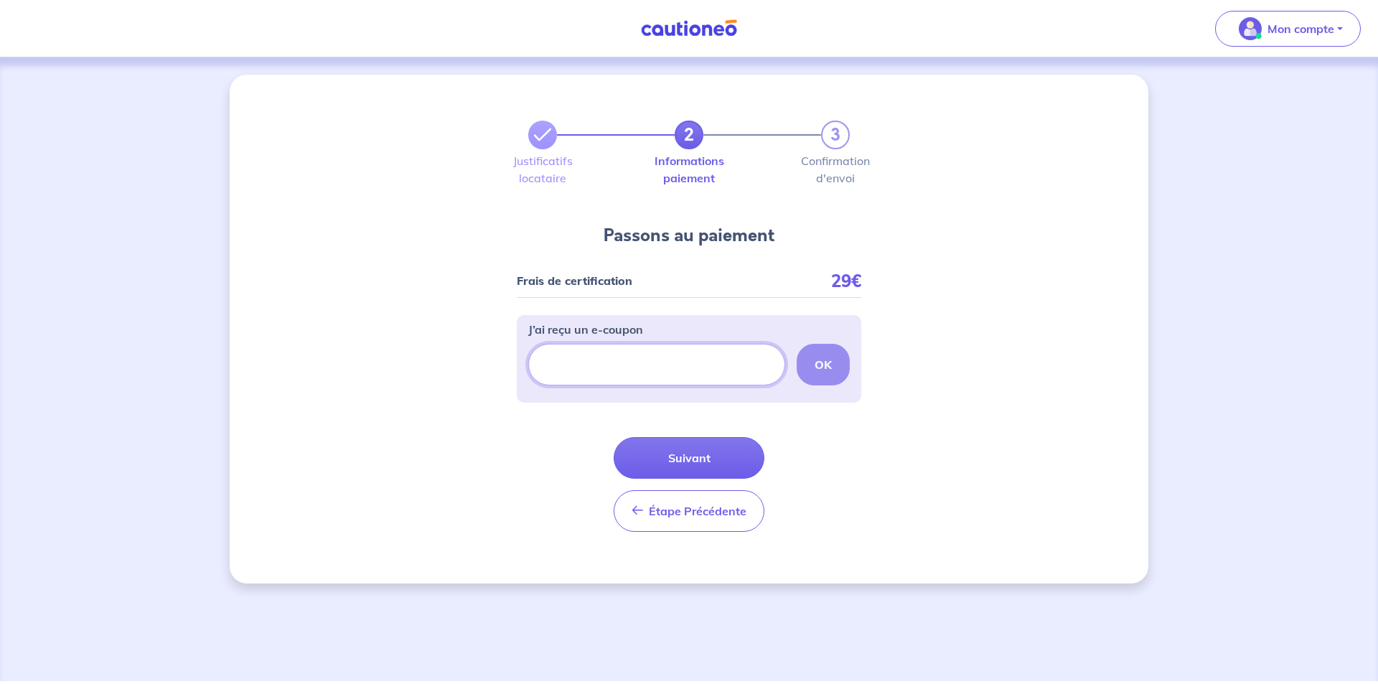
click at [641, 362] on input "J’ai reçu un e-coupon" at bounding box center [656, 365] width 257 height 42
click at [822, 368] on strong "OK" at bounding box center [822, 364] width 17 height 14
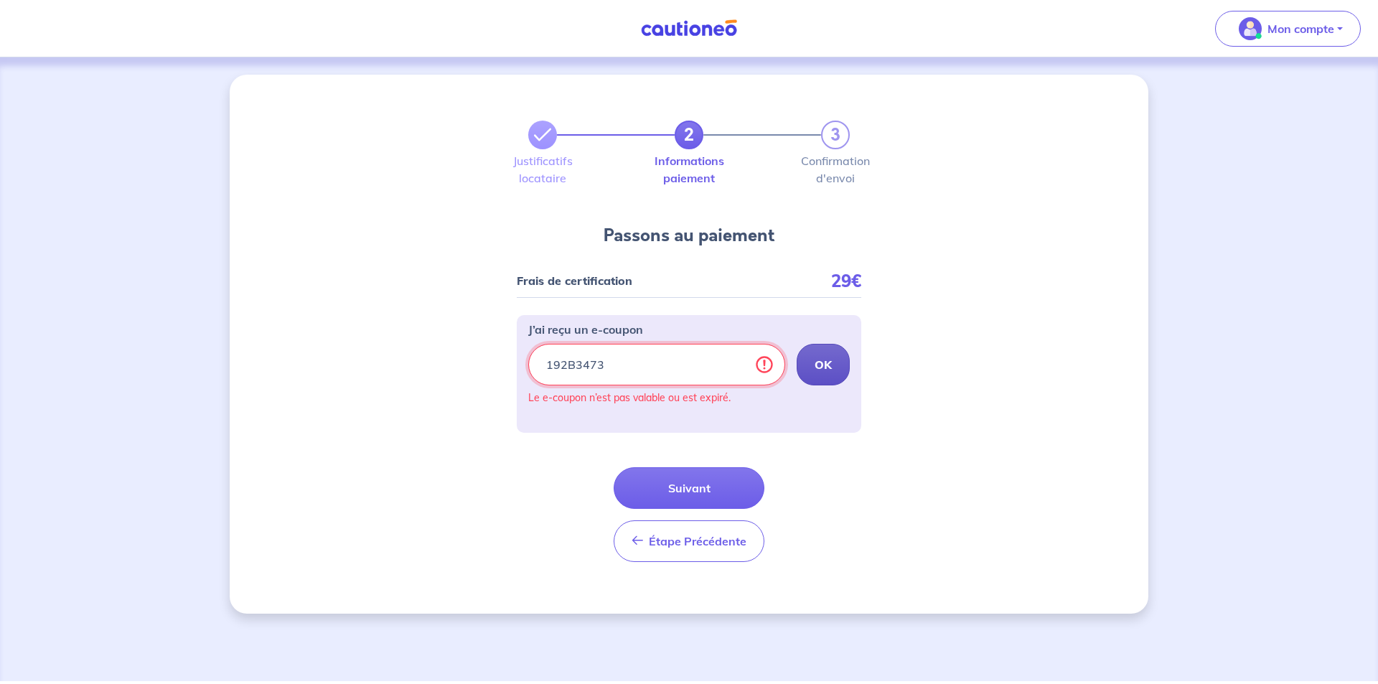
click at [639, 356] on input "192B3473" at bounding box center [656, 365] width 257 height 42
type input "1"
type input "e-coupon192B3473"
click at [823, 360] on strong "OK" at bounding box center [822, 364] width 17 height 14
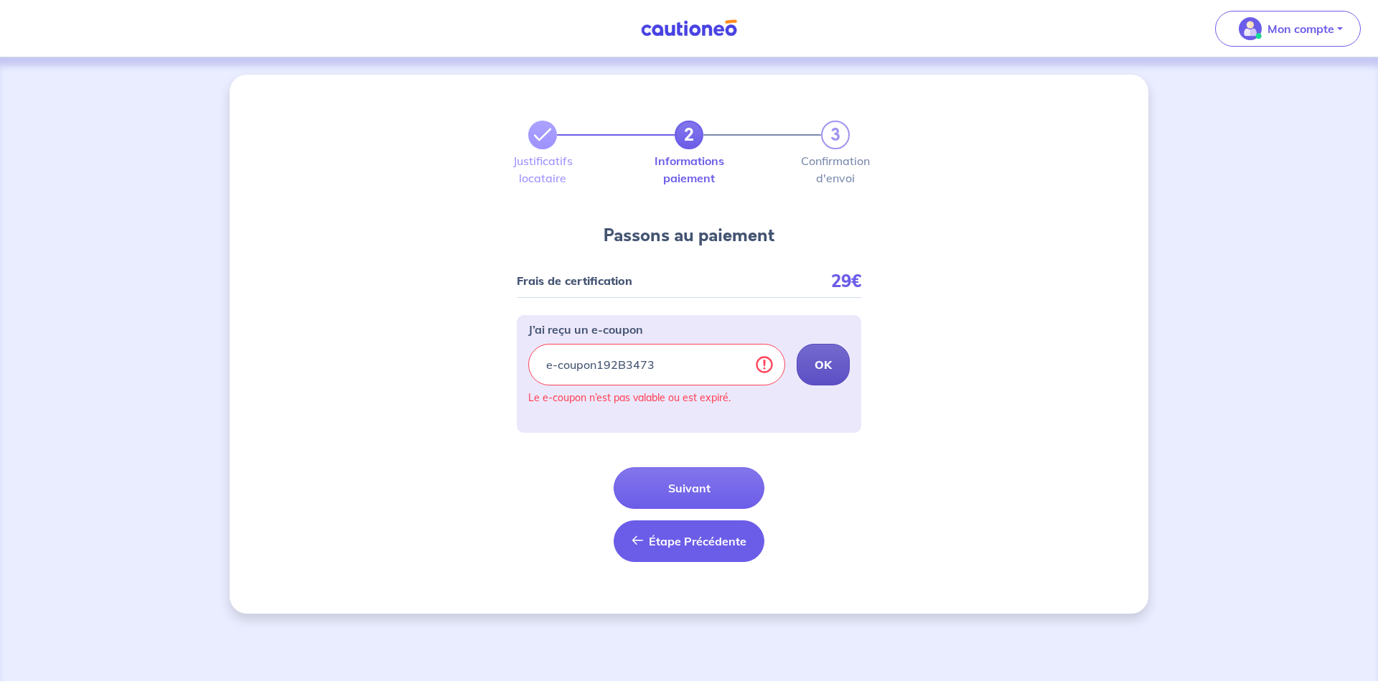
click at [682, 539] on span "Étape Précédente" at bounding box center [698, 541] width 98 height 14
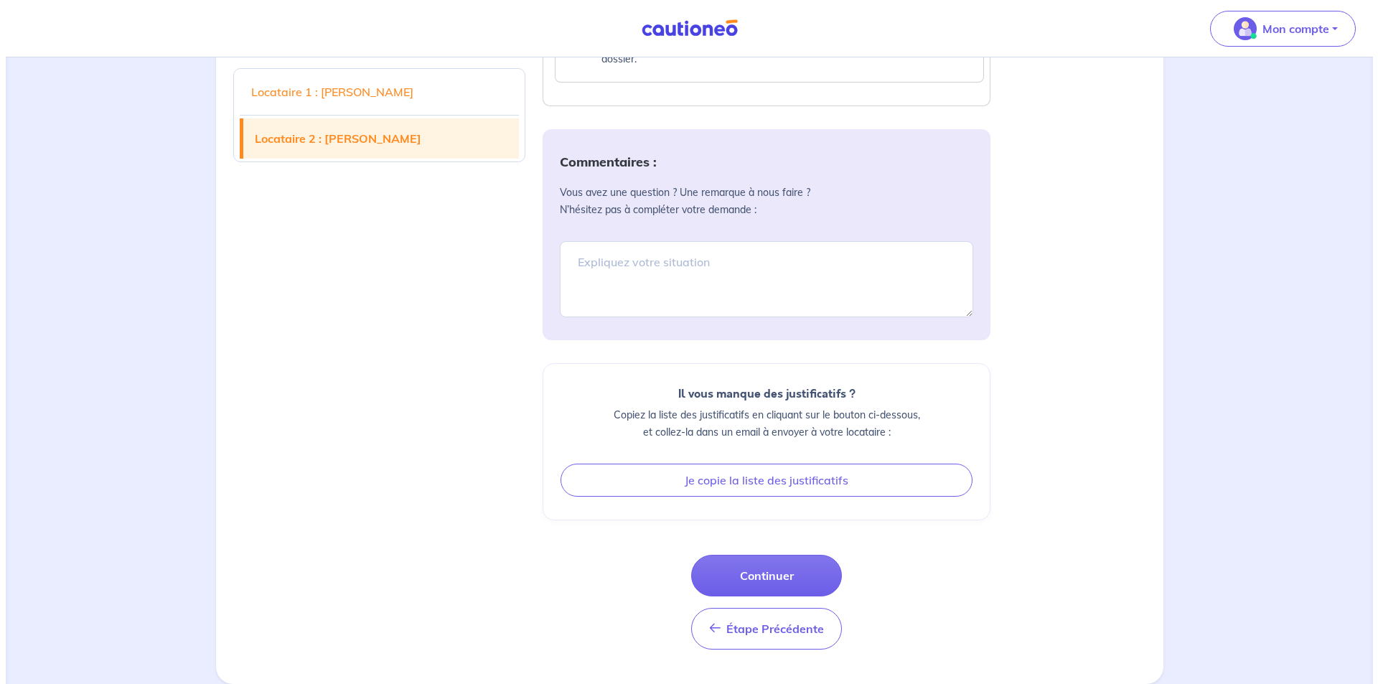
scroll to position [3008, 0]
click at [753, 575] on button "Continuer" at bounding box center [760, 576] width 151 height 42
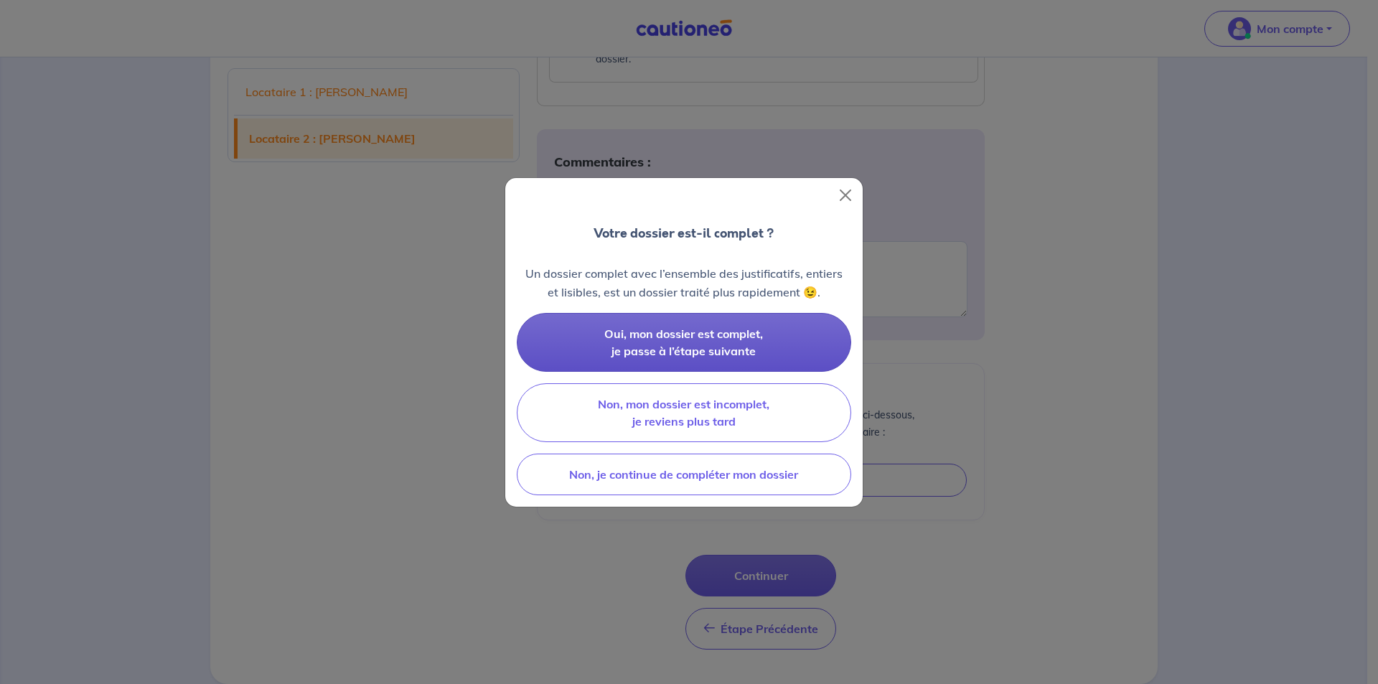
click at [702, 334] on span "Oui, mon dossier est complet, je passe à l’étape suivante" at bounding box center [683, 342] width 159 height 32
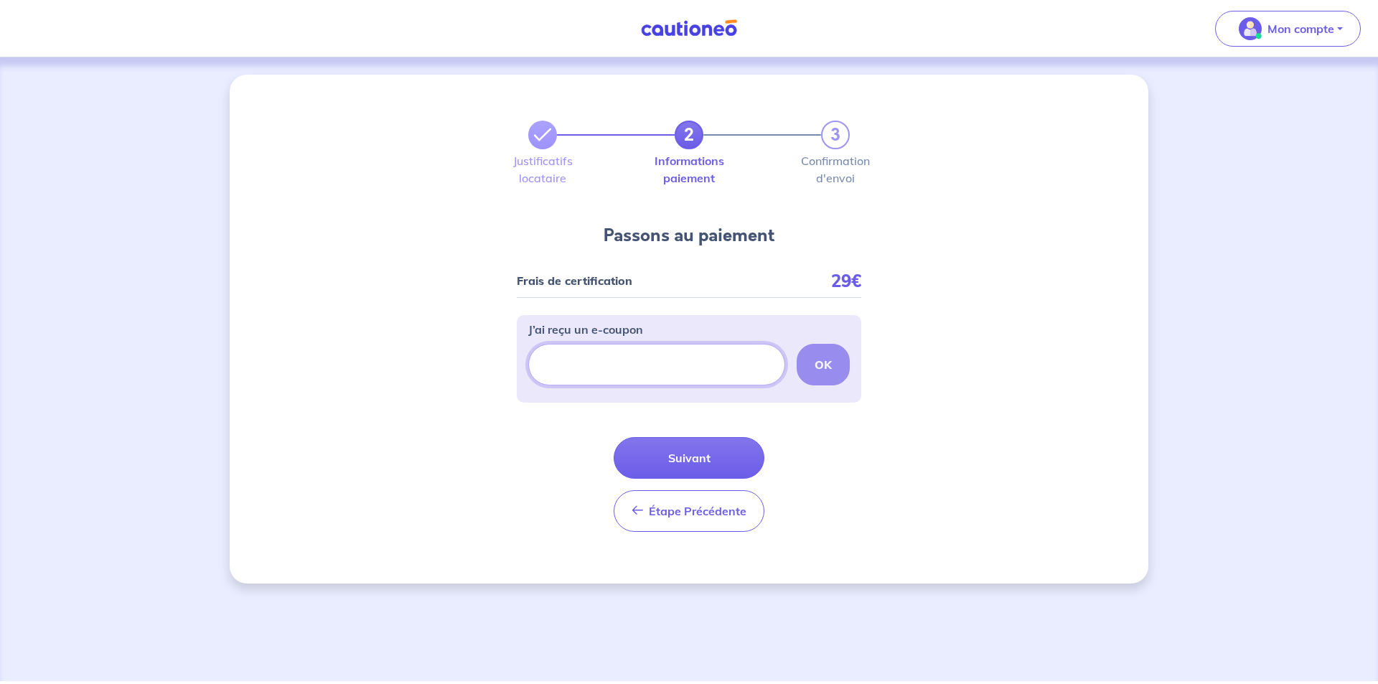
click at [688, 373] on input "J’ai reçu un e-coupon" at bounding box center [656, 365] width 257 height 42
click at [819, 357] on strong "OK" at bounding box center [822, 364] width 17 height 14
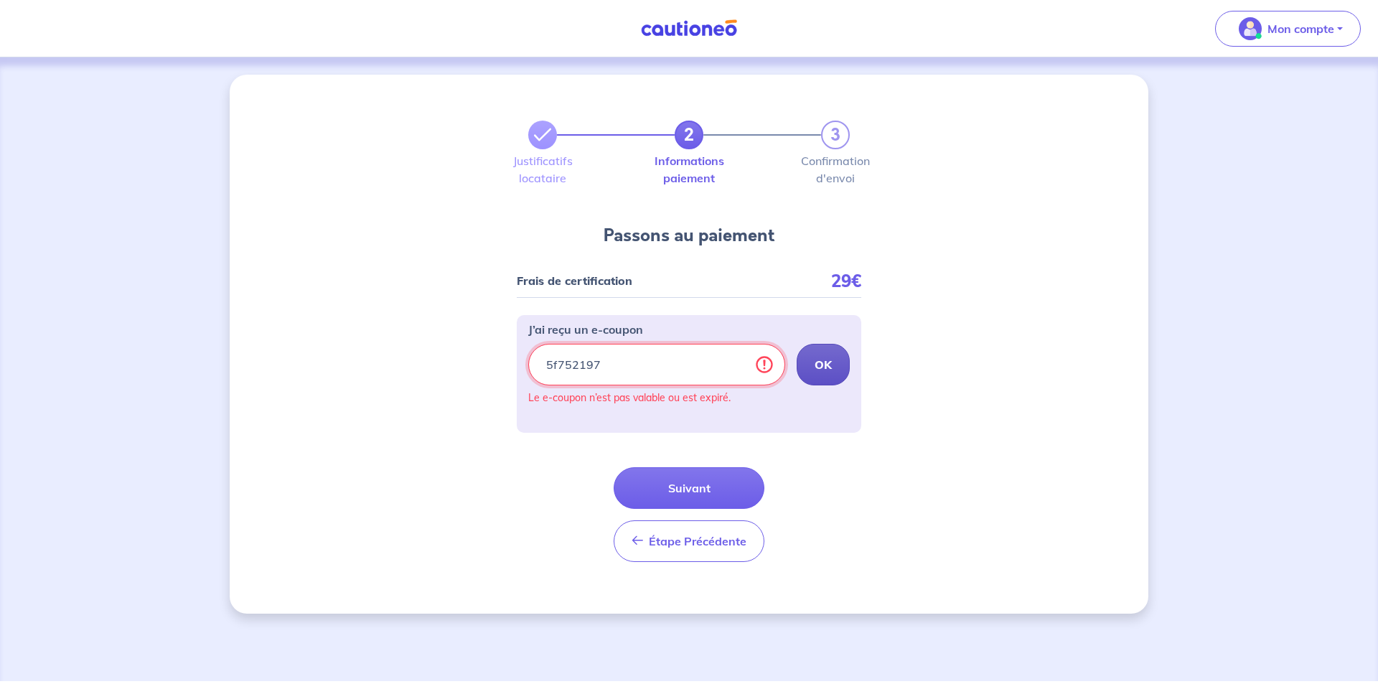
click at [556, 362] on input "5f752197" at bounding box center [656, 365] width 257 height 42
click at [831, 370] on strong "OK" at bounding box center [822, 364] width 17 height 14
click at [827, 369] on strong "OK" at bounding box center [822, 364] width 17 height 14
click at [814, 359] on button "OK" at bounding box center [822, 365] width 53 height 42
click at [677, 366] on input "5F752197" at bounding box center [656, 365] width 257 height 42
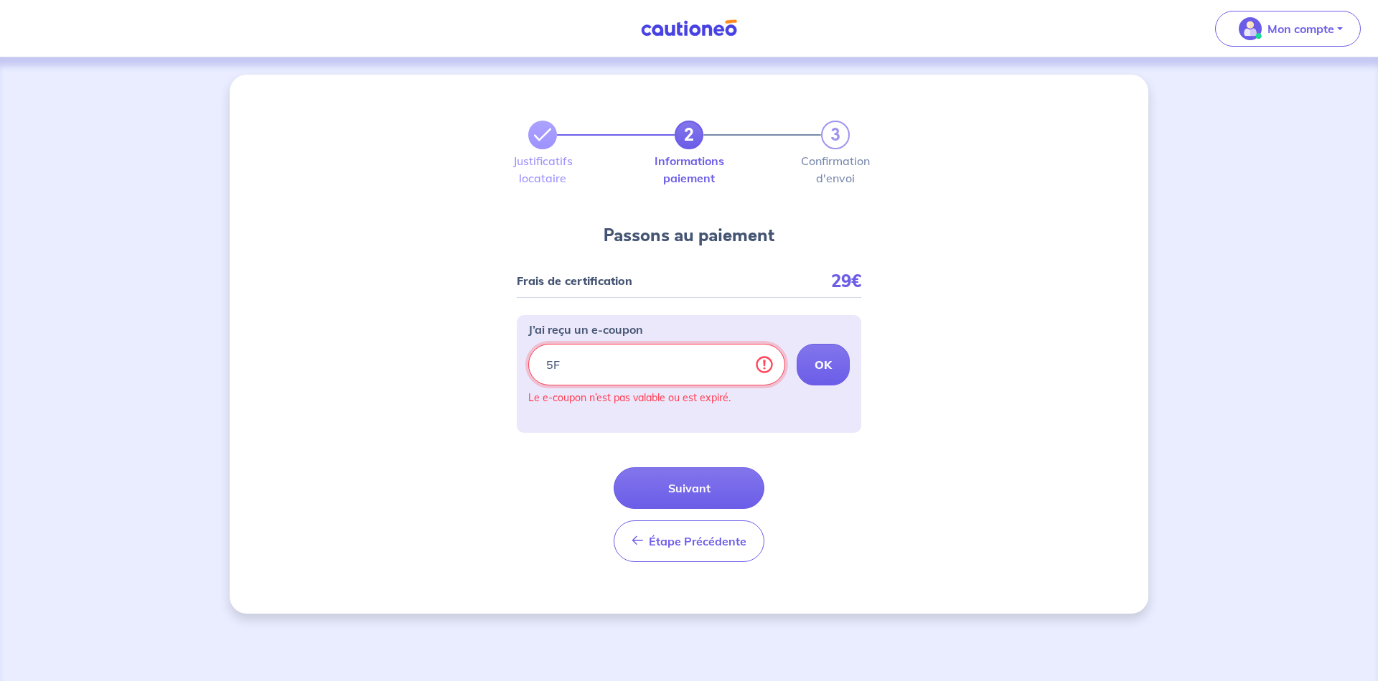
type input "5"
click at [822, 359] on strong "OK" at bounding box center [822, 364] width 17 height 14
click at [820, 364] on strong "OK" at bounding box center [822, 364] width 17 height 14
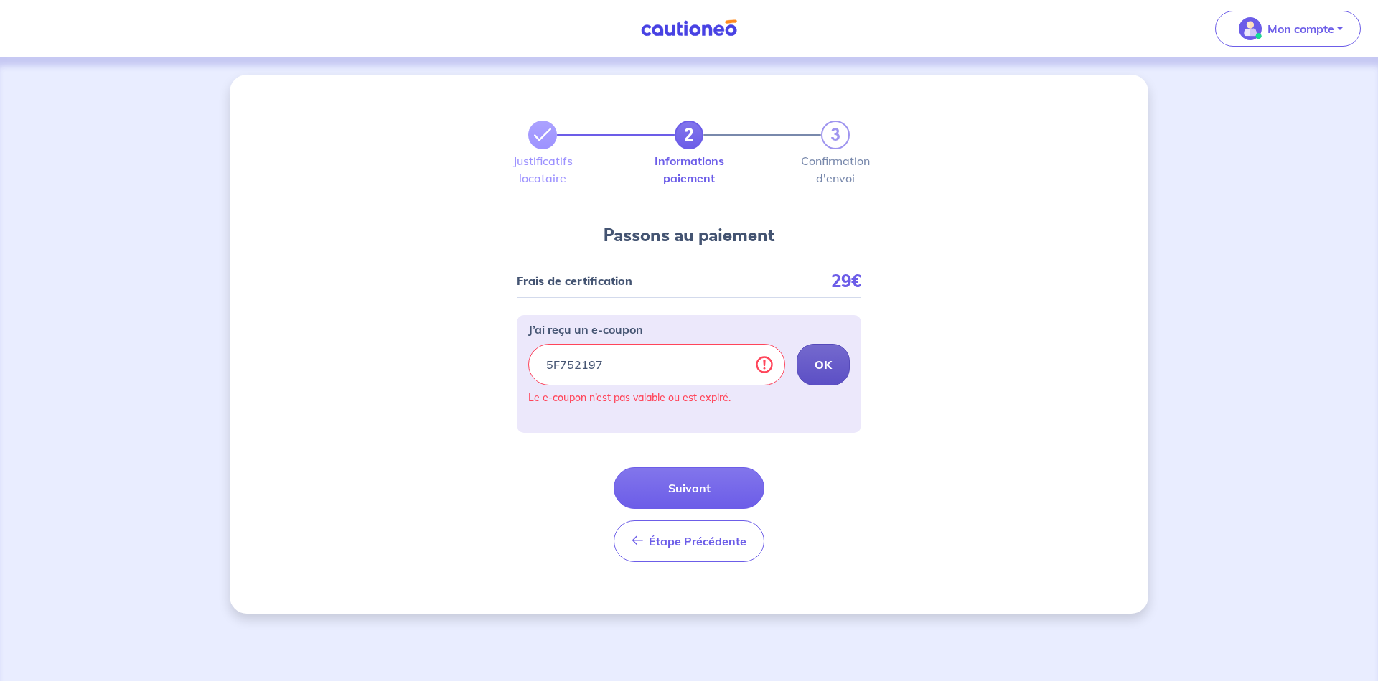
click at [820, 364] on strong "OK" at bounding box center [822, 364] width 17 height 14
click at [763, 367] on input "5F752197" at bounding box center [656, 365] width 257 height 42
click at [672, 367] on input "5F752197" at bounding box center [656, 365] width 257 height 42
type input "5"
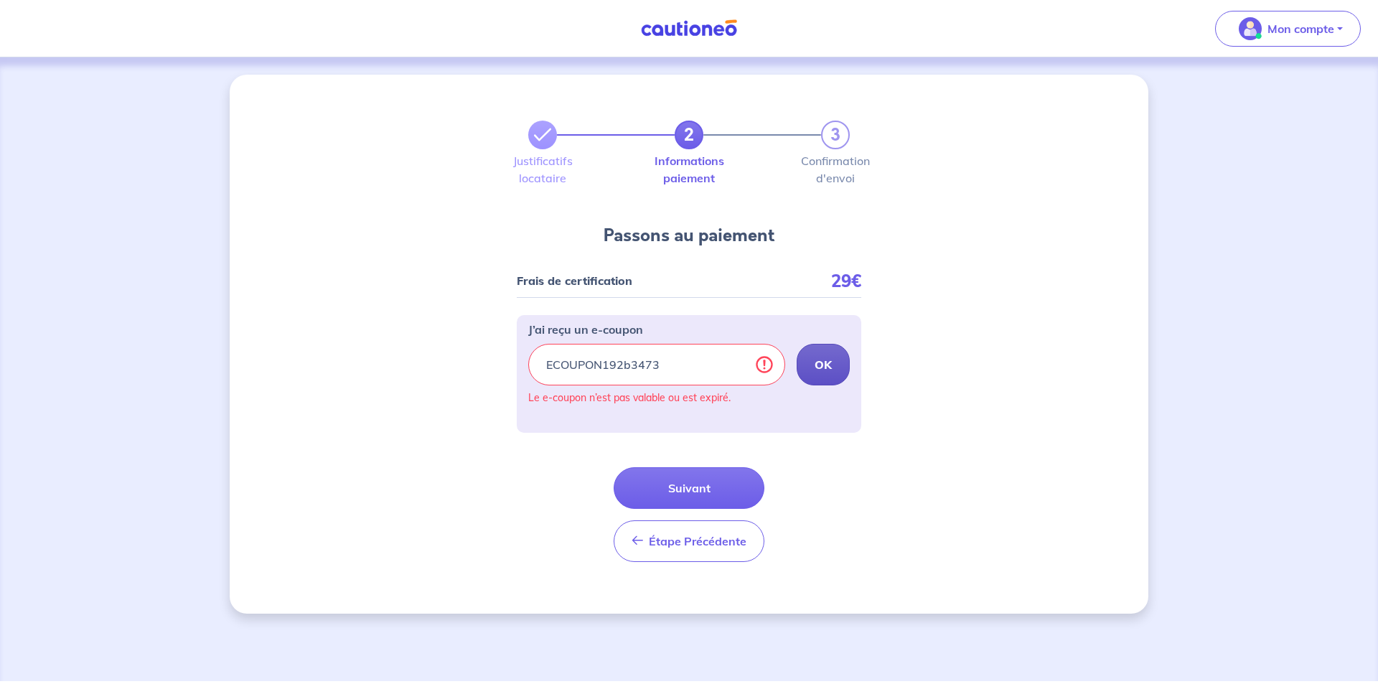
click at [808, 365] on button "OK" at bounding box center [822, 365] width 53 height 42
click at [819, 365] on strong "OK" at bounding box center [822, 364] width 17 height 14
click at [681, 370] on input "ECOUPON192b3473" at bounding box center [656, 365] width 257 height 42
click at [826, 362] on strong "OK" at bounding box center [822, 364] width 17 height 14
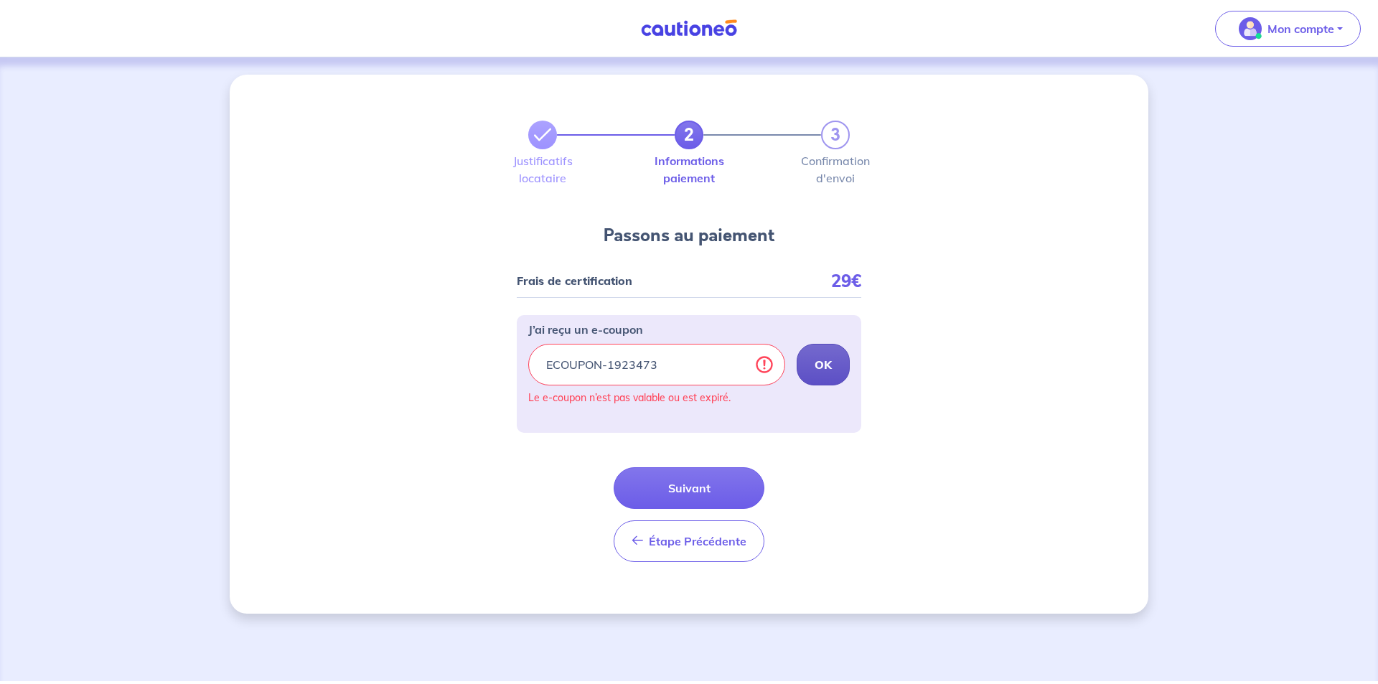
click at [822, 366] on strong "OK" at bounding box center [822, 364] width 17 height 14
click at [667, 364] on input "ECOUPON-1923473" at bounding box center [656, 365] width 257 height 42
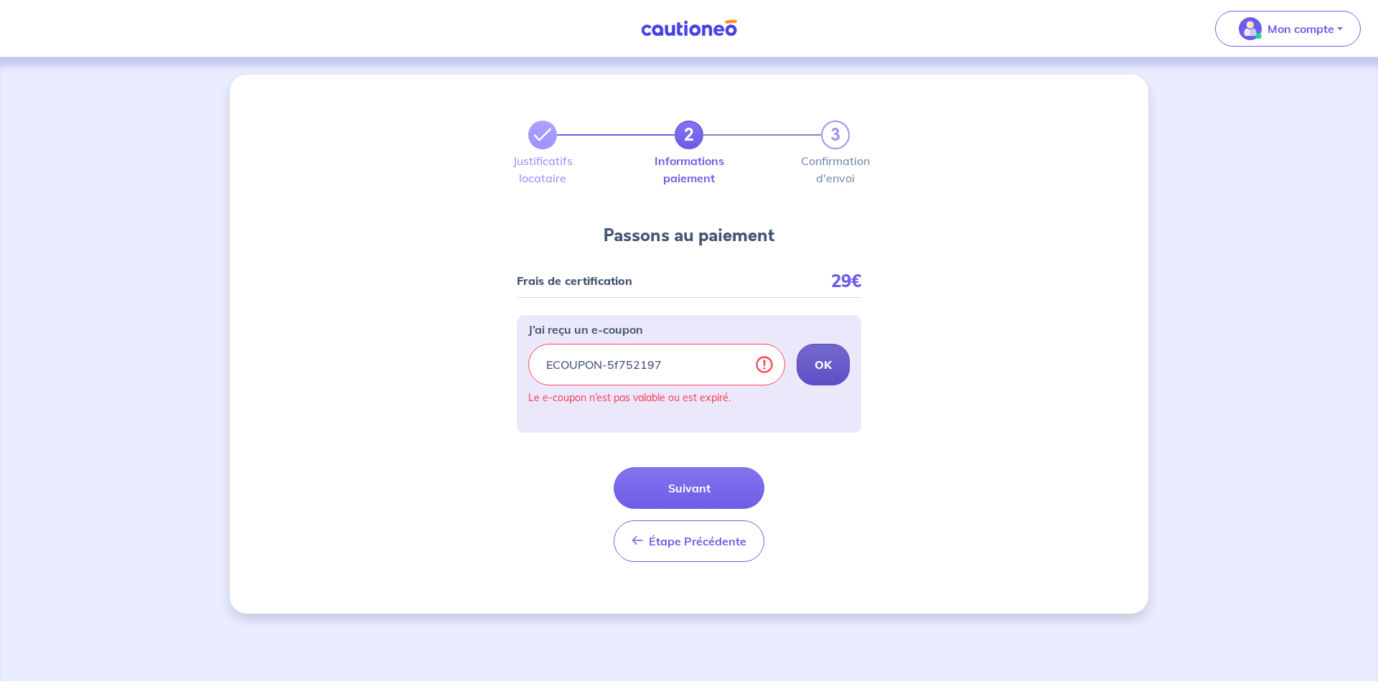
click at [827, 362] on strong "OK" at bounding box center [822, 364] width 17 height 14
click at [616, 362] on input "ECOUPON-5f752197" at bounding box center [656, 365] width 257 height 42
click at [619, 364] on input "ECOUPON-5f752197" at bounding box center [656, 365] width 257 height 42
type input "ECOUPON-5F752197"
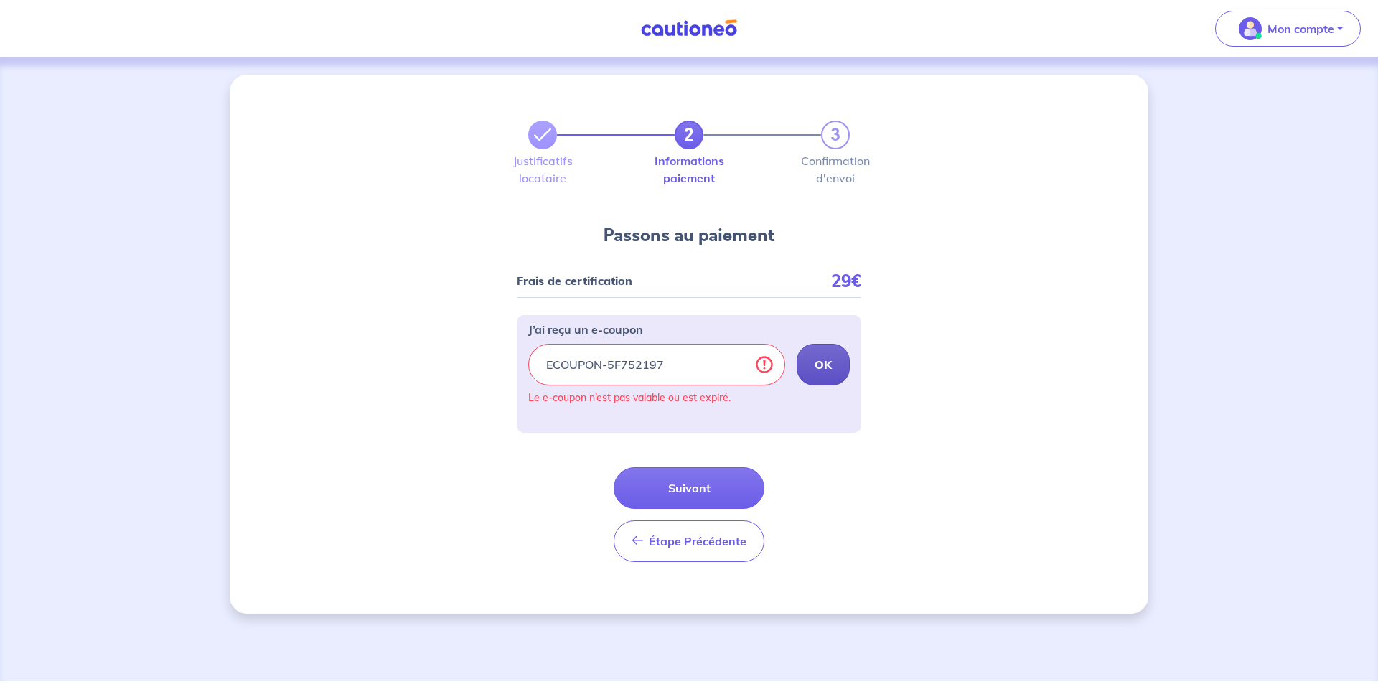
click at [824, 367] on strong "OK" at bounding box center [822, 364] width 17 height 14
click at [684, 537] on span "Étape Précédente" at bounding box center [698, 541] width 98 height 14
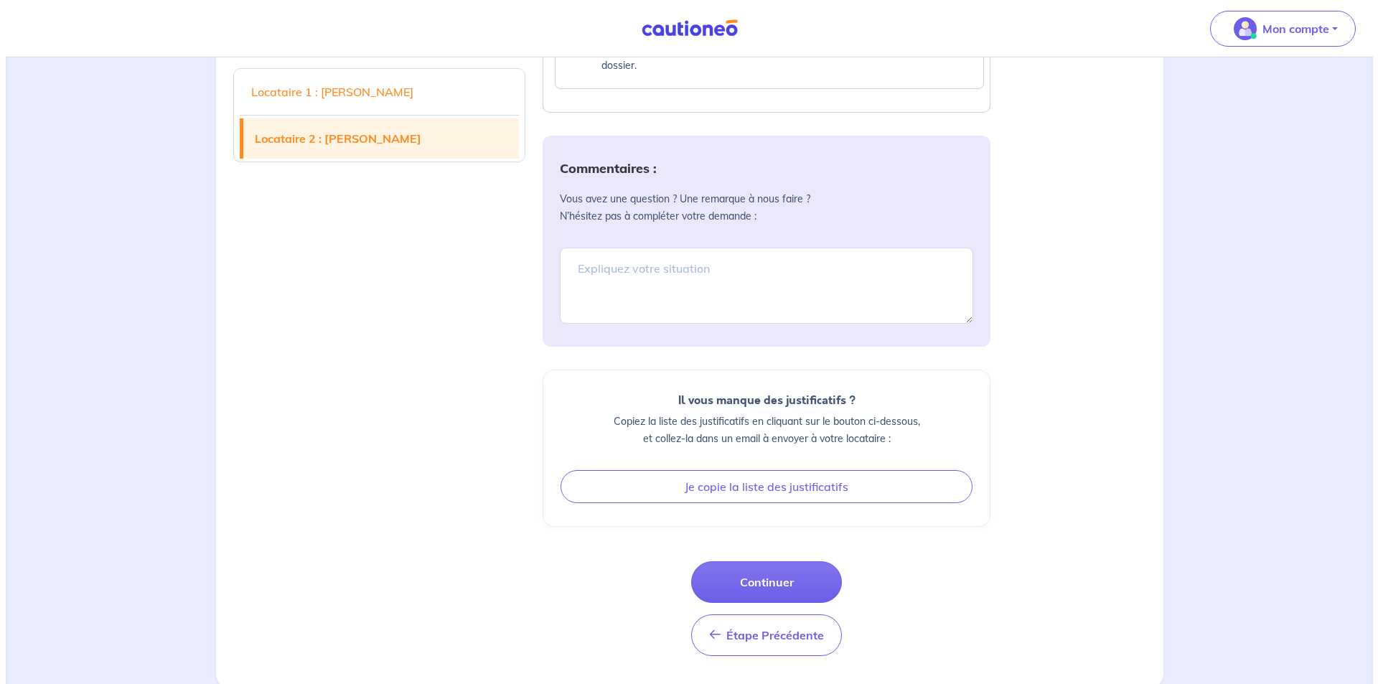
scroll to position [3008, 0]
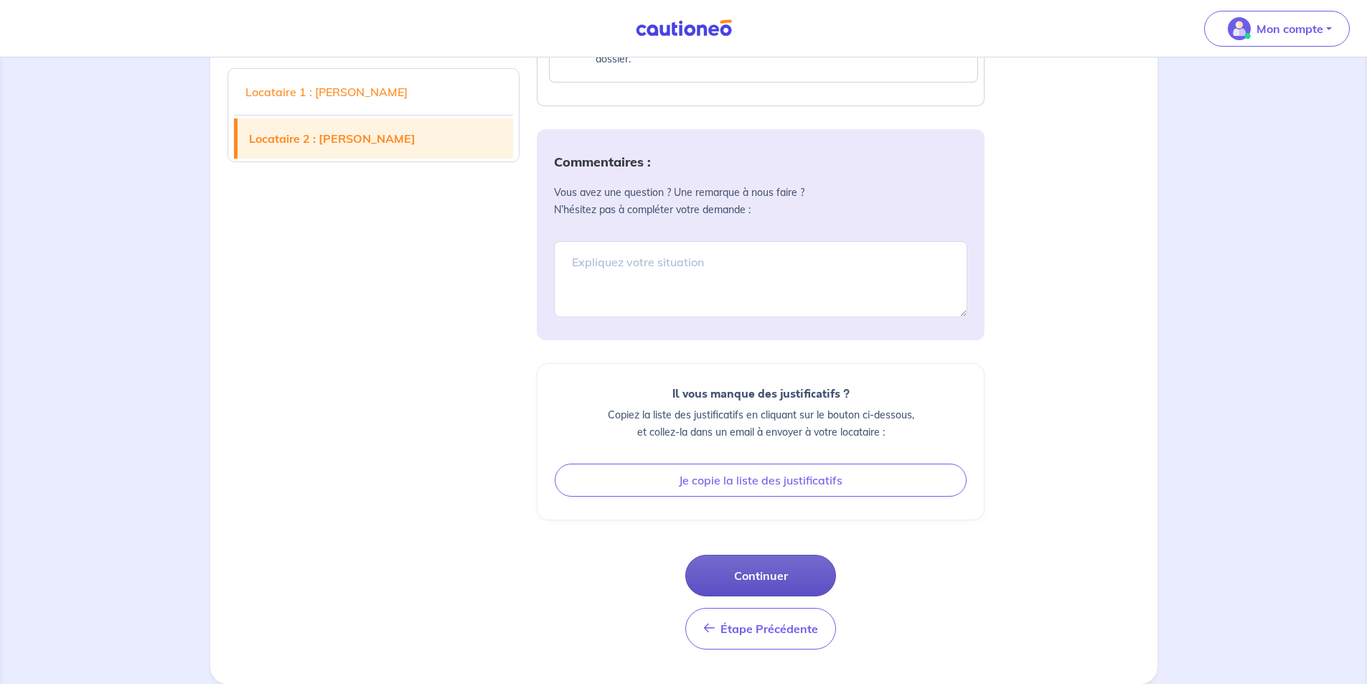
click at [742, 567] on button "Continuer" at bounding box center [760, 576] width 151 height 42
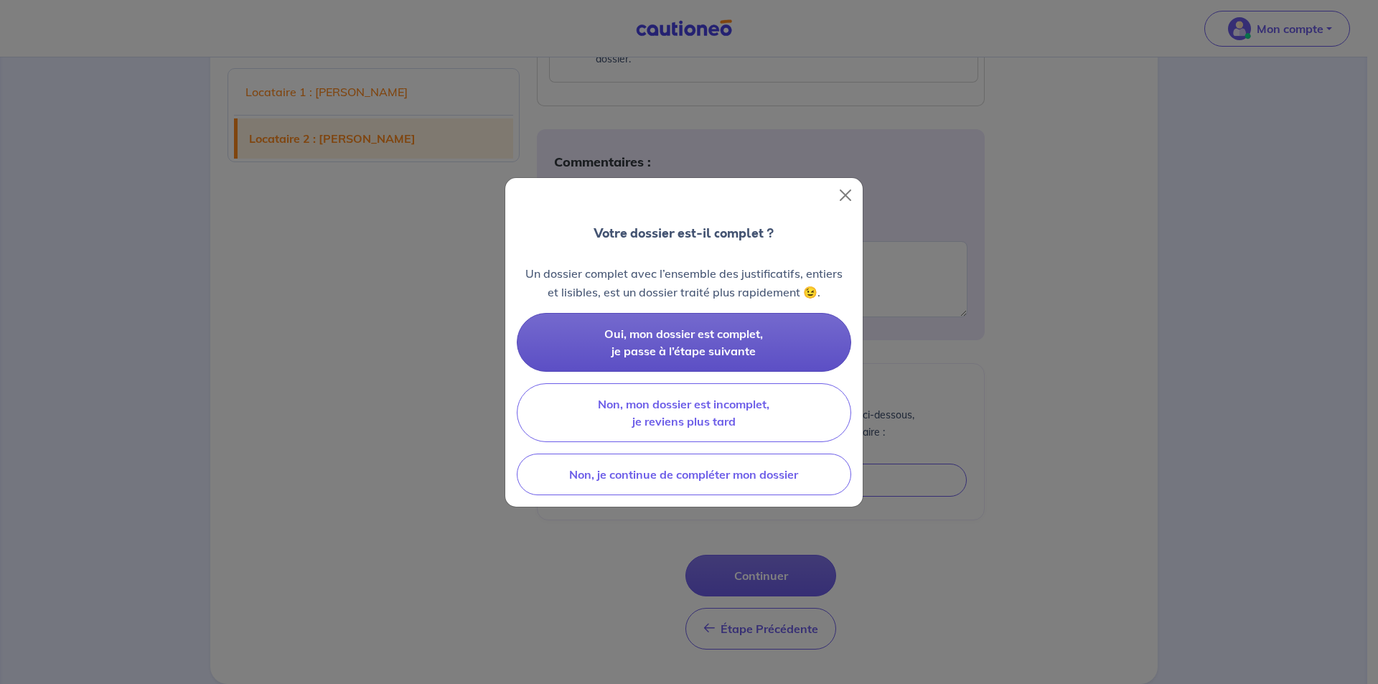
click at [728, 354] on span "Oui, mon dossier est complet, je passe à l’étape suivante" at bounding box center [683, 342] width 159 height 32
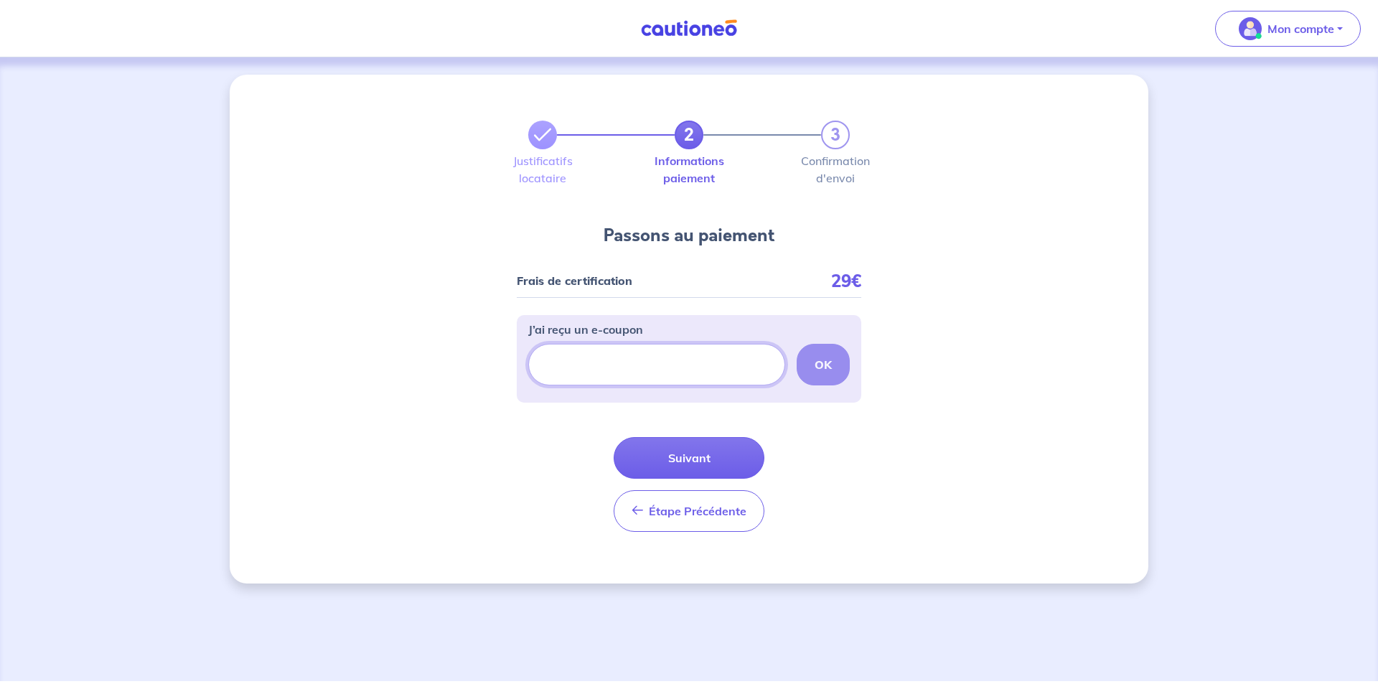
click at [711, 365] on input "J’ai reçu un e-coupon" at bounding box center [656, 365] width 257 height 42
click at [818, 369] on strong "OK" at bounding box center [822, 364] width 17 height 14
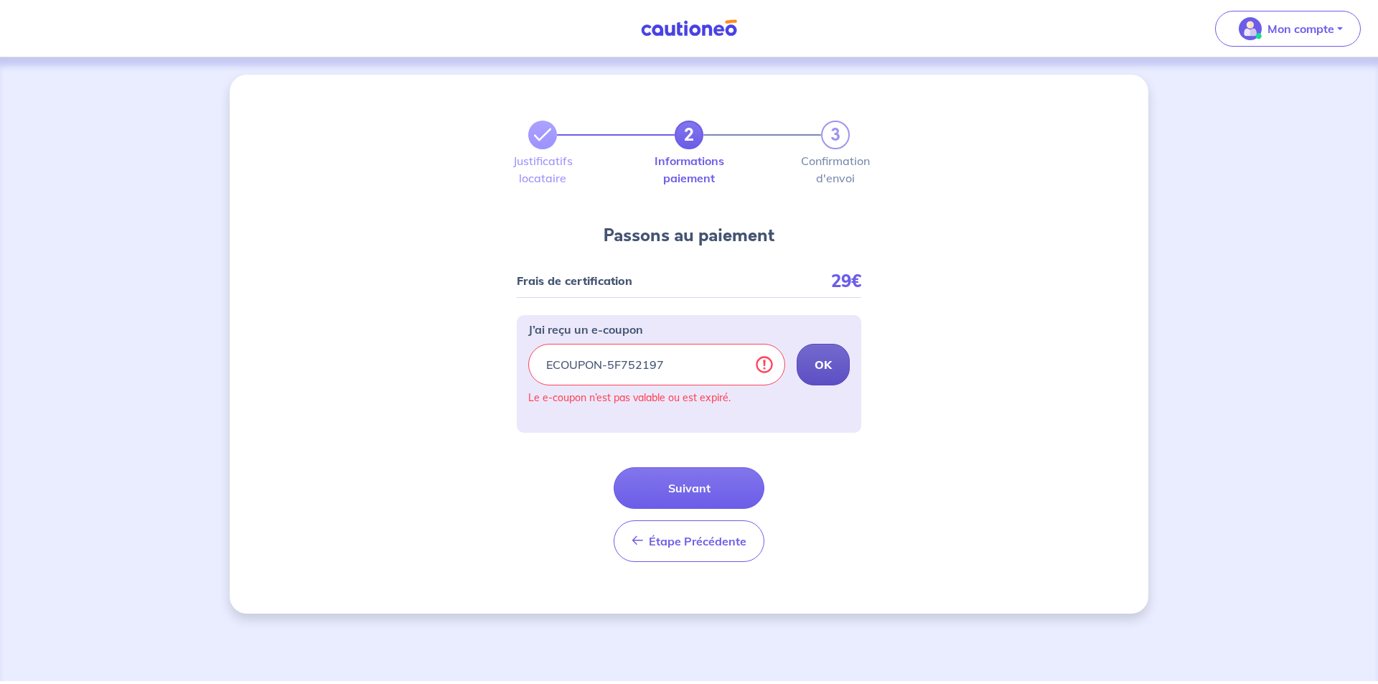
drag, startPoint x: 682, startPoint y: 486, endPoint x: 791, endPoint y: 373, distance: 156.3
click at [791, 373] on form "Frais de certification 29€ J’ai reçu un e-coupon ECOUPON-5F752197 OK Le e-coupo…" at bounding box center [689, 418] width 344 height 309
click at [690, 366] on input "ECOUPON-5F752197" at bounding box center [656, 365] width 257 height 42
type input "E"
click at [825, 370] on strong "OK" at bounding box center [822, 364] width 17 height 14
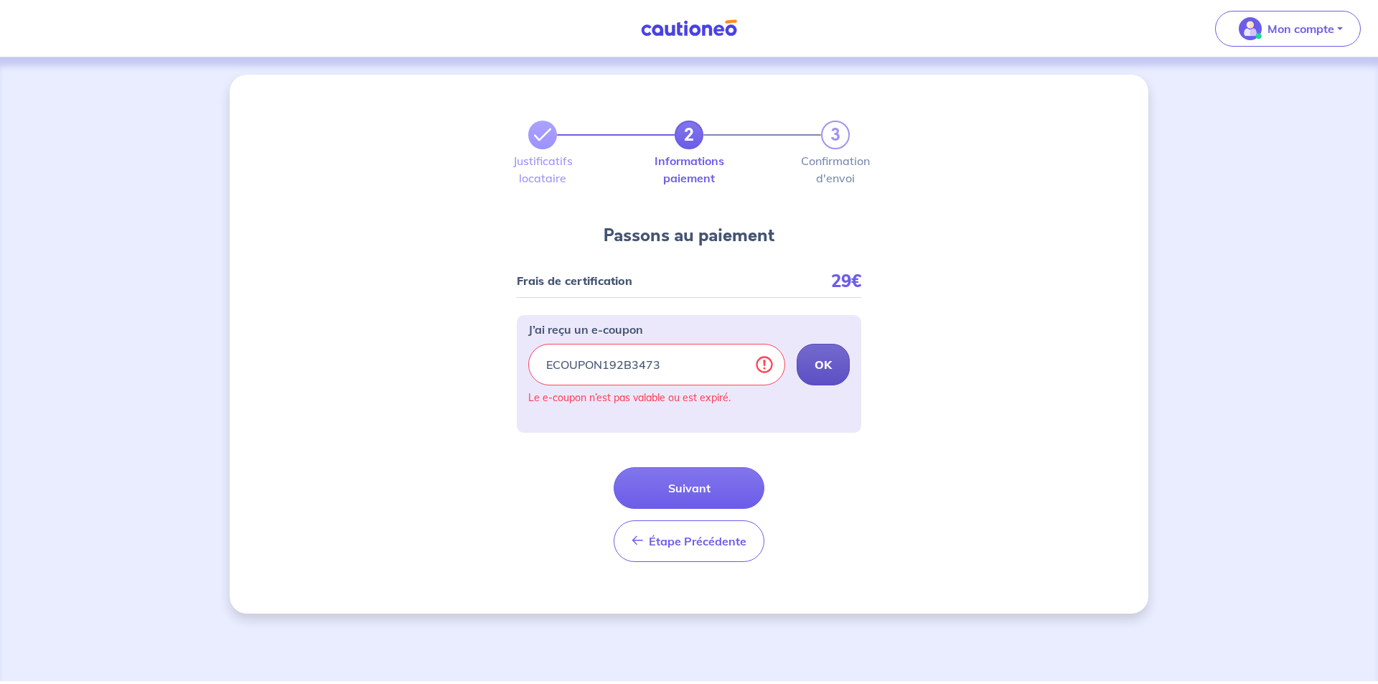
click at [825, 370] on strong "OK" at bounding box center [822, 364] width 17 height 14
click at [690, 362] on input "ECOUPON192B3473" at bounding box center [656, 365] width 257 height 42
type input "E"
click at [704, 493] on button "Suivant" at bounding box center [688, 488] width 151 height 42
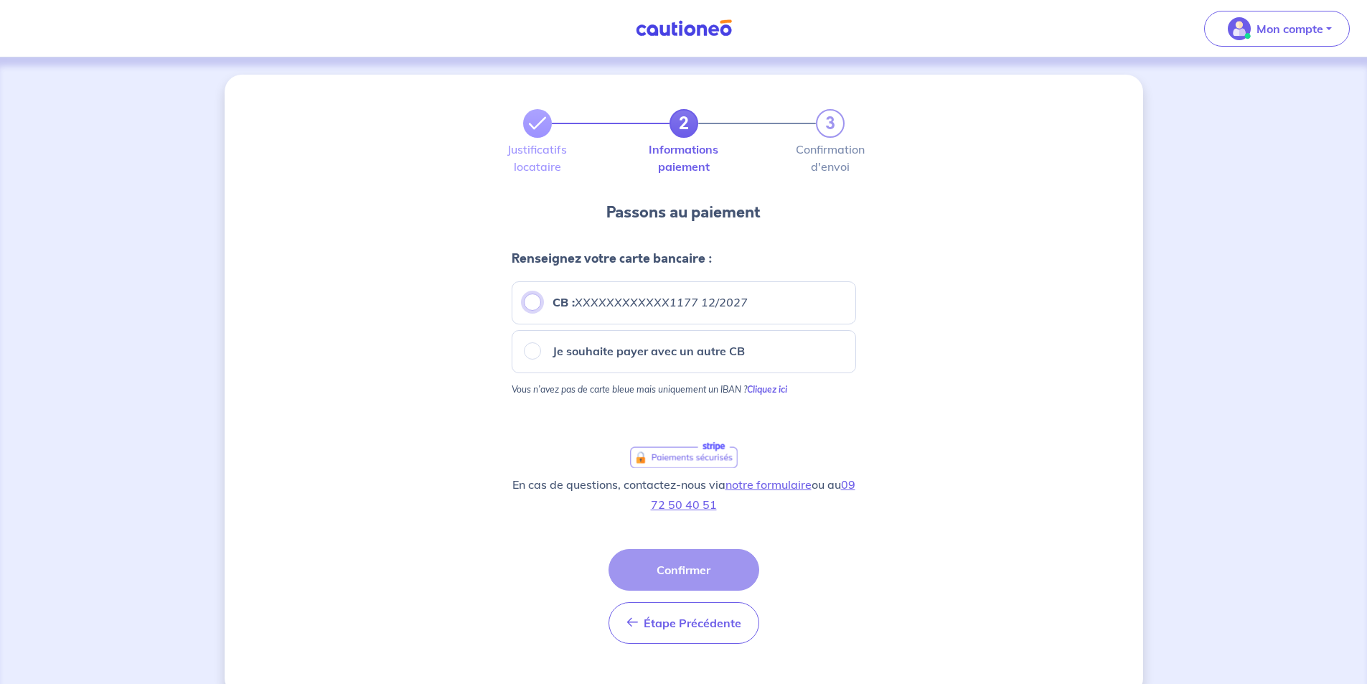
click at [526, 299] on input "CB : XXXXXXXXXXXX1177 12/2027" at bounding box center [532, 301] width 17 height 17
radio input "true"
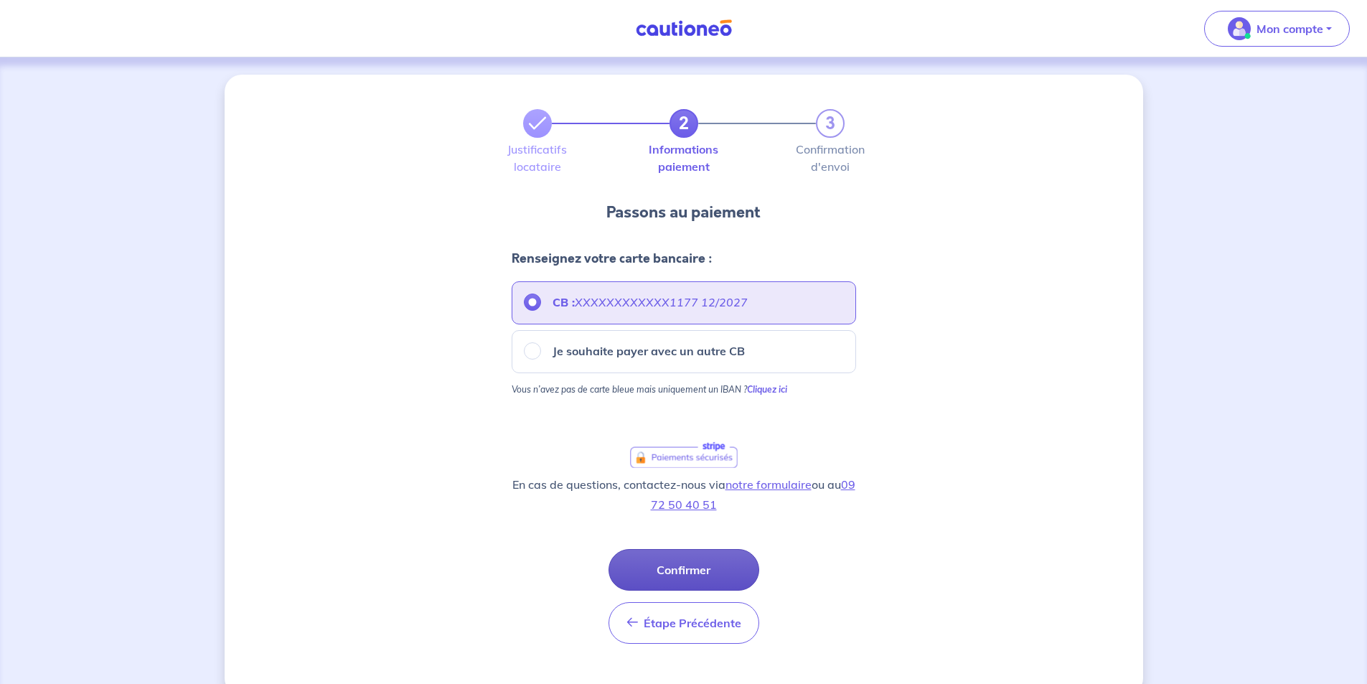
click at [677, 564] on button "Confirmer" at bounding box center [683, 570] width 151 height 42
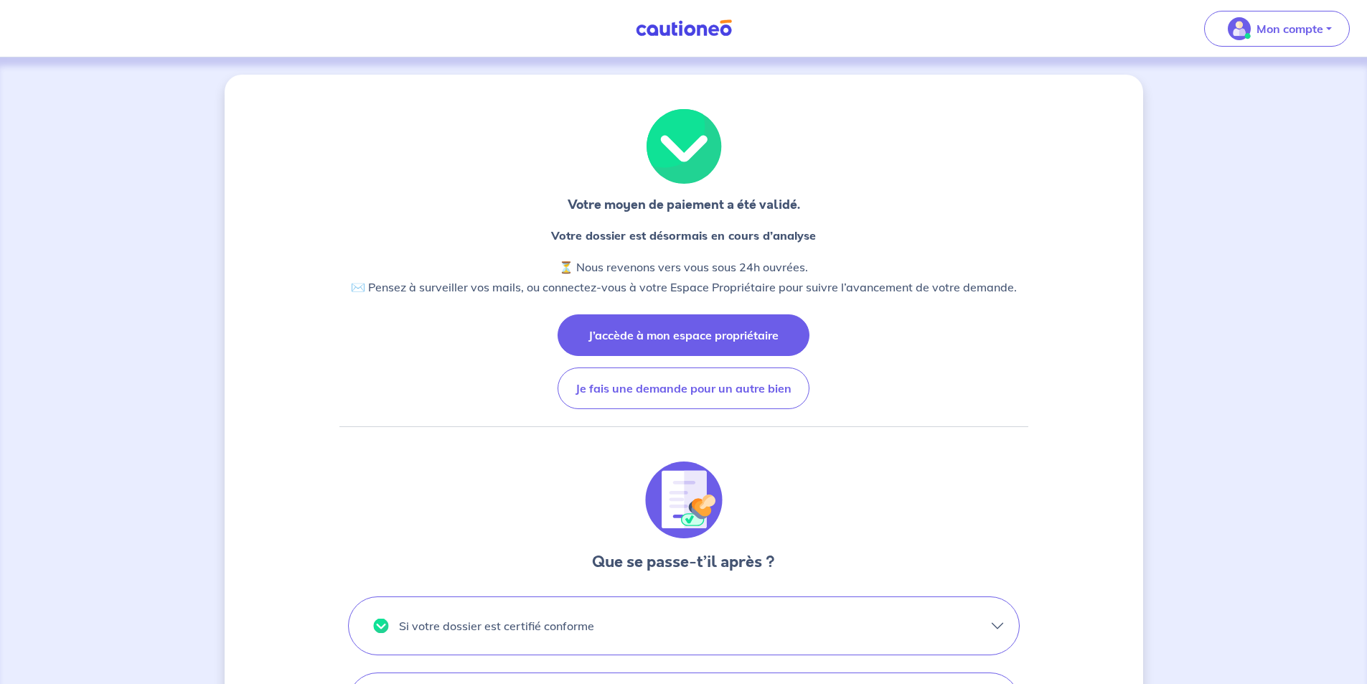
click at [646, 333] on button "J’accède à mon espace propriétaire" at bounding box center [684, 335] width 252 height 42
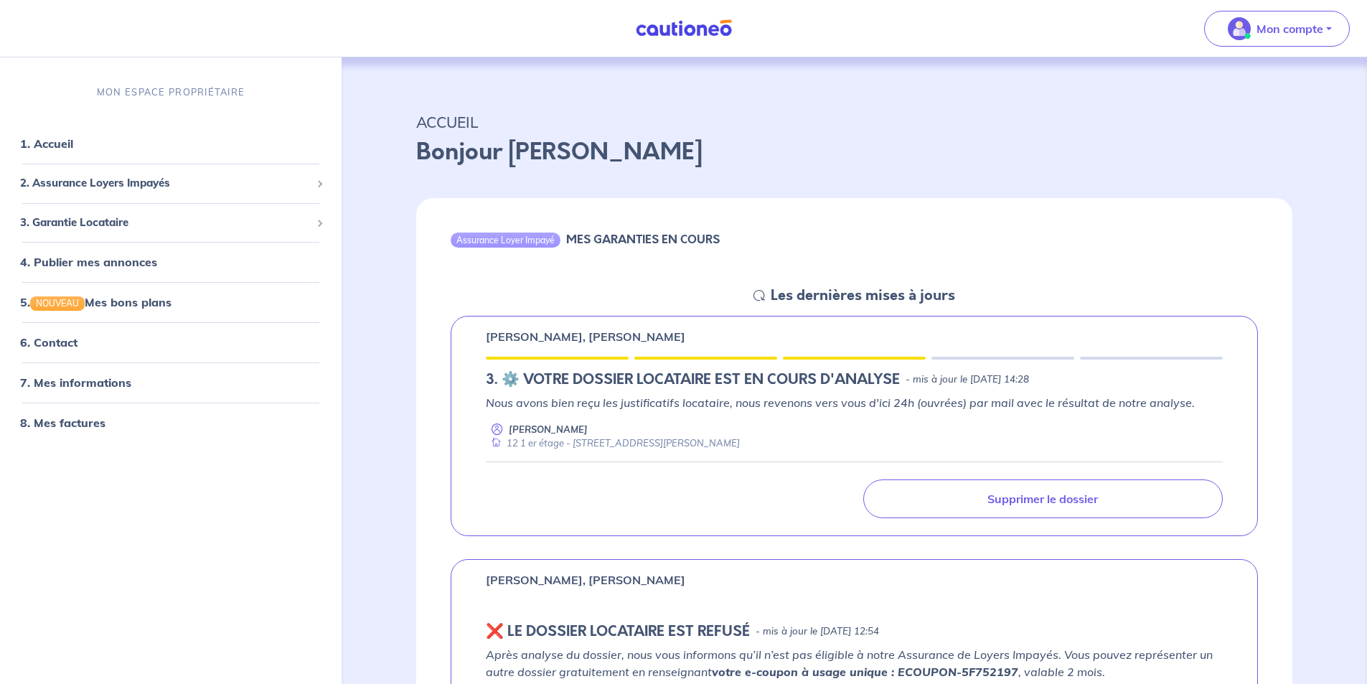
click at [549, 378] on h5 "3.︎ ⚙️ VOTRE DOSSIER LOCATAIRE EST EN COURS D'ANALYSE" at bounding box center [693, 379] width 414 height 17
click at [556, 341] on p "[PERSON_NAME], [PERSON_NAME]" at bounding box center [585, 336] width 199 height 17
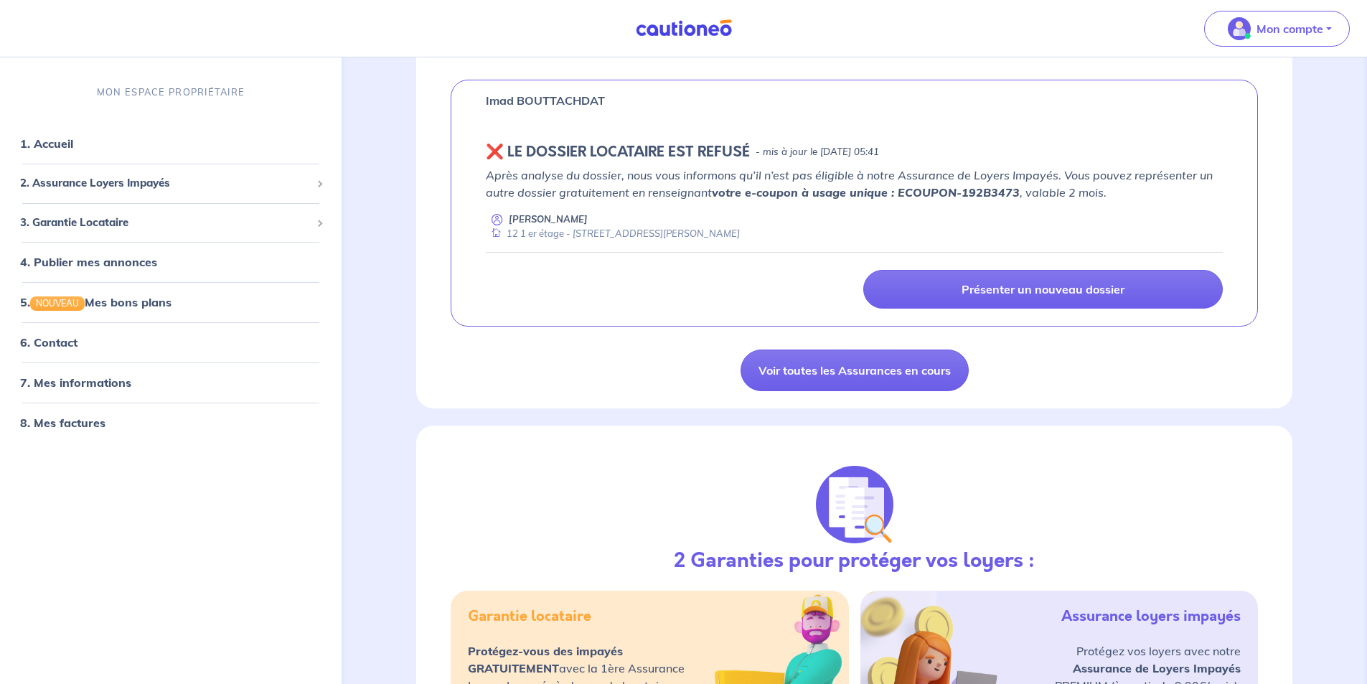
scroll to position [1148, 0]
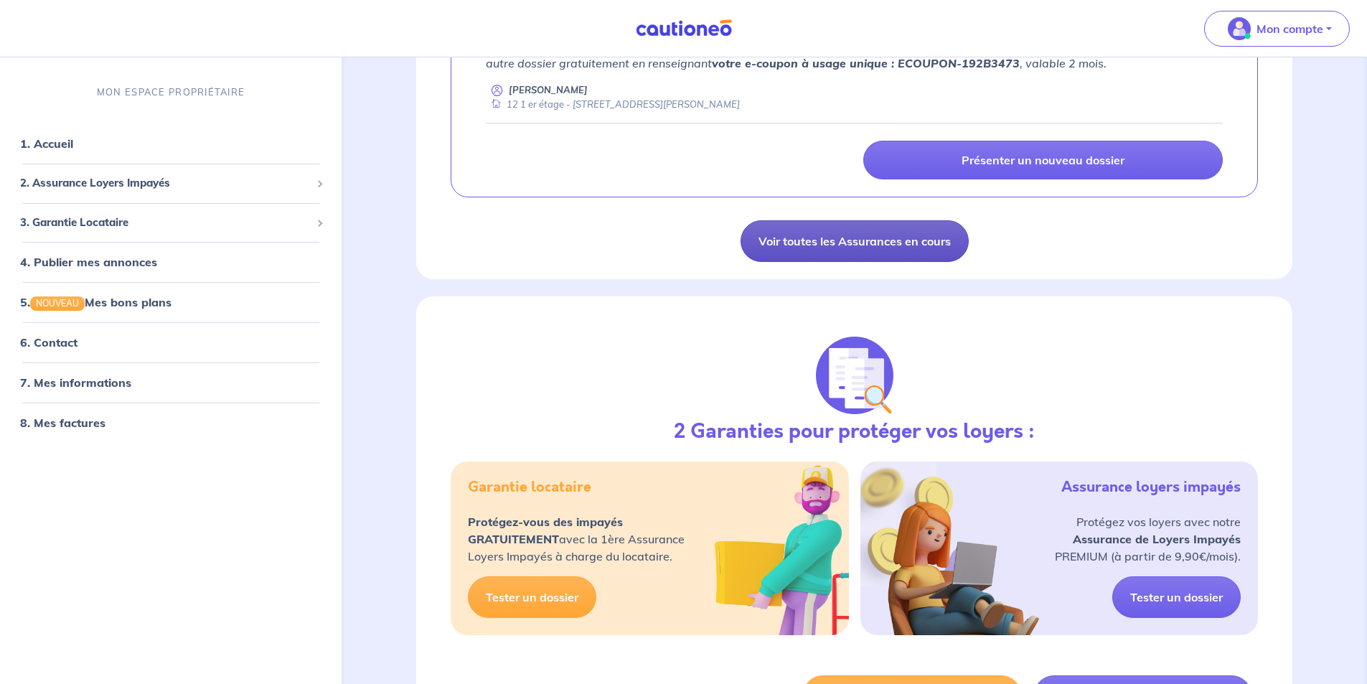
click at [812, 250] on link "Voir toutes les Assurances en cours" at bounding box center [854, 241] width 228 height 42
